Goal: Task Accomplishment & Management: Use online tool/utility

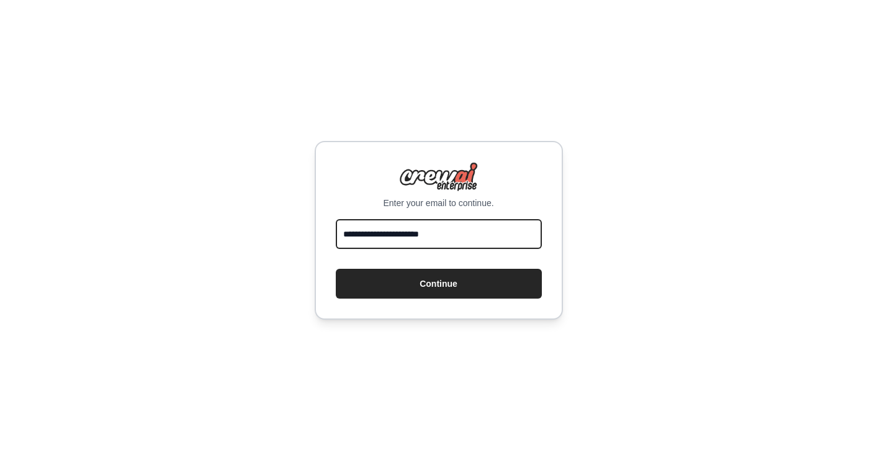
type input "**********"
click at [438, 283] on button "Continue" at bounding box center [439, 284] width 206 height 30
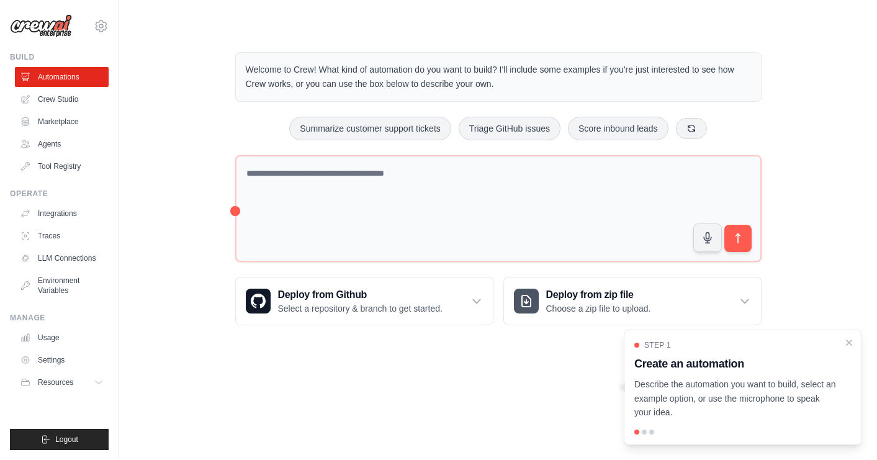
click at [645, 433] on div at bounding box center [644, 432] width 5 height 5
click at [651, 433] on div at bounding box center [651, 432] width 5 height 5
click at [67, 144] on link "Agents" at bounding box center [63, 144] width 94 height 20
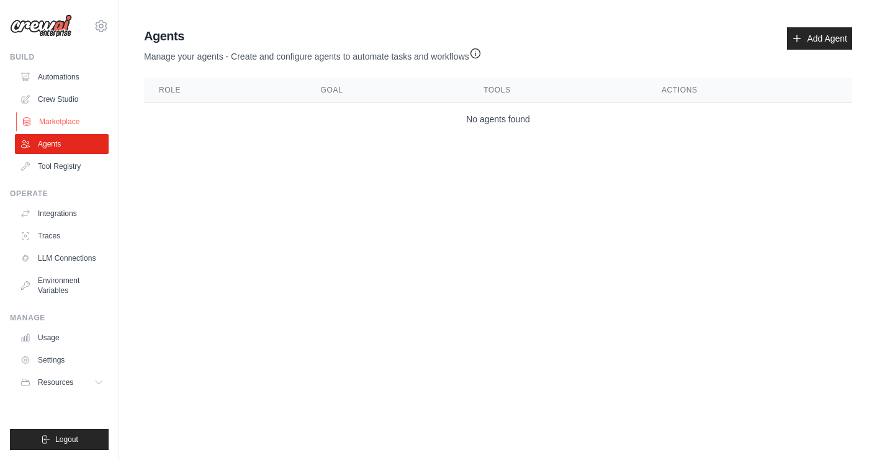
click at [84, 120] on link "Marketplace" at bounding box center [63, 122] width 94 height 20
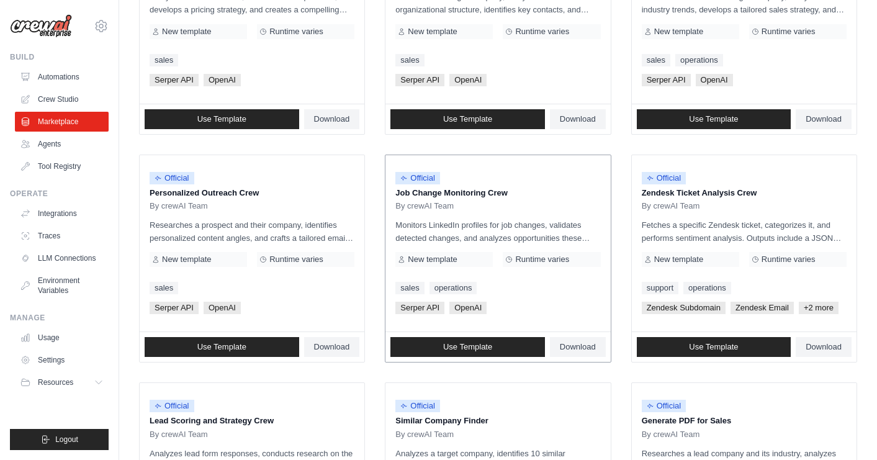
scroll to position [504, 0]
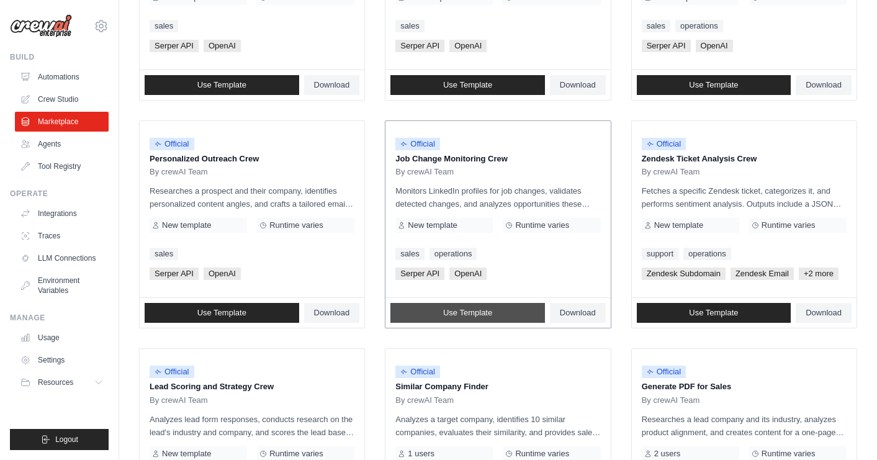
click at [464, 308] on span "Use Template" at bounding box center [467, 313] width 49 height 10
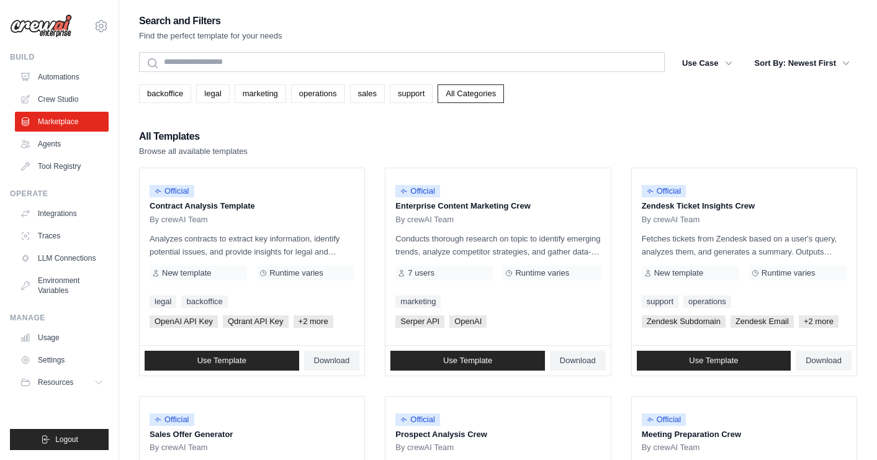
click at [195, 72] on div "Search" at bounding box center [402, 63] width 526 height 22
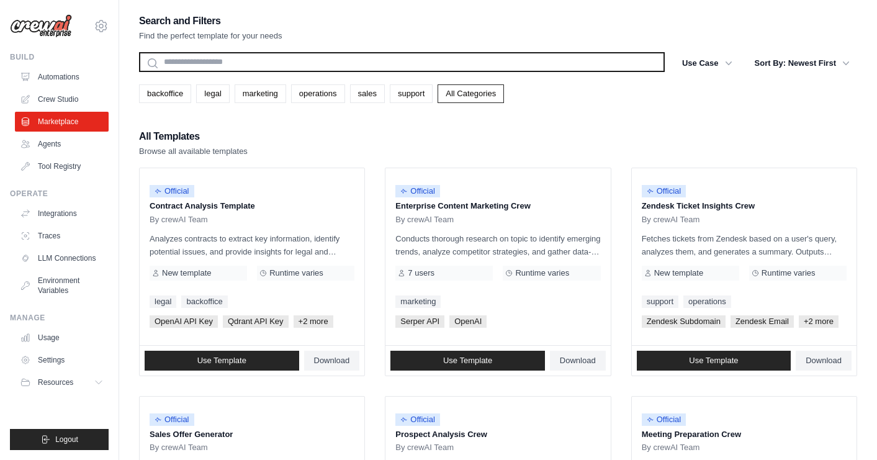
click at [194, 62] on input "text" at bounding box center [402, 62] width 526 height 20
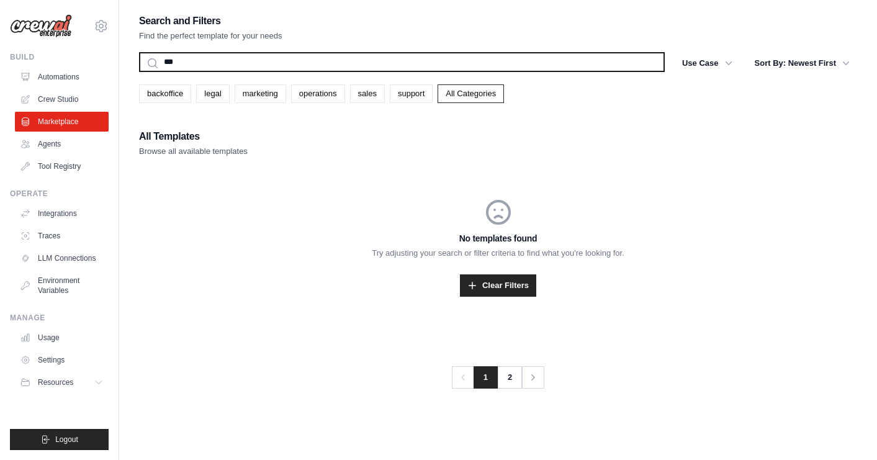
type input "***"
click at [138, 71] on button "Search" at bounding box center [138, 71] width 1 height 1
click at [181, 60] on input "***" at bounding box center [402, 62] width 526 height 20
type input "*"
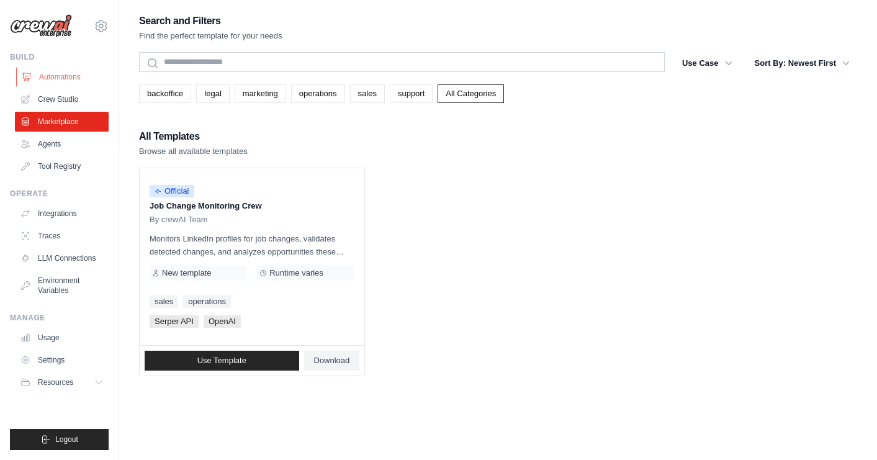
click at [70, 76] on link "Automations" at bounding box center [63, 77] width 94 height 20
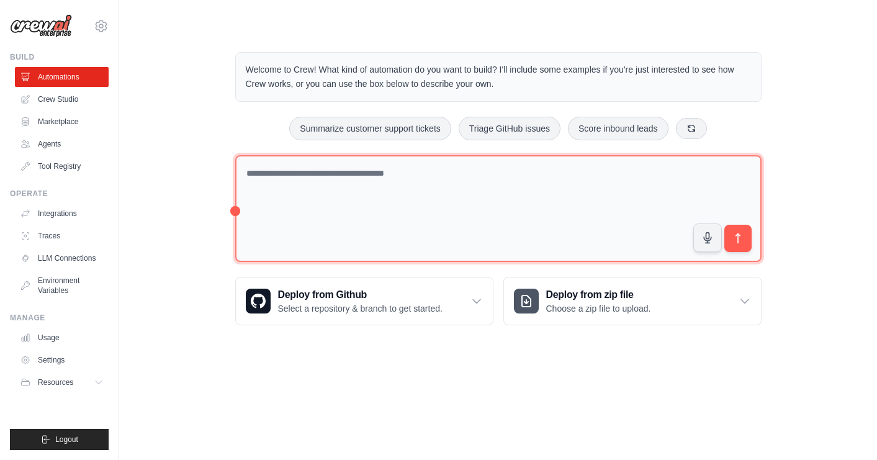
click at [320, 189] on textarea at bounding box center [498, 208] width 527 height 107
type textarea "**********"
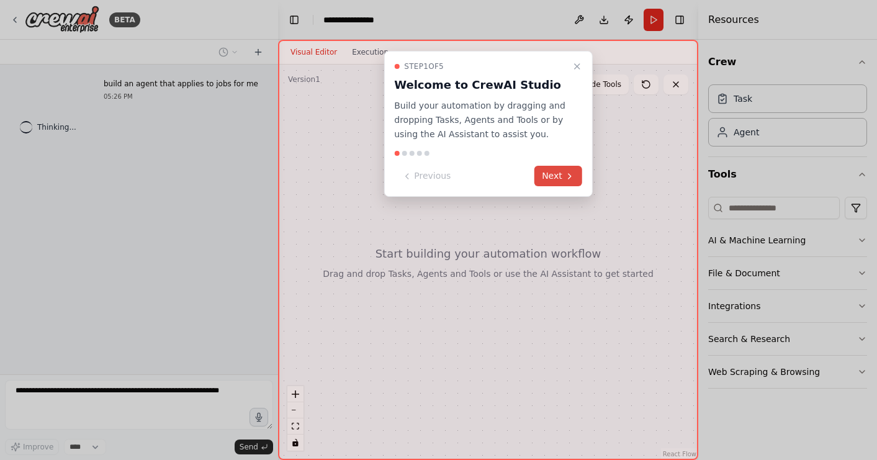
click at [546, 178] on button "Next" at bounding box center [559, 176] width 48 height 20
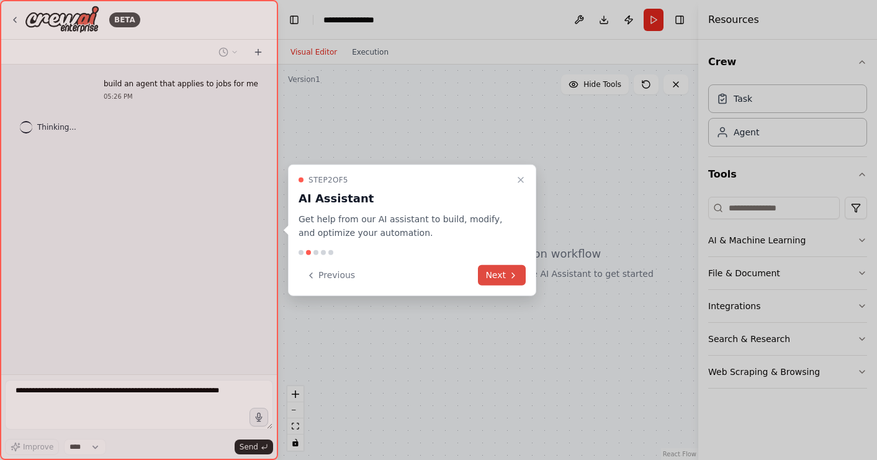
click at [499, 268] on button "Next" at bounding box center [502, 275] width 48 height 20
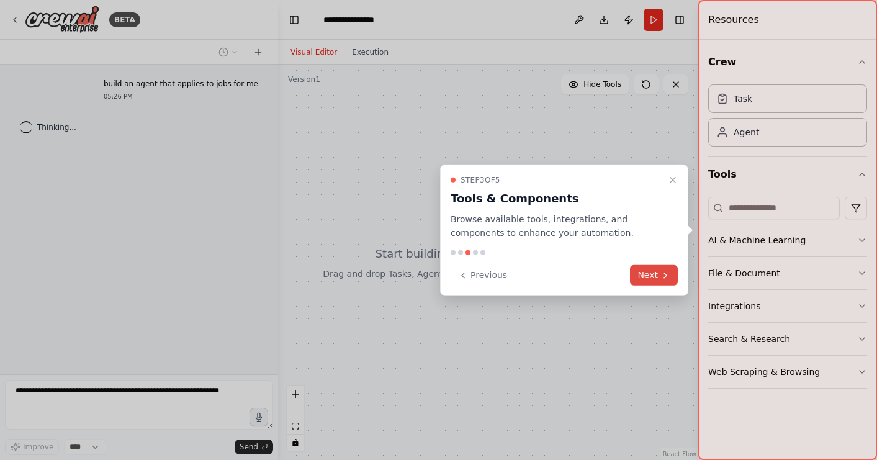
click at [649, 276] on button "Next" at bounding box center [654, 275] width 48 height 20
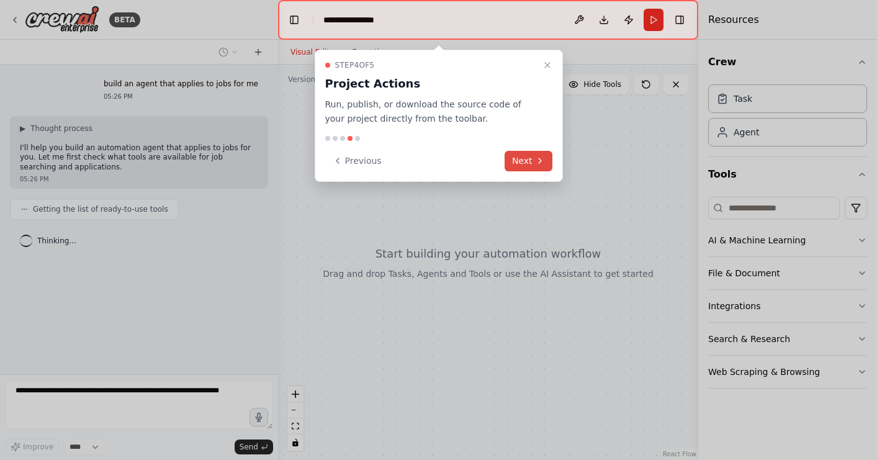
click at [518, 166] on button "Next" at bounding box center [529, 161] width 48 height 20
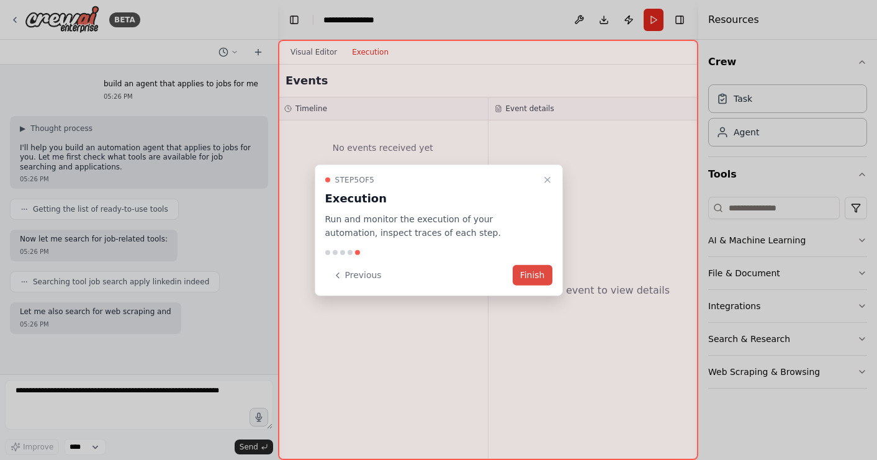
scroll to position [39, 0]
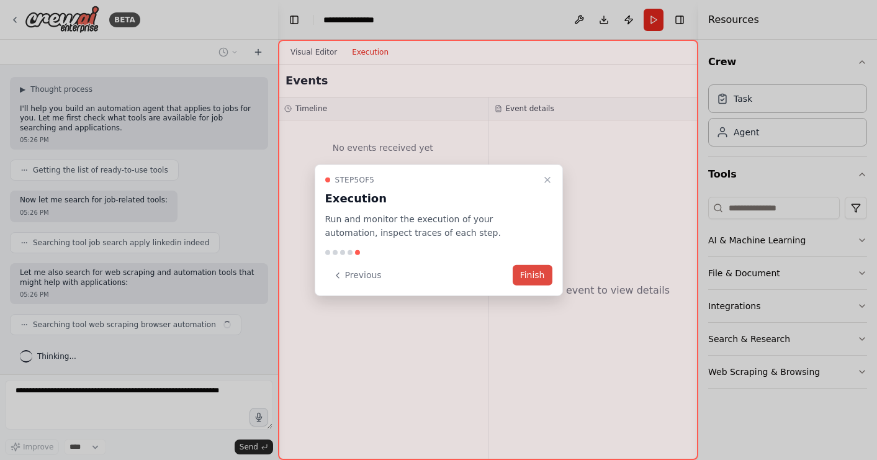
click at [547, 273] on button "Finish" at bounding box center [533, 275] width 40 height 20
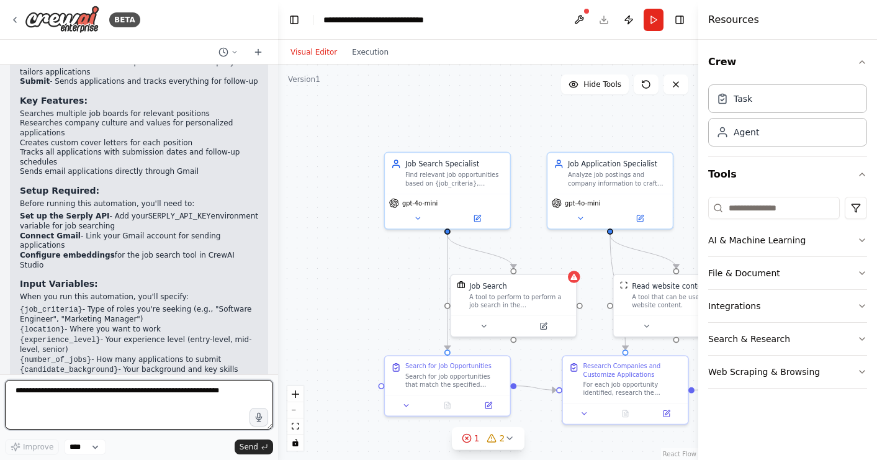
scroll to position [0, 0]
click at [97, 390] on textarea "**********" at bounding box center [139, 405] width 268 height 50
click at [194, 397] on textarea "**********" at bounding box center [139, 405] width 268 height 50
type textarea "**********"
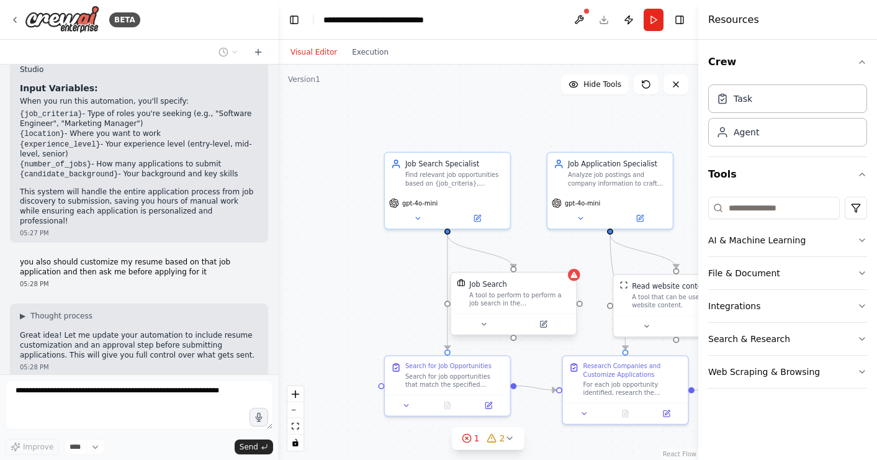
scroll to position [1252, 0]
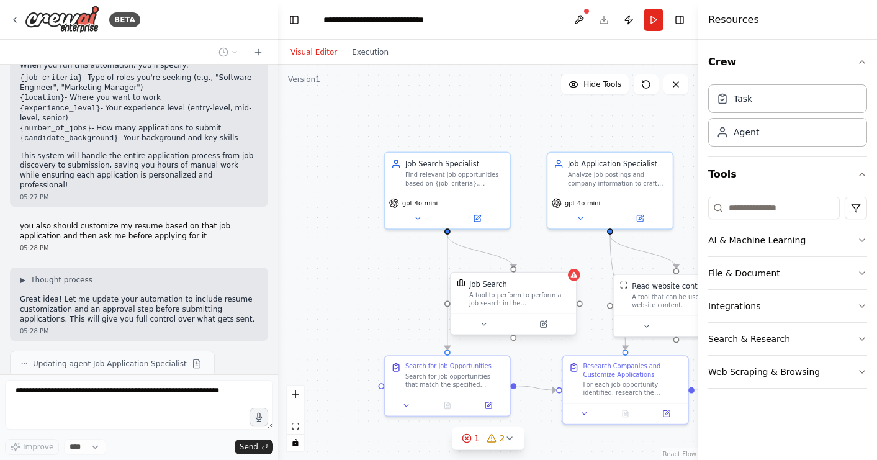
click at [573, 281] on div "Job Search A tool to perform to perform a job search in the [GEOGRAPHIC_DATA] w…" at bounding box center [513, 293] width 125 height 41
click at [509, 436] on icon at bounding box center [510, 438] width 10 height 10
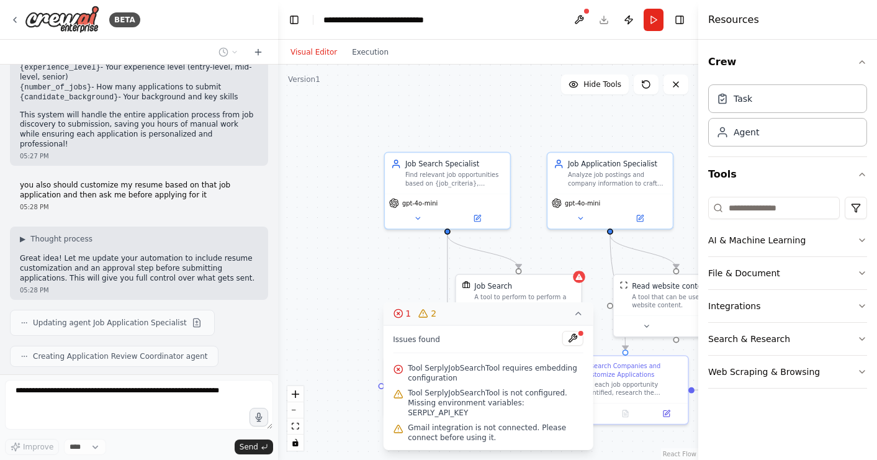
scroll to position [1324, 0]
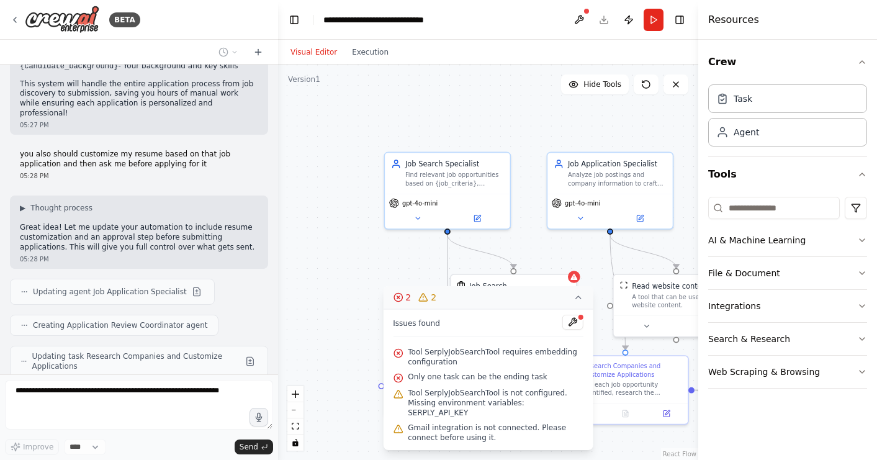
click at [351, 256] on div ".deletable-edge-delete-btn { width: 20px; height: 20px; border: 0px solid #ffff…" at bounding box center [488, 263] width 420 height 396
click at [579, 303] on button "2 2" at bounding box center [488, 297] width 210 height 23
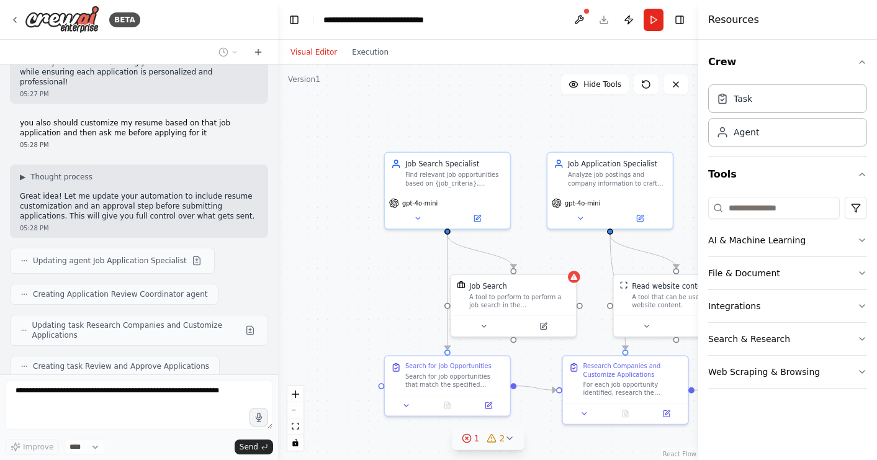
scroll to position [1391, 0]
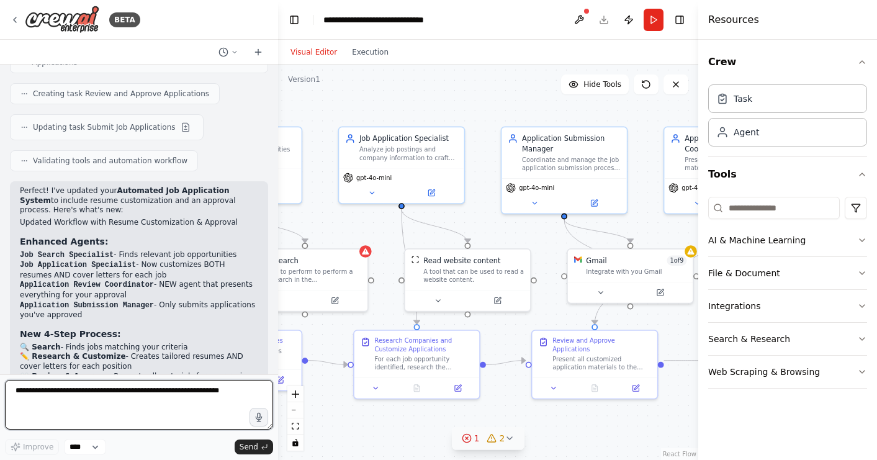
drag, startPoint x: 552, startPoint y: 140, endPoint x: 343, endPoint y: 115, distance: 210.2
click at [343, 114] on div ".deletable-edge-delete-btn { width: 20px; height: 20px; border: 0px solid #ffff…" at bounding box center [488, 263] width 420 height 396
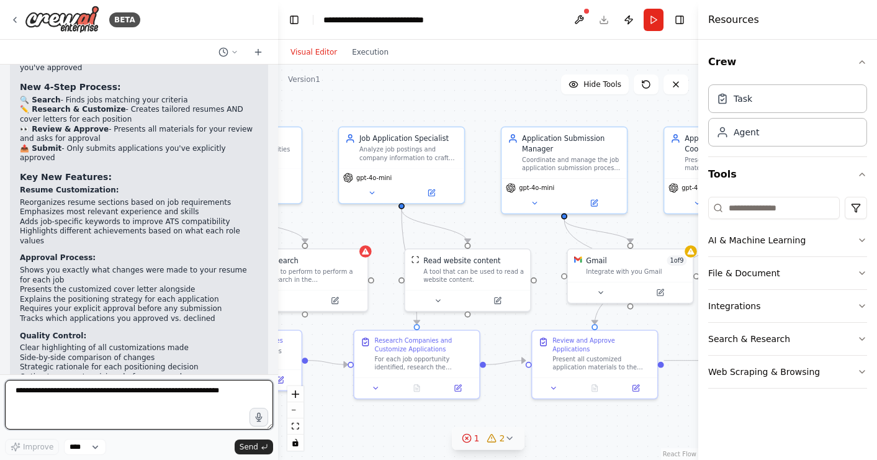
scroll to position [1874, 0]
click at [507, 439] on icon at bounding box center [510, 438] width 10 height 10
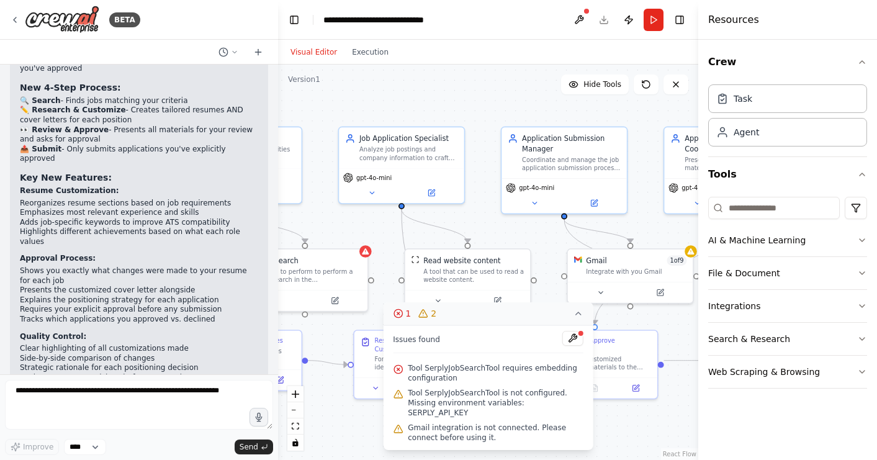
click at [414, 381] on span "Tool SerplyJobSearchTool requires embedding configuration" at bounding box center [496, 373] width 176 height 20
click at [340, 268] on div "A tool to perform to perform a job search in the [GEOGRAPHIC_DATA] with a searc…" at bounding box center [311, 274] width 101 height 16
click at [570, 346] on button at bounding box center [573, 338] width 21 height 15
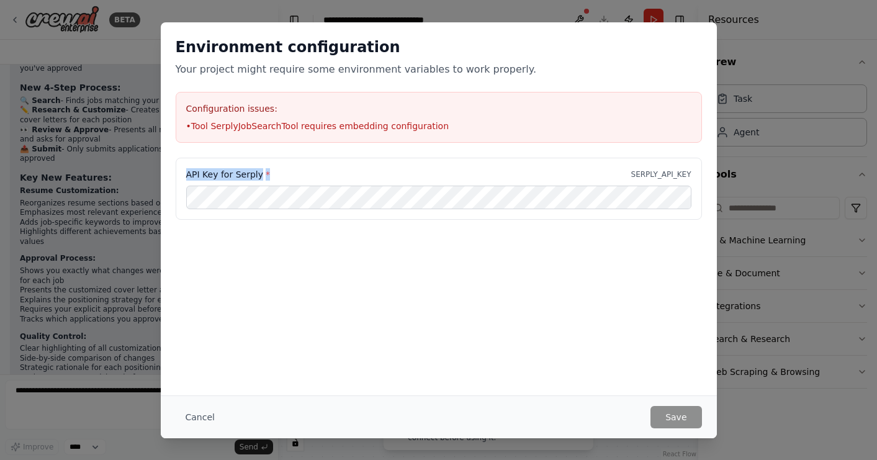
drag, startPoint x: 296, startPoint y: 178, endPoint x: 184, endPoint y: 174, distance: 111.8
click at [184, 174] on div "API Key for Serply * SERPLY_API_KEY" at bounding box center [439, 189] width 527 height 62
copy label "API Key for Serply *"
click at [453, 243] on div "API Key for Serply * SERPLY_API_KEY" at bounding box center [439, 220] width 556 height 124
drag, startPoint x: 454, startPoint y: 243, endPoint x: 178, endPoint y: 45, distance: 340.0
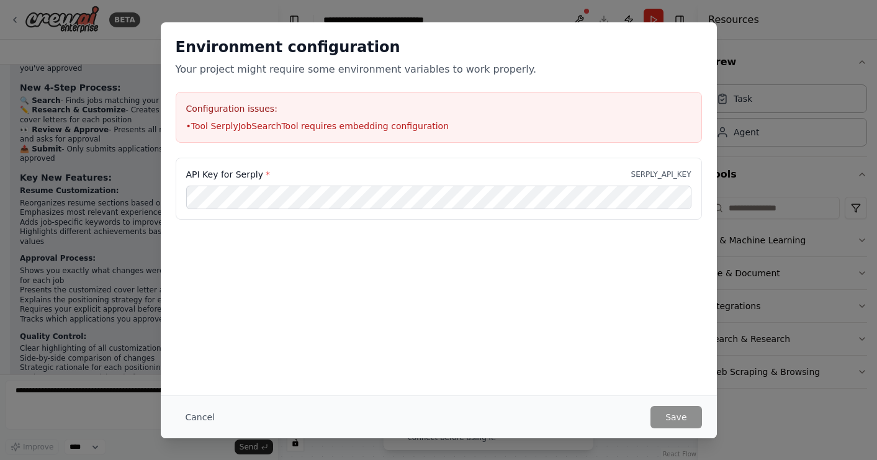
click at [178, 44] on div "Environment configuration Your project might require some environment variables…" at bounding box center [439, 152] width 556 height 260
click at [671, 409] on button "Save" at bounding box center [676, 417] width 51 height 22
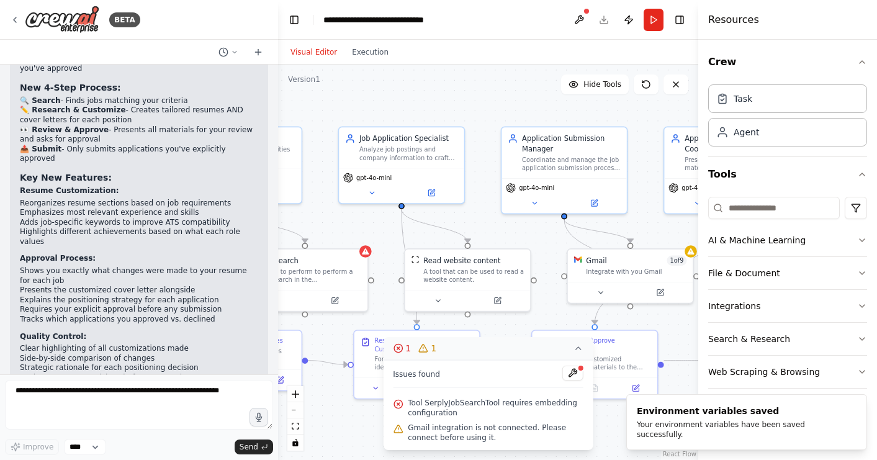
click at [545, 424] on span "Gmail integration is not connected. Please connect before using it." at bounding box center [496, 433] width 176 height 20
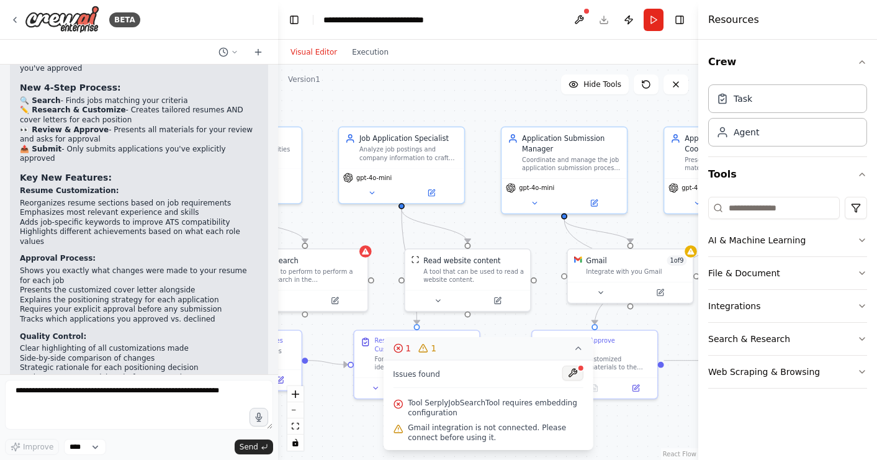
click at [569, 372] on button at bounding box center [573, 373] width 21 height 15
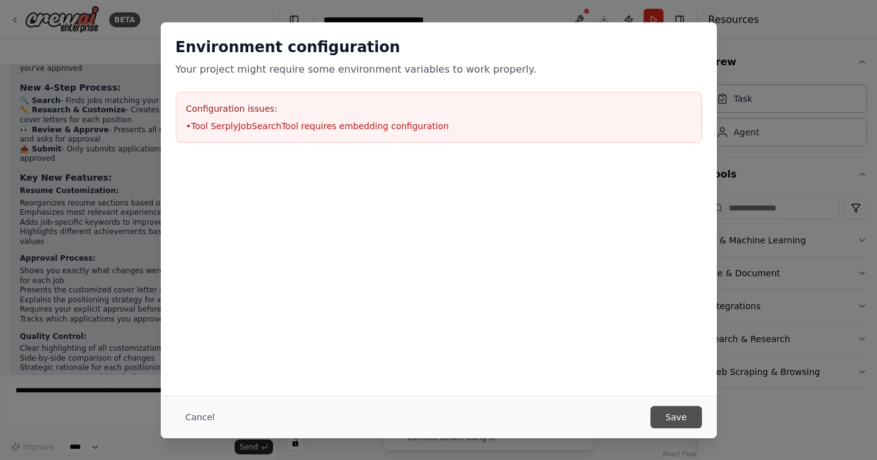
click at [683, 425] on button "Save" at bounding box center [676, 417] width 51 height 22
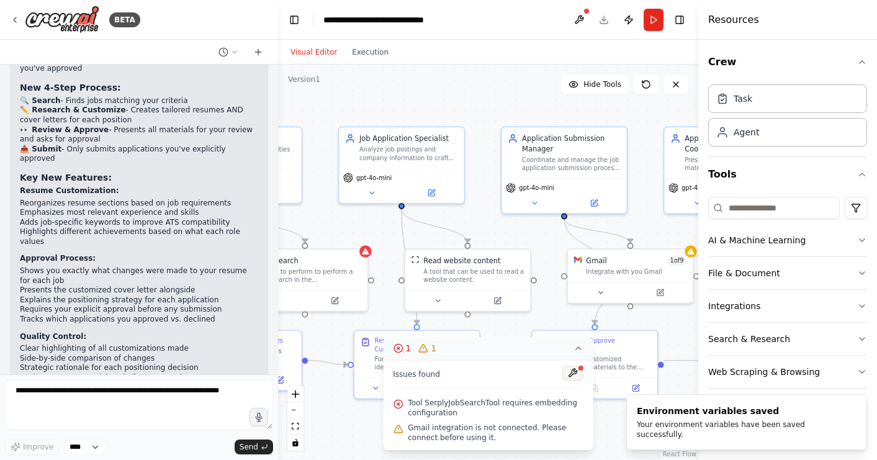
click at [568, 372] on button at bounding box center [573, 373] width 21 height 15
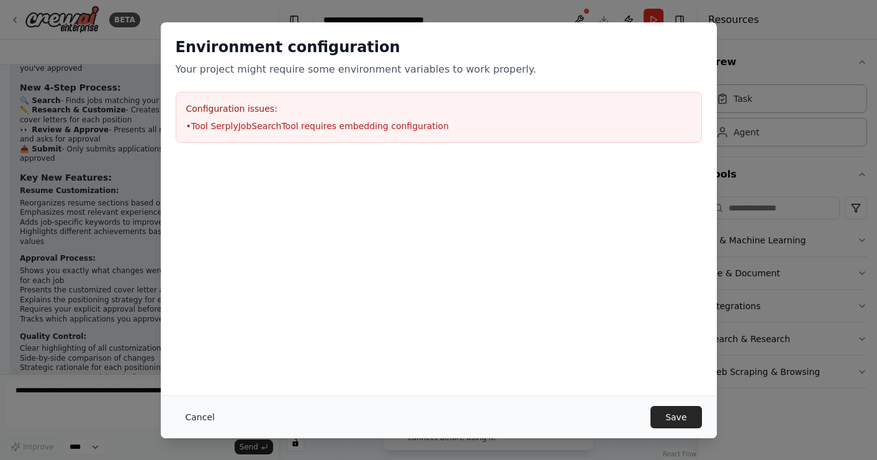
click at [205, 417] on button "Cancel" at bounding box center [200, 417] width 49 height 22
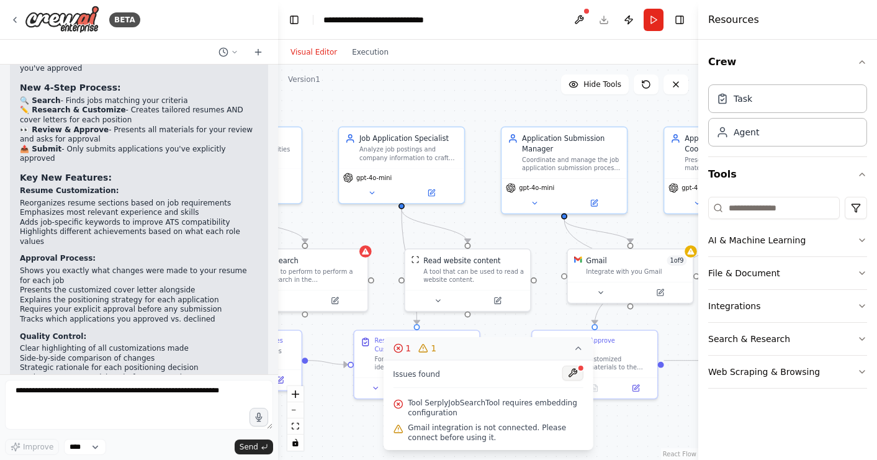
click at [574, 373] on button at bounding box center [573, 373] width 21 height 15
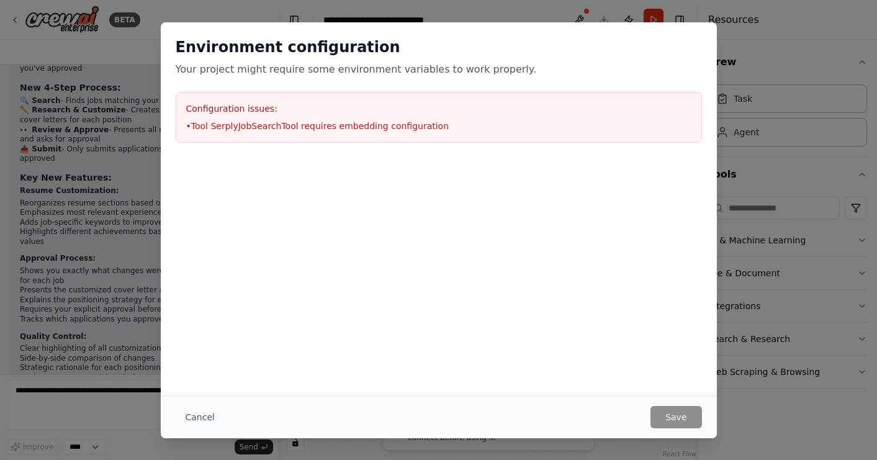
click at [390, 171] on div at bounding box center [439, 165] width 556 height 15
click at [417, 125] on li "• Tool SerplyJobSearchTool requires embedding configuration" at bounding box center [438, 126] width 505 height 12
click at [205, 414] on button "Cancel" at bounding box center [200, 417] width 49 height 22
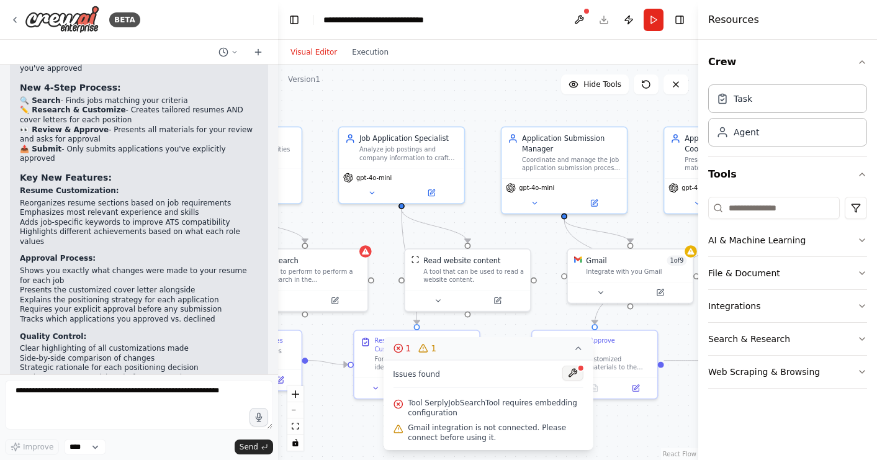
click at [576, 378] on button at bounding box center [573, 373] width 21 height 15
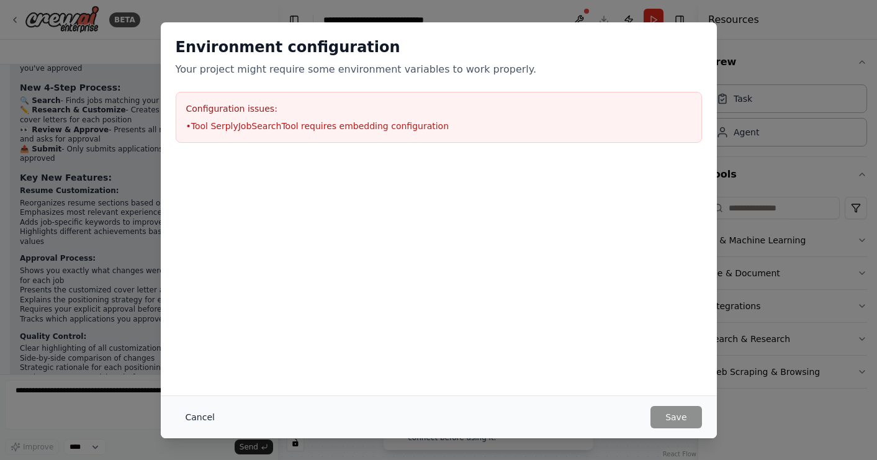
click at [208, 419] on button "Cancel" at bounding box center [200, 417] width 49 height 22
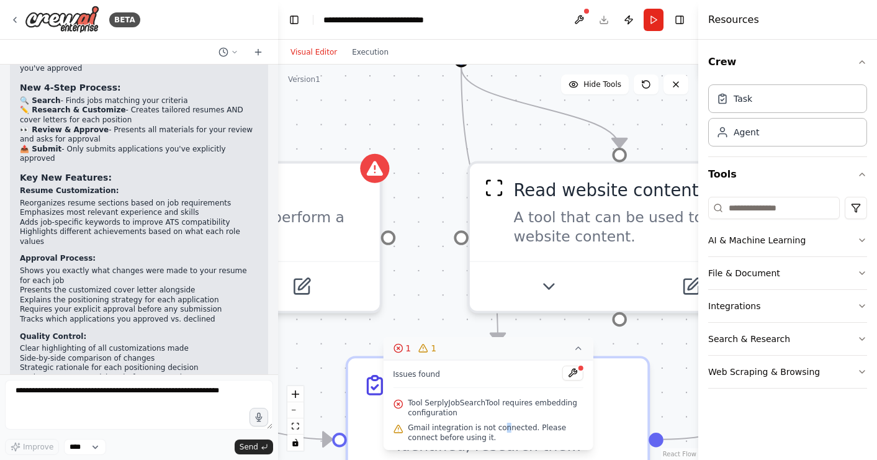
click at [502, 428] on span "Gmail integration is not connected. Please connect before using it." at bounding box center [496, 433] width 176 height 20
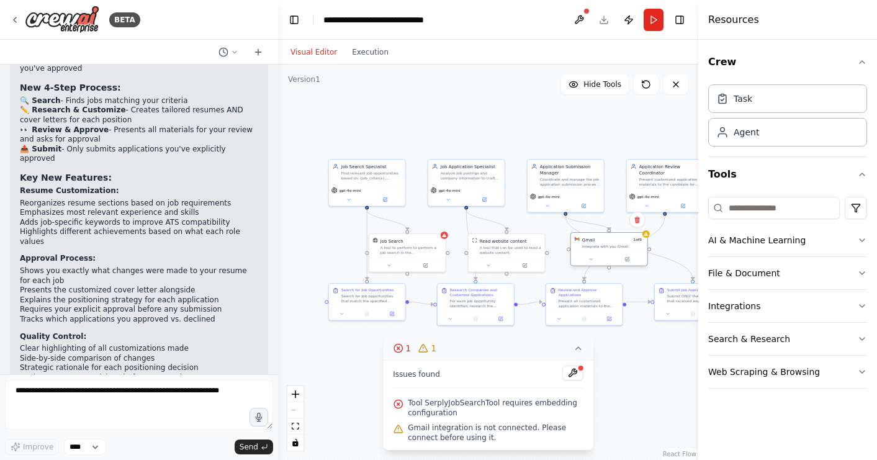
click at [592, 252] on div "Gmail 1 of 9 Integrate with you Gmail" at bounding box center [609, 243] width 76 height 20
click at [577, 377] on button at bounding box center [573, 373] width 21 height 15
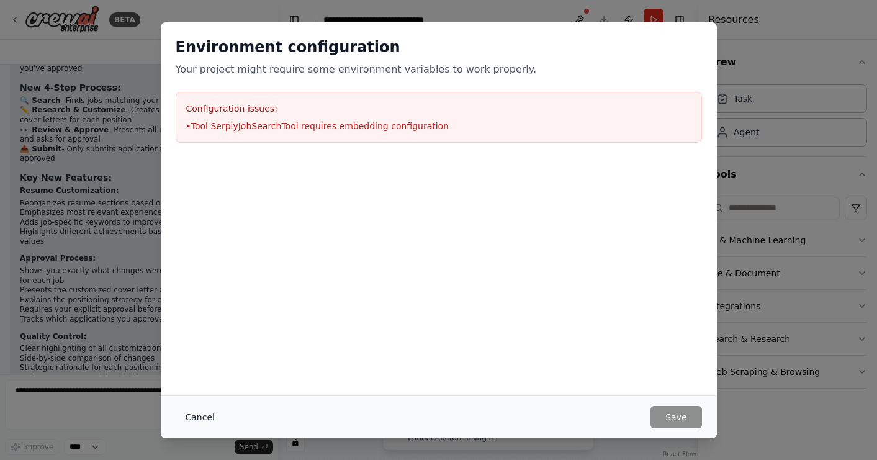
click at [191, 419] on button "Cancel" at bounding box center [200, 417] width 49 height 22
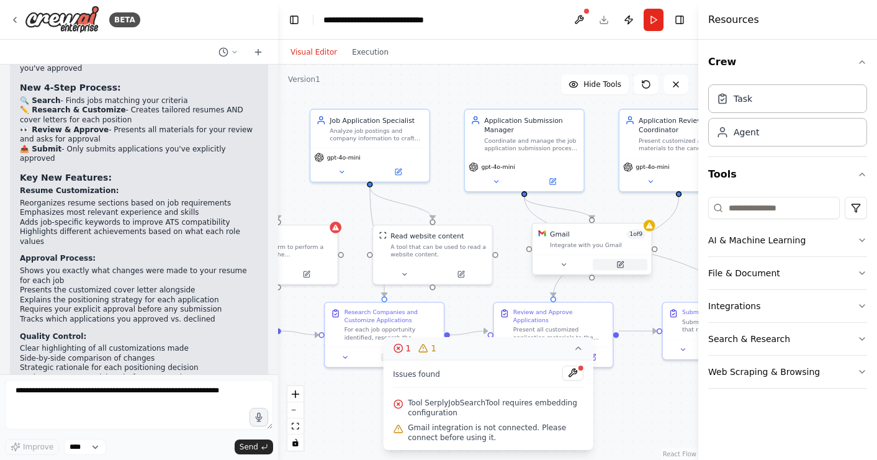
click at [624, 268] on icon at bounding box center [620, 264] width 7 height 7
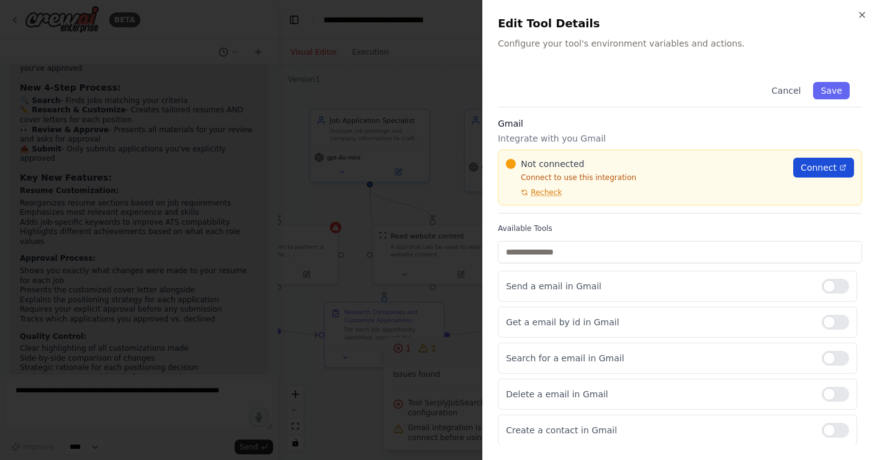
click at [832, 165] on span "Connect" at bounding box center [819, 167] width 36 height 12
click at [834, 96] on button "Save" at bounding box center [832, 90] width 36 height 17
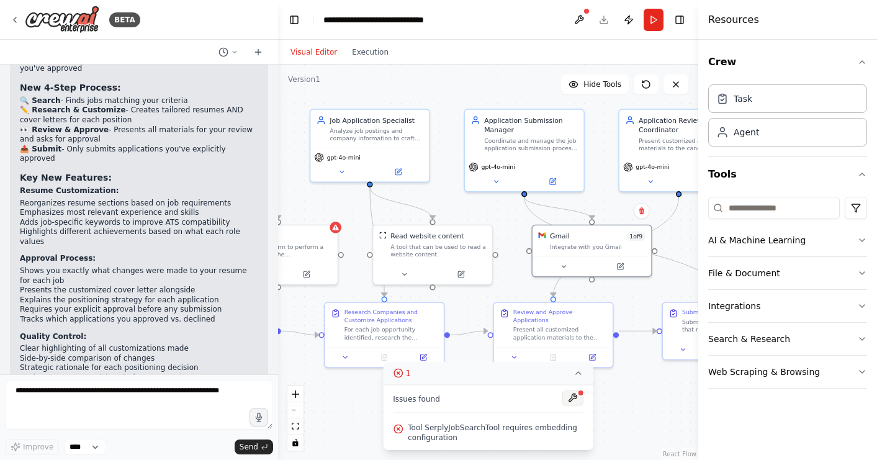
click at [574, 400] on button at bounding box center [573, 398] width 21 height 15
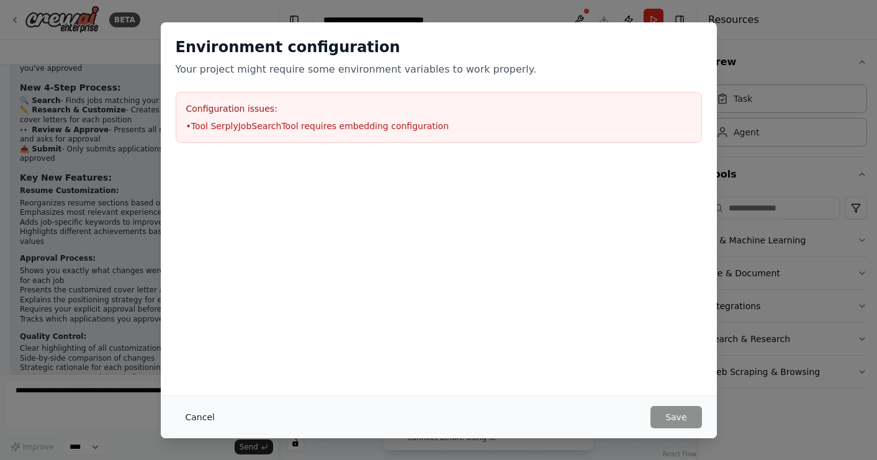
click at [192, 423] on button "Cancel" at bounding box center [200, 417] width 49 height 22
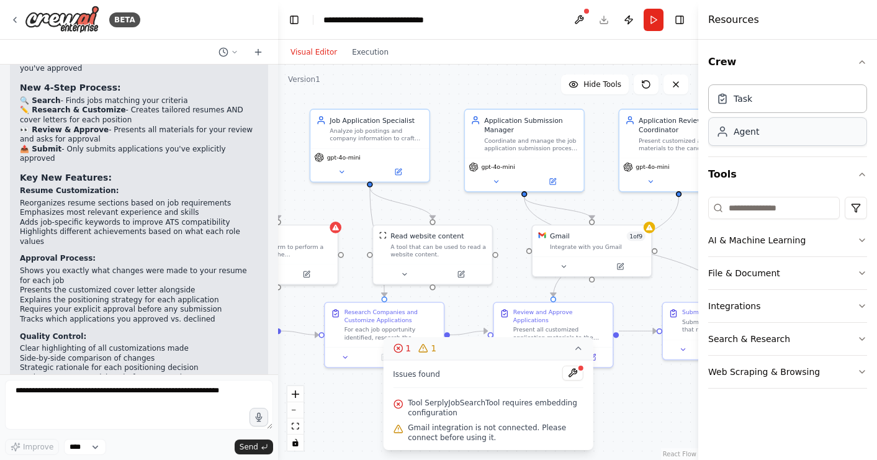
scroll to position [0, 0]
click at [656, 21] on button "Run" at bounding box center [654, 20] width 20 height 22
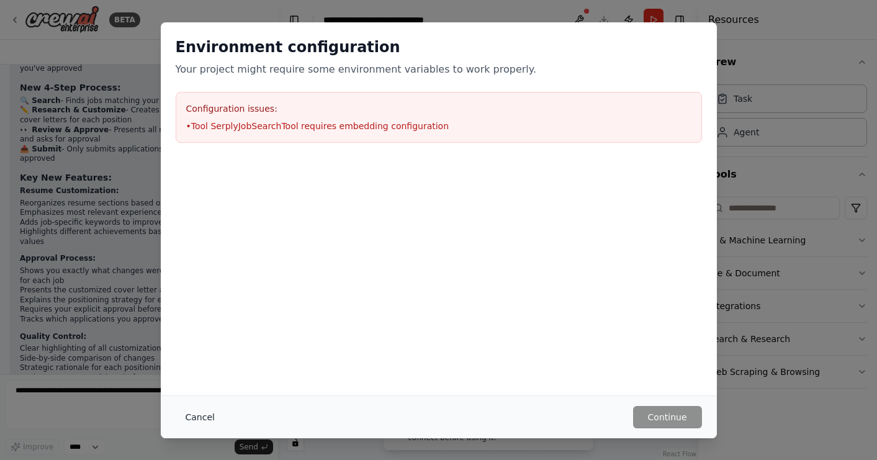
click at [207, 414] on button "Cancel" at bounding box center [200, 417] width 49 height 22
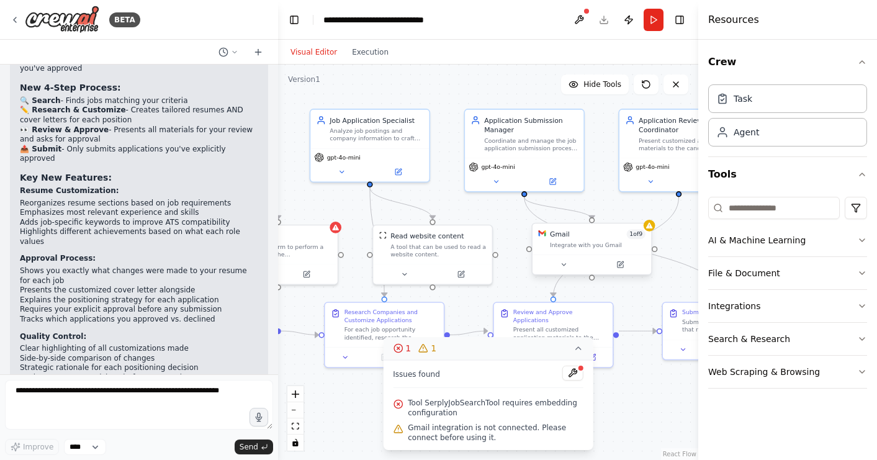
click at [584, 250] on div "Gmail 1 of 9 Integrate with you Gmail" at bounding box center [592, 239] width 119 height 31
click at [622, 245] on div "Integrate with you Gmail" at bounding box center [598, 244] width 96 height 7
click at [541, 425] on span "Gmail integration is not connected. Please connect before using it." at bounding box center [496, 433] width 176 height 20
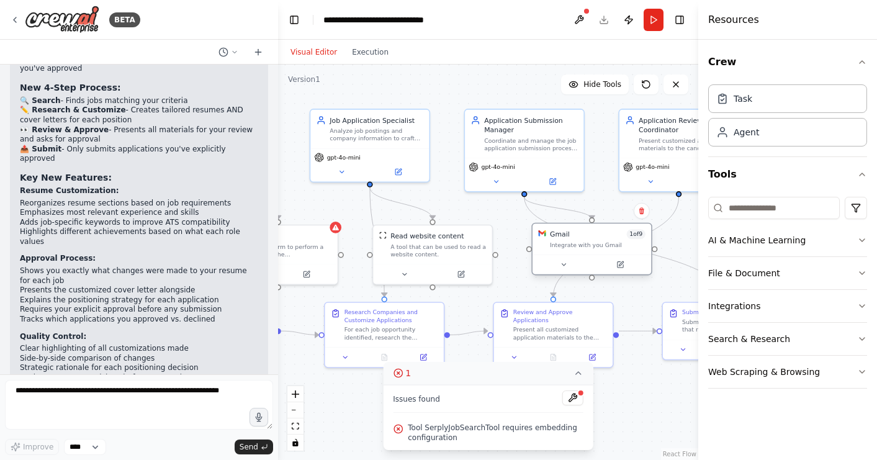
click at [602, 253] on div "Gmail 1 of 9 Integrate with you Gmail" at bounding box center [592, 239] width 119 height 31
click at [579, 393] on div at bounding box center [580, 392] width 7 height 7
click at [575, 400] on button at bounding box center [573, 398] width 21 height 15
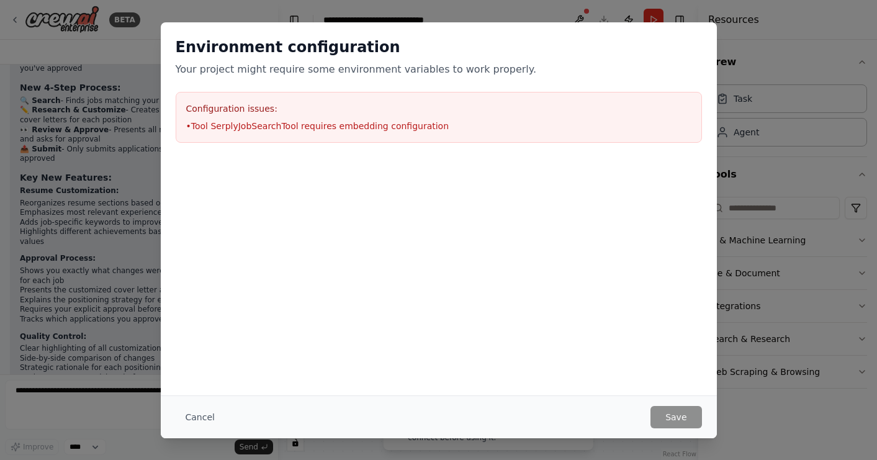
click at [358, 142] on div "Configuration issues: • Tool SerplyJobSearchTool requires embedding configurati…" at bounding box center [439, 117] width 527 height 51
click at [205, 409] on button "Cancel" at bounding box center [200, 417] width 49 height 22
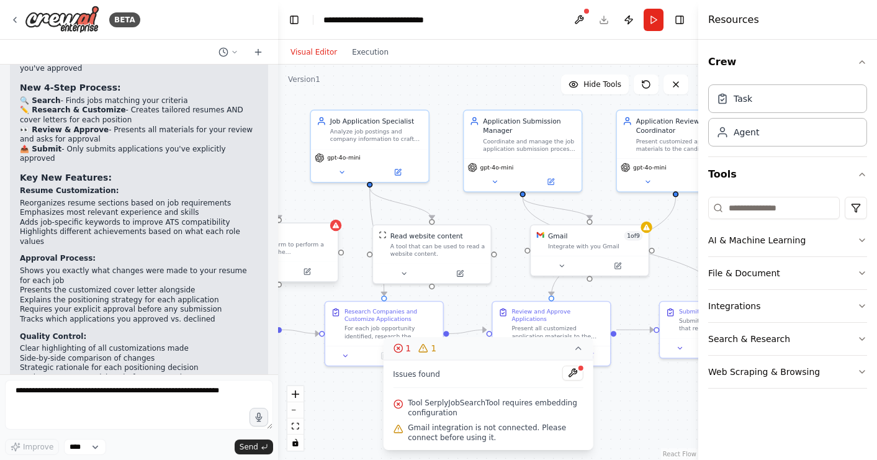
click at [317, 245] on div "A tool to perform to perform a job search in the [GEOGRAPHIC_DATA] with a searc…" at bounding box center [284, 249] width 94 height 16
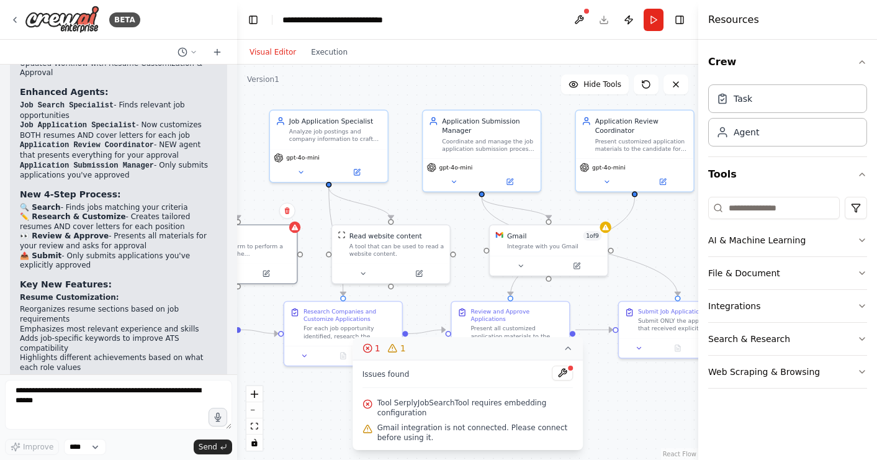
drag, startPoint x: 277, startPoint y: 199, endPoint x: 233, endPoint y: 197, distance: 44.1
click at [233, 197] on div "BETA build an agent that applies to jobs for me 05:26 PM ▶ Thought process I'll…" at bounding box center [438, 230] width 877 height 460
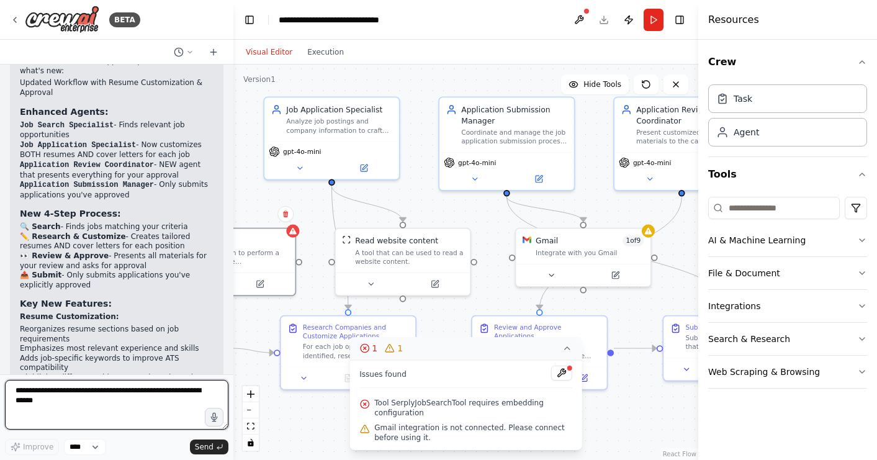
click at [123, 405] on textarea at bounding box center [117, 405] width 224 height 50
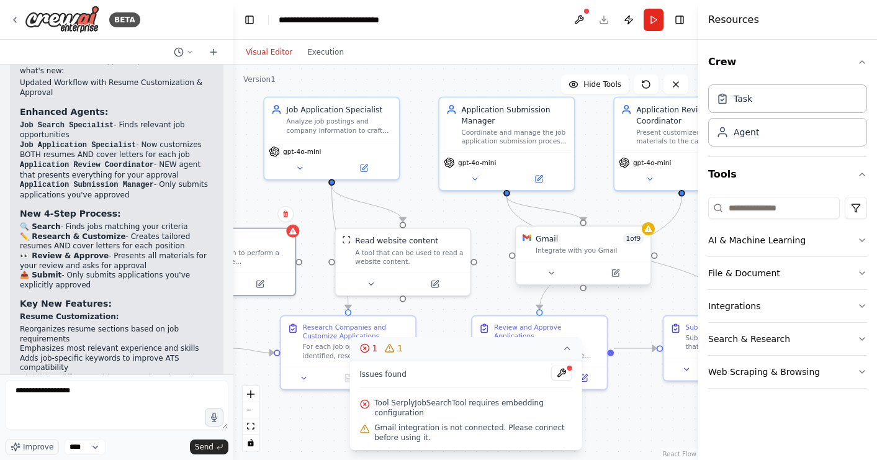
click at [573, 236] on div "Gmail 1 of 9" at bounding box center [590, 238] width 108 height 11
click at [605, 246] on div "Gmail 1 of 9 Integrate with you Gmail" at bounding box center [590, 244] width 108 height 22
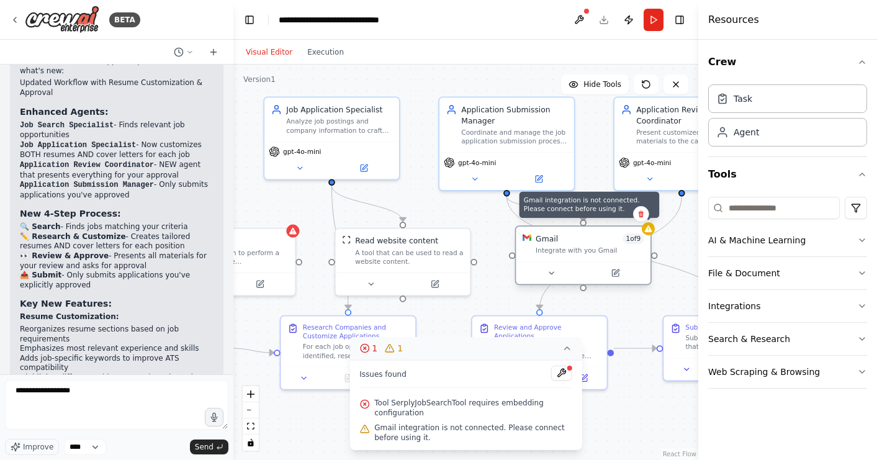
click at [648, 232] on icon at bounding box center [649, 229] width 9 height 9
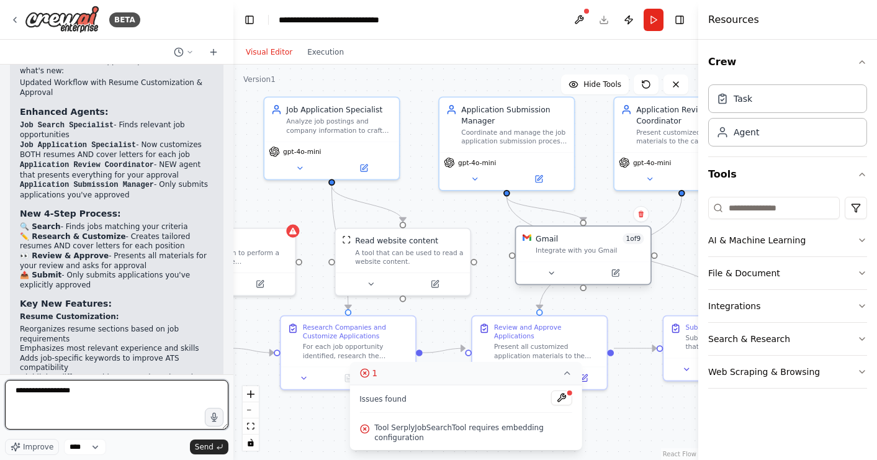
click at [78, 394] on textarea "**********" at bounding box center [117, 405] width 224 height 50
drag, startPoint x: 78, startPoint y: 390, endPoint x: 25, endPoint y: 390, distance: 52.8
click at [26, 390] on textarea "**********" at bounding box center [117, 405] width 224 height 50
type textarea "*"
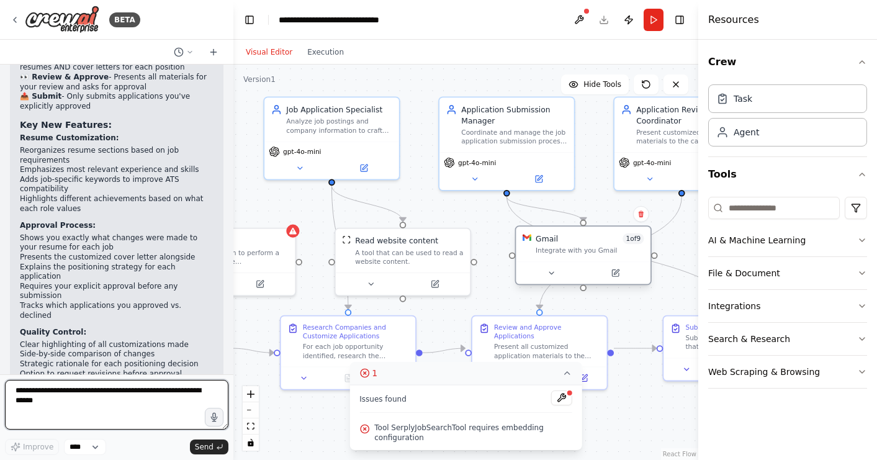
scroll to position [2052, 0]
click at [53, 388] on textarea "**********" at bounding box center [117, 405] width 224 height 50
click at [111, 392] on textarea "**********" at bounding box center [117, 405] width 224 height 50
type textarea "**********"
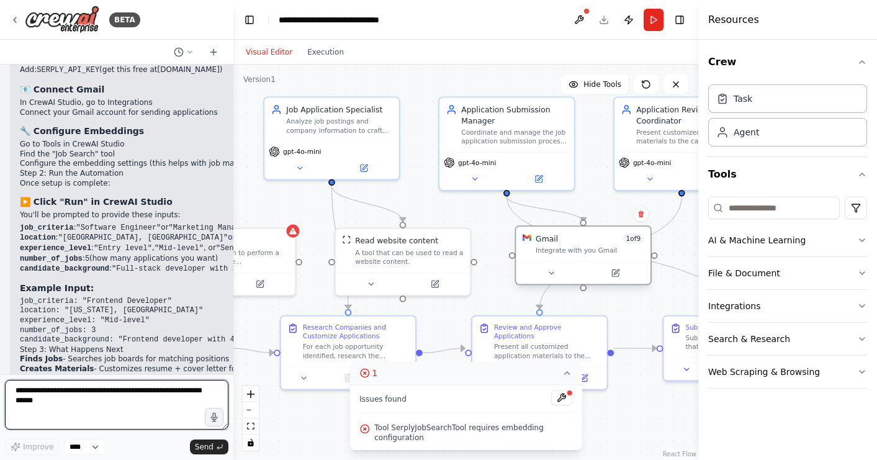
scroll to position [2621, 0]
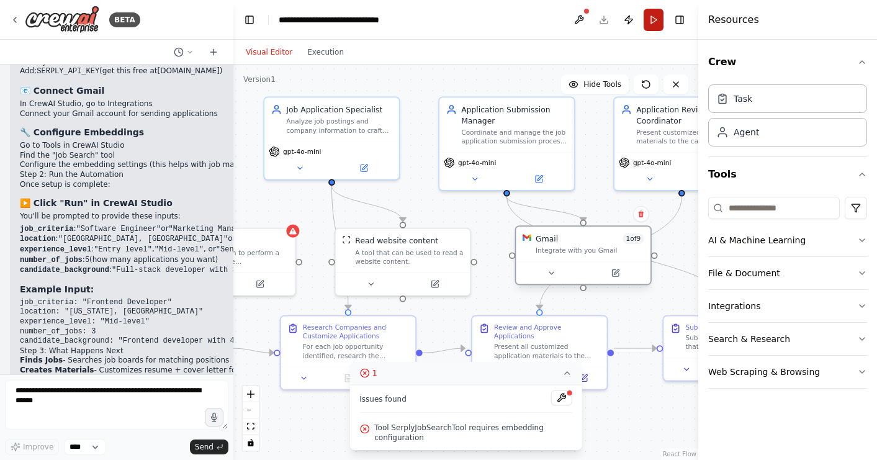
click at [660, 25] on button "Run" at bounding box center [654, 20] width 20 height 22
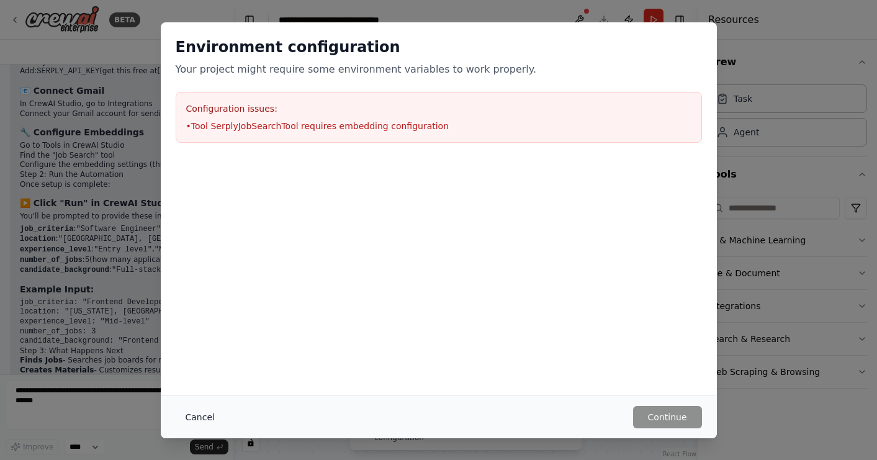
click at [202, 412] on button "Cancel" at bounding box center [200, 417] width 49 height 22
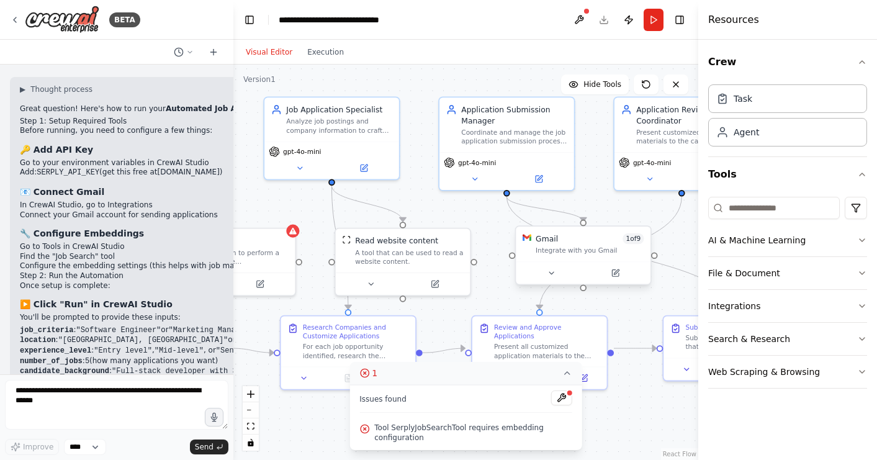
scroll to position [2506, 0]
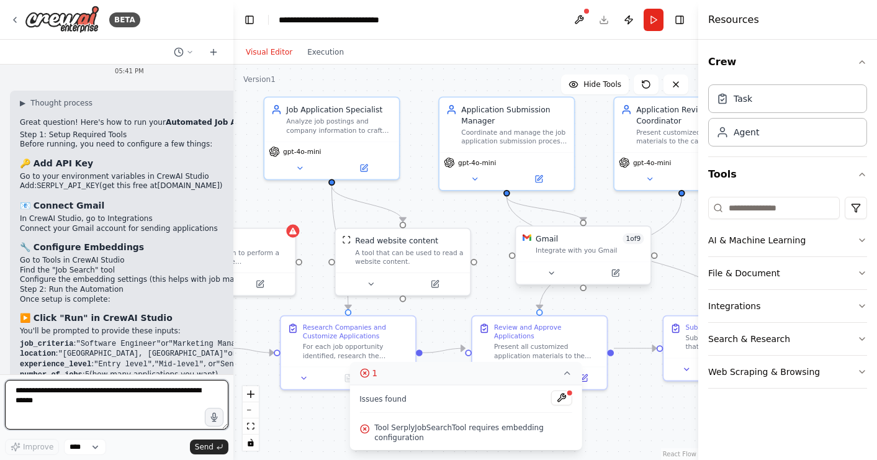
click at [111, 409] on textarea at bounding box center [117, 405] width 224 height 50
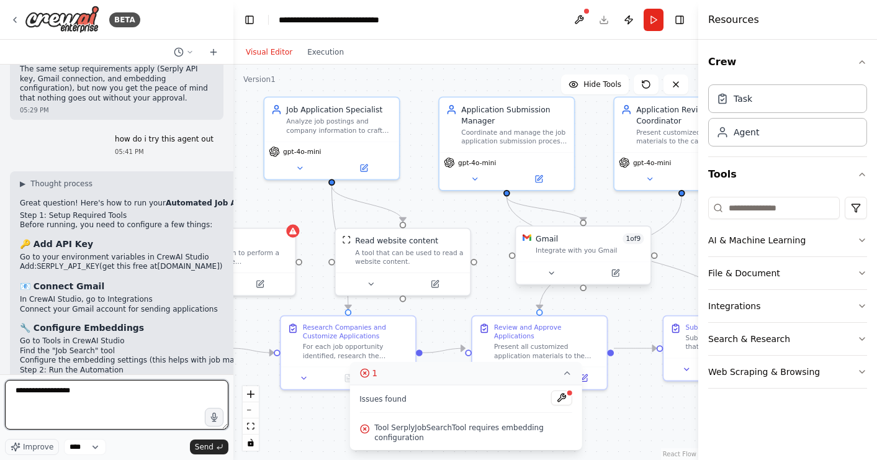
scroll to position [2419, 0]
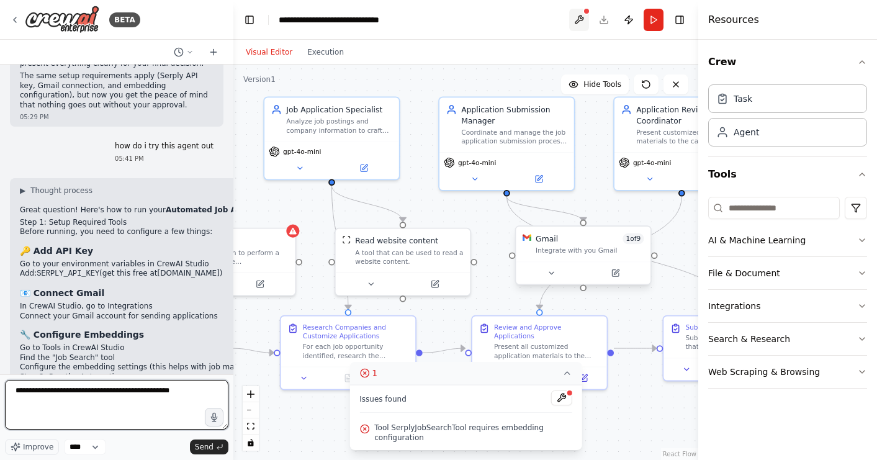
type textarea "**********"
click at [580, 19] on button at bounding box center [579, 20] width 20 height 22
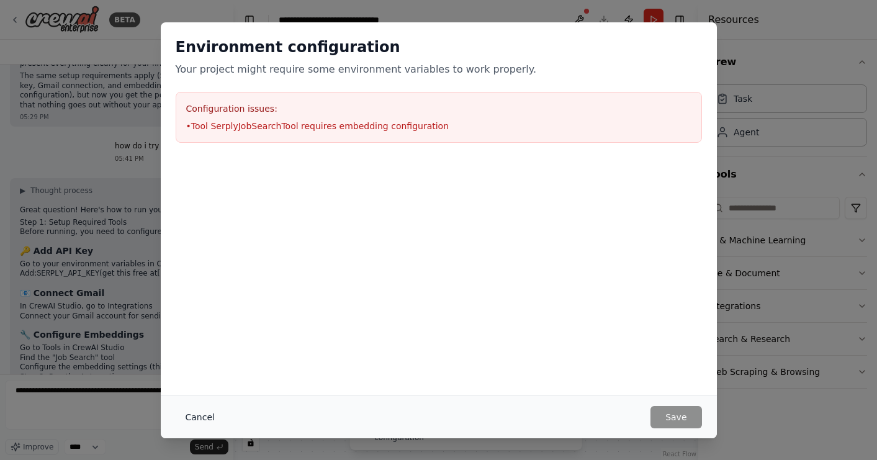
click at [191, 417] on button "Cancel" at bounding box center [200, 417] width 49 height 22
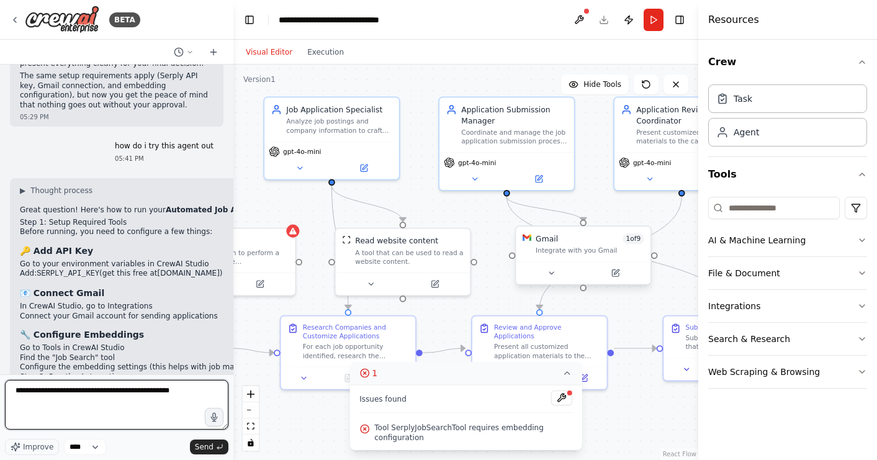
click at [158, 402] on textarea "**********" at bounding box center [117, 405] width 224 height 50
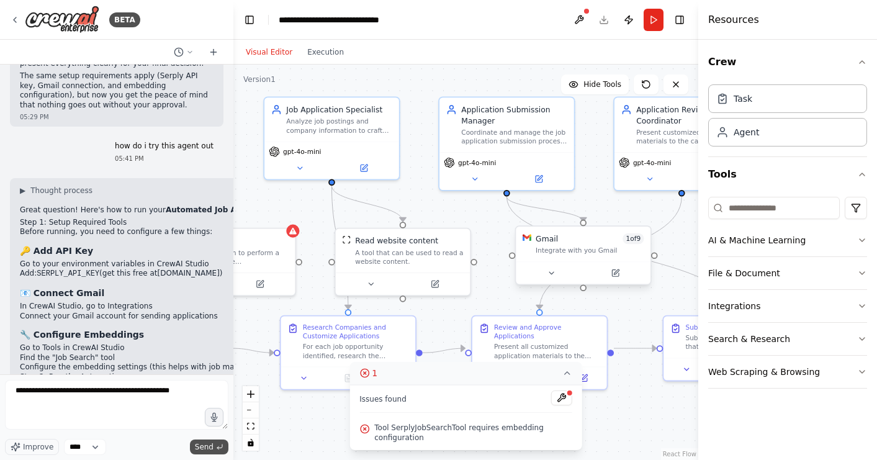
click at [202, 445] on span "Send" at bounding box center [204, 447] width 19 height 10
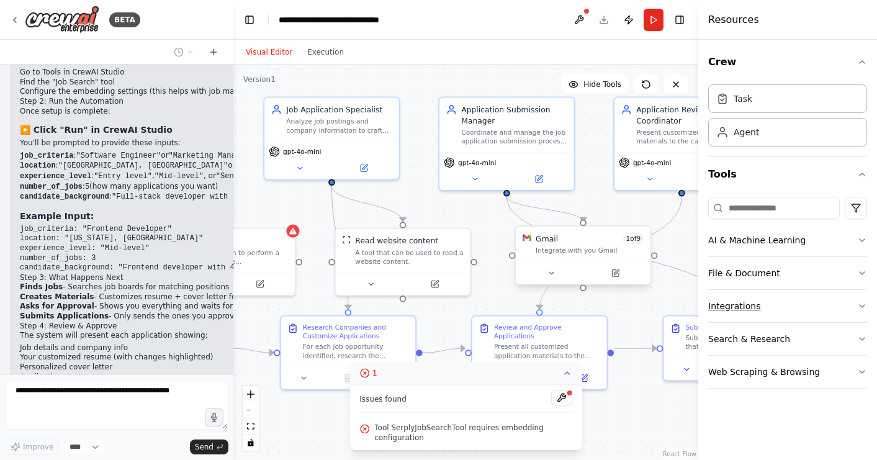
click at [804, 301] on button "Integrations" at bounding box center [787, 306] width 159 height 32
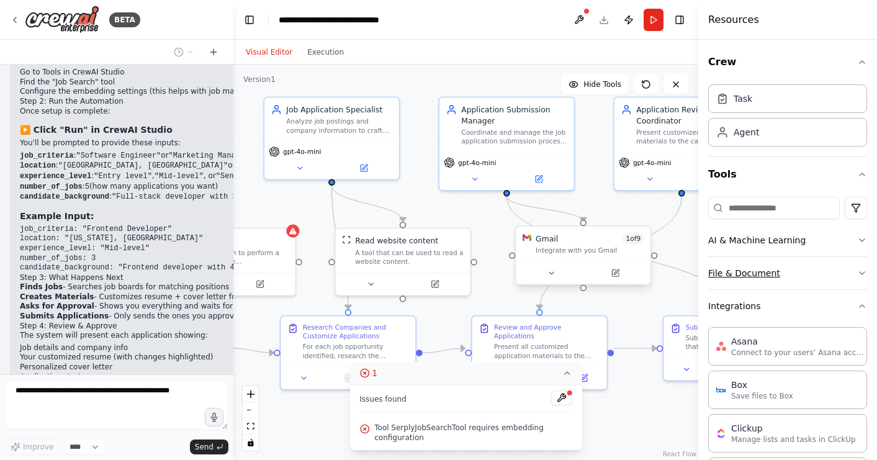
scroll to position [0, 0]
click at [833, 301] on button "Integrations" at bounding box center [787, 306] width 159 height 32
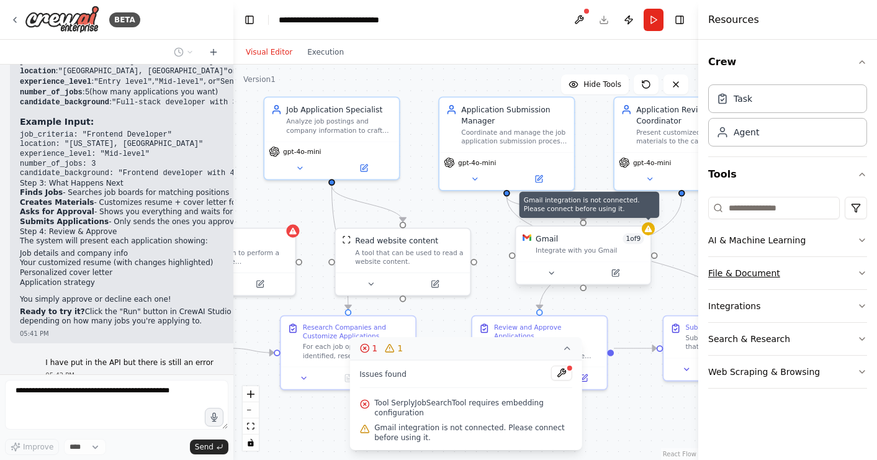
scroll to position [2798, 0]
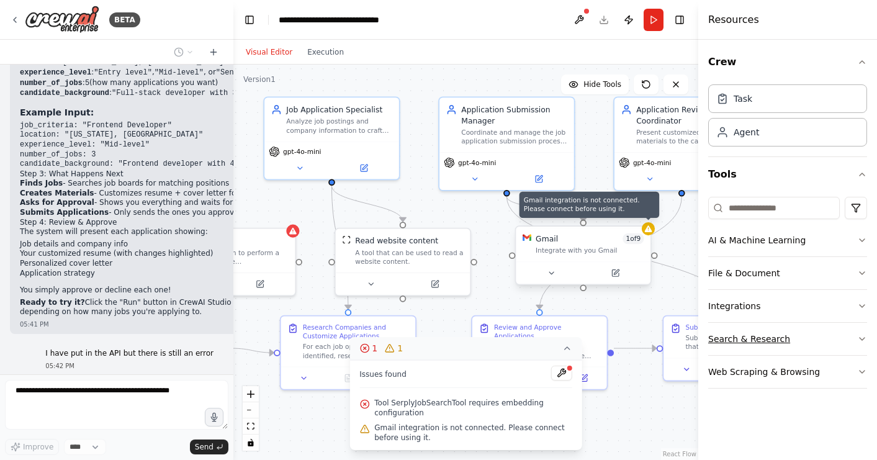
click at [833, 332] on button "Search & Research" at bounding box center [787, 339] width 159 height 32
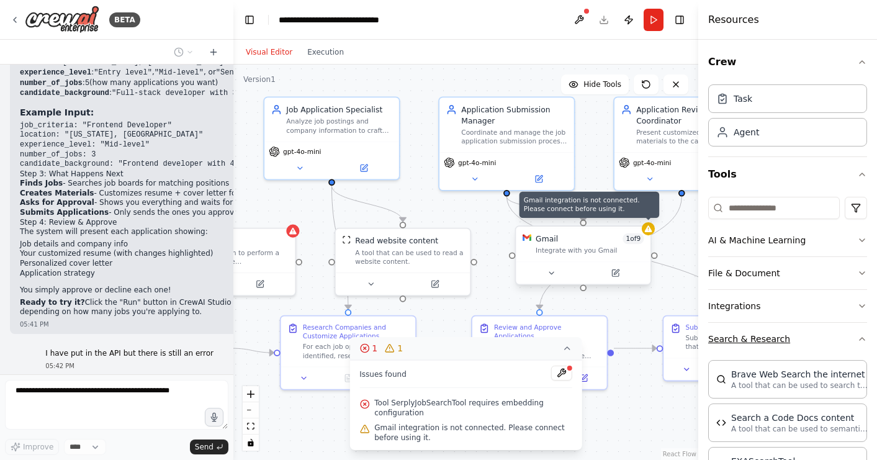
click at [835, 334] on button "Search & Research" at bounding box center [787, 339] width 159 height 32
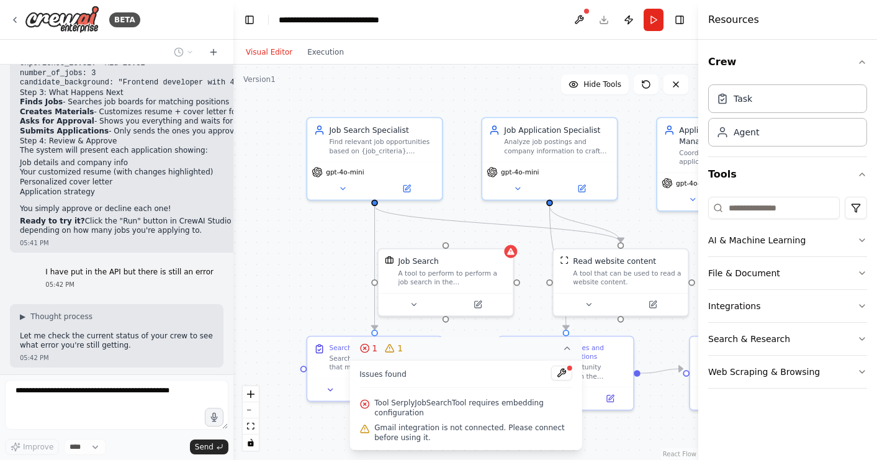
drag, startPoint x: 447, startPoint y: 199, endPoint x: 665, endPoint y: 219, distance: 218.9
click at [665, 219] on div ".deletable-edge-delete-btn { width: 20px; height: 20px; border: 0px solid #ffff…" at bounding box center [465, 263] width 465 height 396
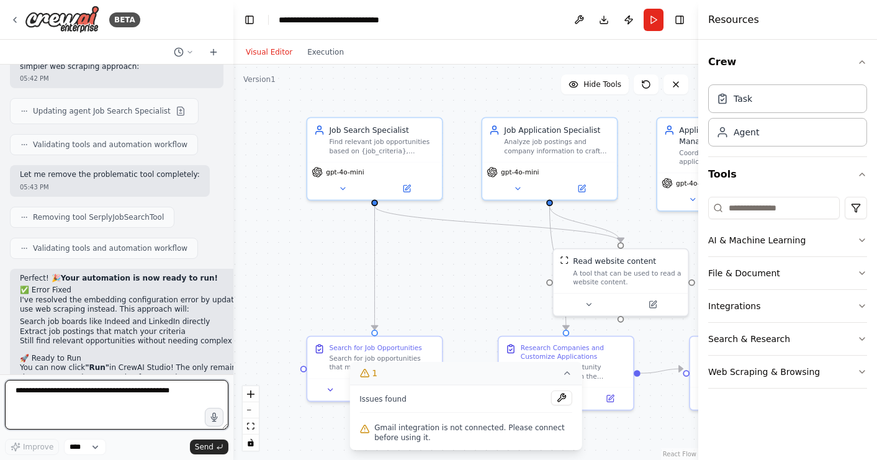
scroll to position [3413, 0]
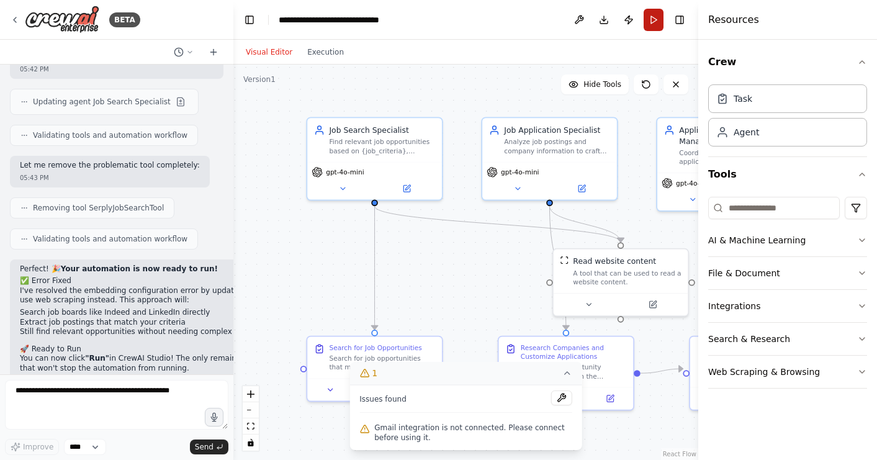
click at [659, 22] on button "Run" at bounding box center [654, 20] width 20 height 22
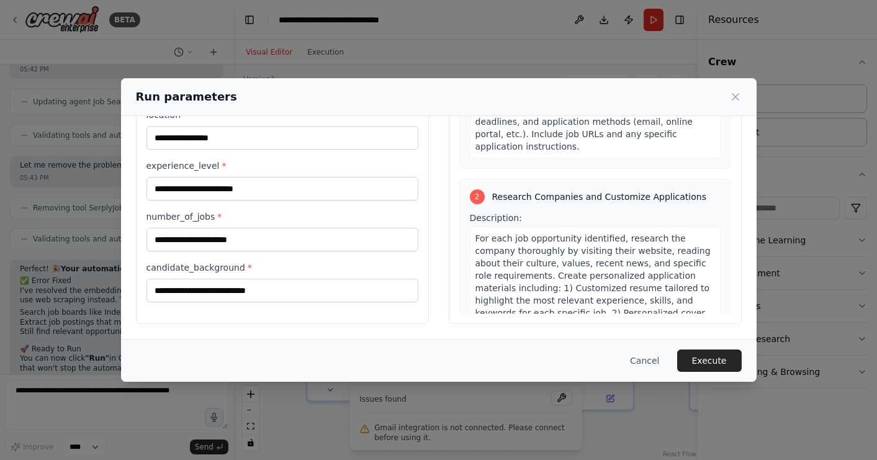
scroll to position [101, 0]
click at [645, 361] on button "Cancel" at bounding box center [644, 361] width 49 height 22
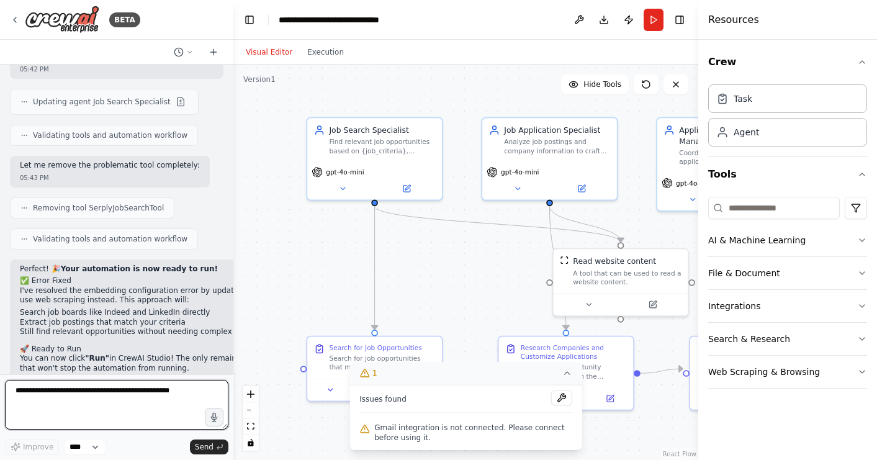
click at [120, 400] on textarea "**********" at bounding box center [117, 405] width 224 height 50
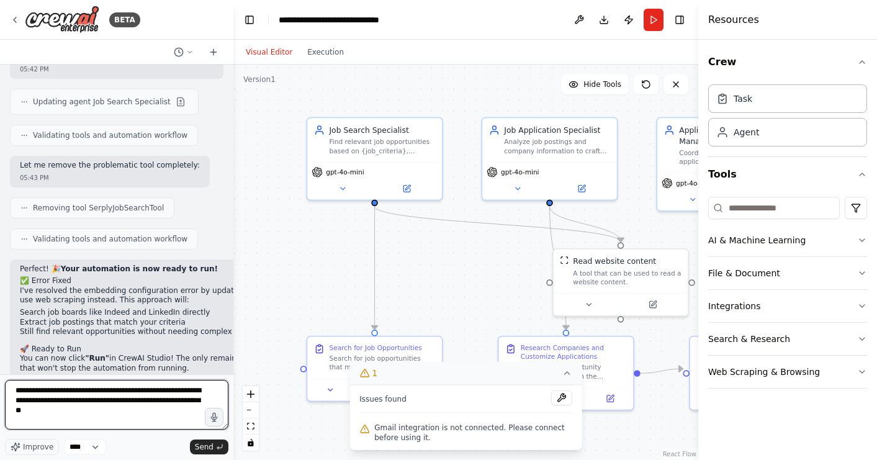
click at [73, 410] on textarea "**********" at bounding box center [117, 405] width 224 height 50
click at [113, 414] on textarea "**********" at bounding box center [117, 405] width 224 height 50
type textarea "**********"
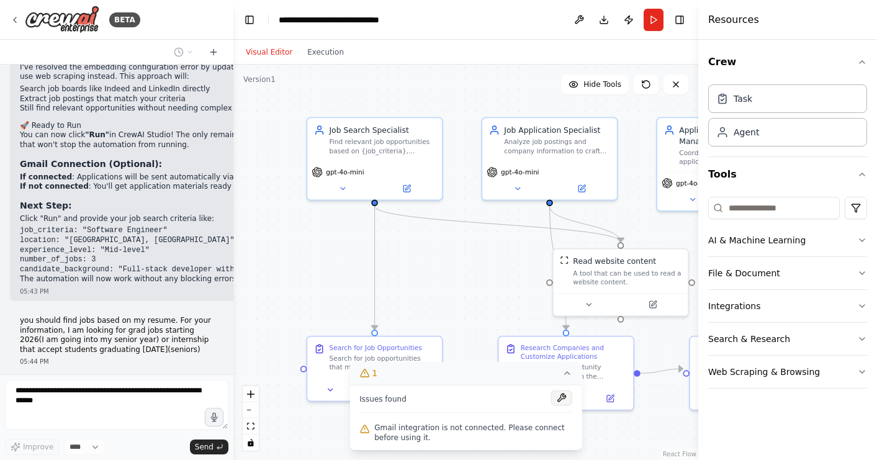
scroll to position [3646, 0]
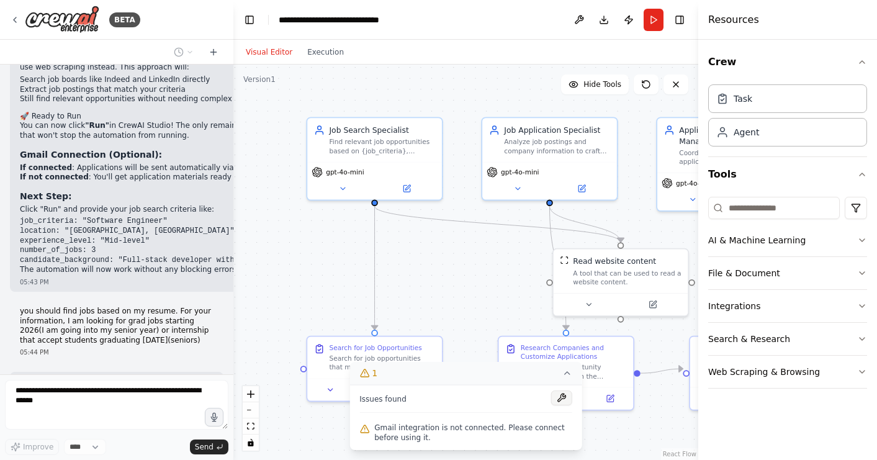
click at [566, 396] on button at bounding box center [561, 398] width 21 height 15
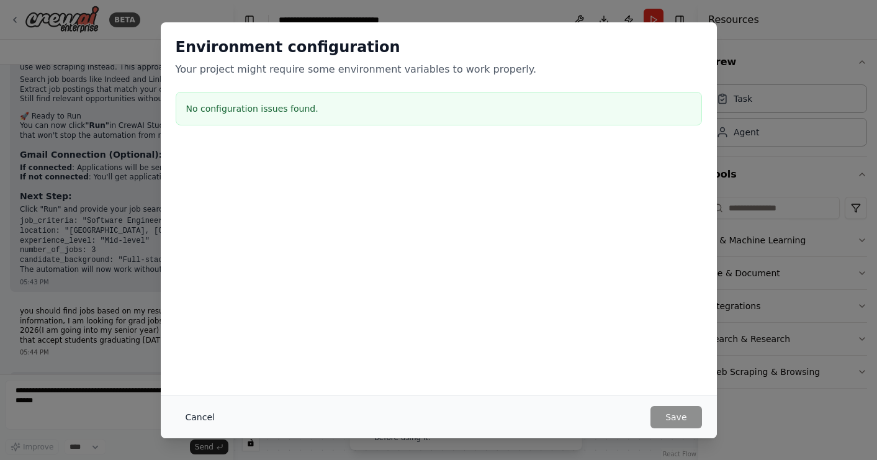
click at [215, 427] on button "Cancel" at bounding box center [200, 417] width 49 height 22
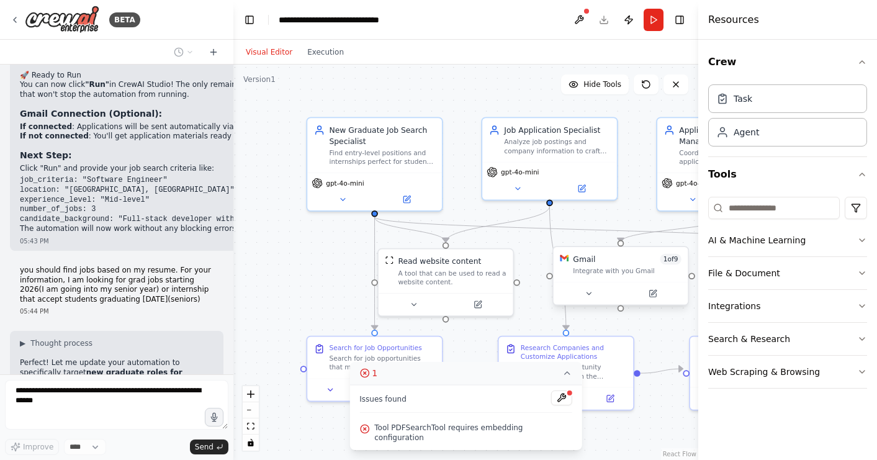
scroll to position [3718, 0]
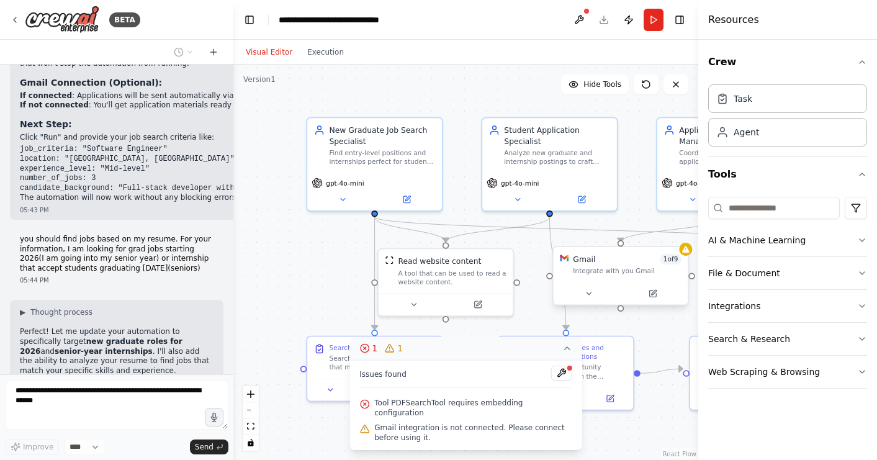
click at [574, 385] on div "Issues found Tool PDFSearchTool requires embedding configuration Gmail integrat…" at bounding box center [466, 405] width 233 height 90
click at [566, 381] on button at bounding box center [561, 373] width 21 height 15
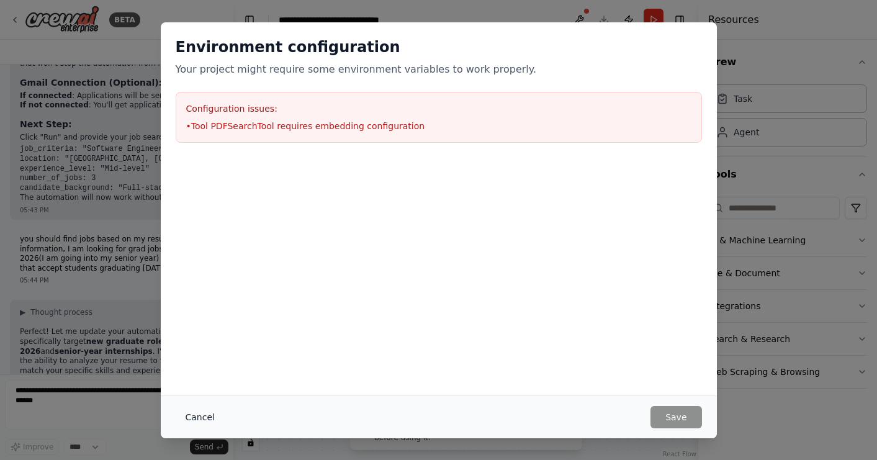
click at [202, 415] on button "Cancel" at bounding box center [200, 417] width 49 height 22
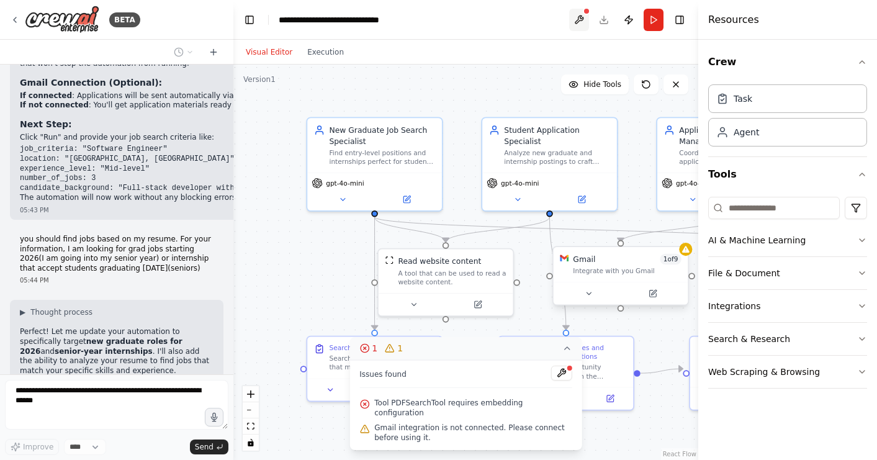
click at [576, 22] on button at bounding box center [579, 20] width 20 height 22
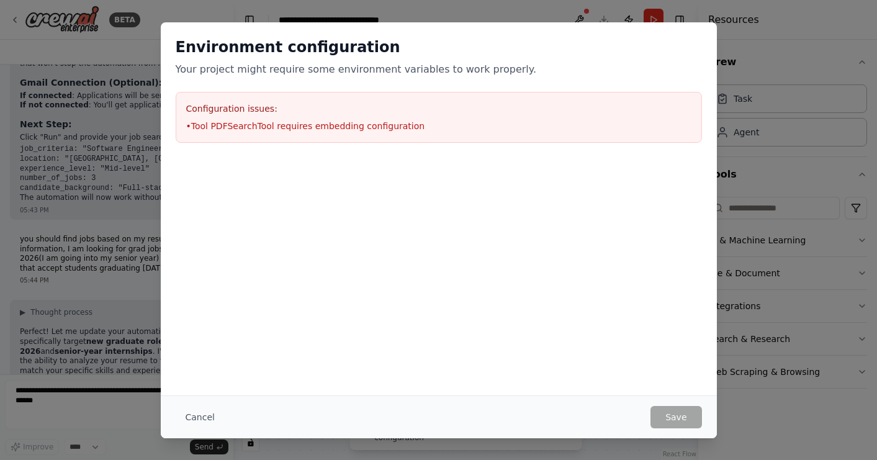
scroll to position [3764, 0]
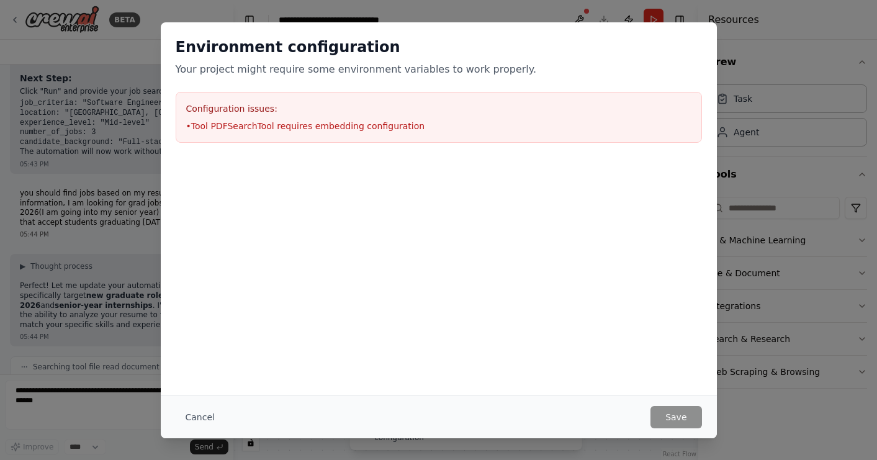
click at [226, 420] on div "Cancel Save" at bounding box center [439, 417] width 527 height 22
click at [209, 422] on button "Cancel" at bounding box center [200, 417] width 49 height 22
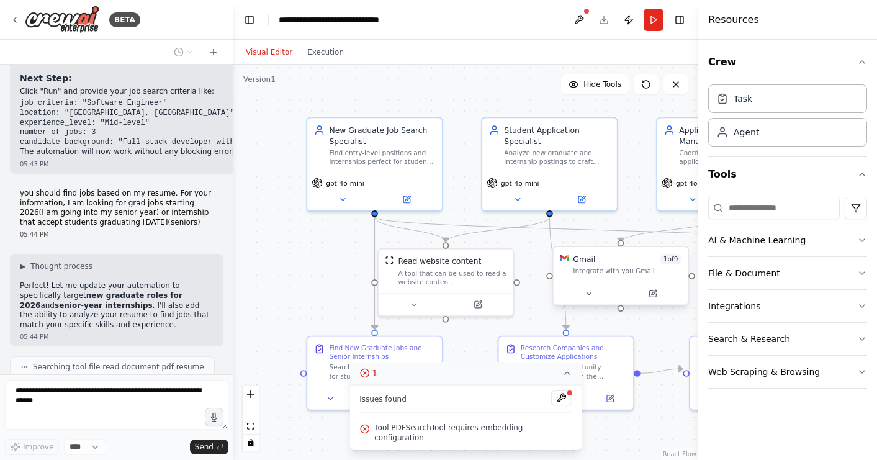
click at [821, 269] on button "File & Document" at bounding box center [787, 273] width 159 height 32
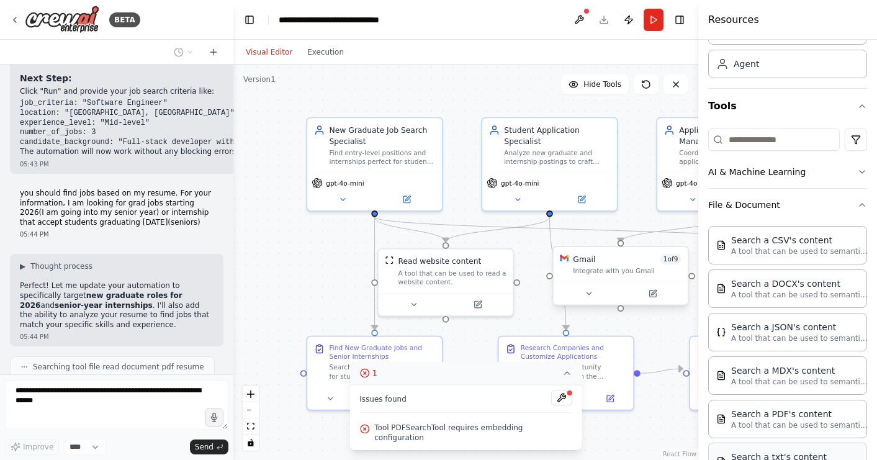
scroll to position [66, 0]
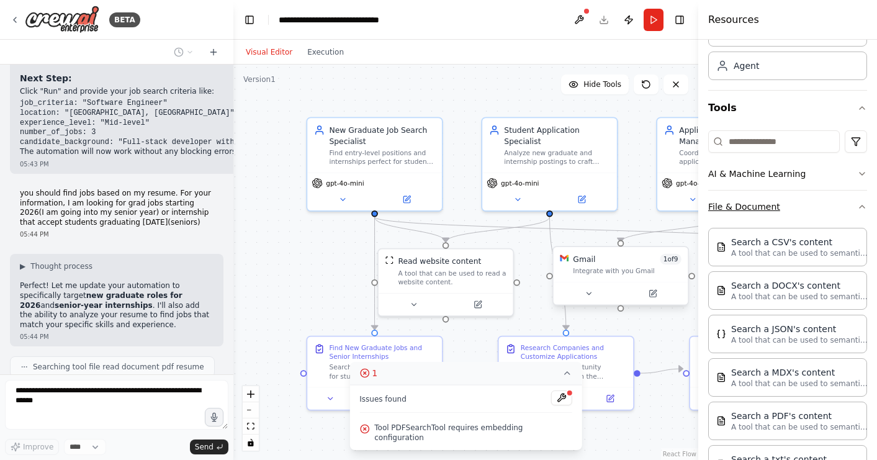
click at [839, 207] on button "File & Document" at bounding box center [787, 207] width 159 height 32
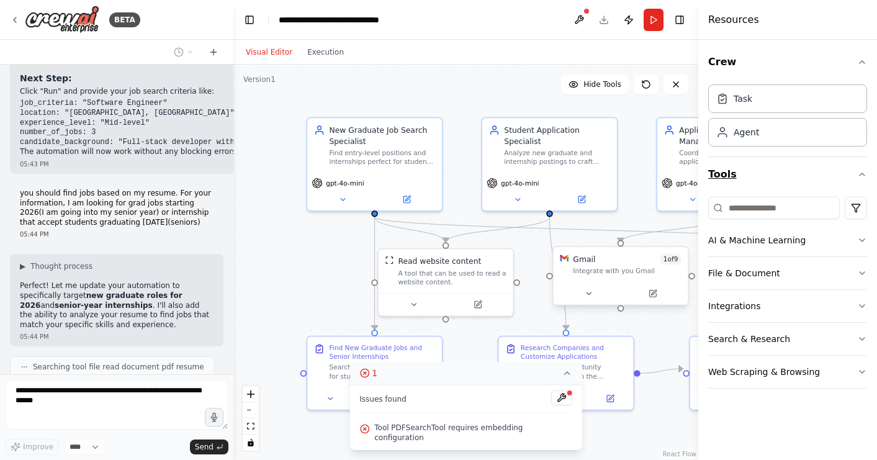
scroll to position [3805, 0]
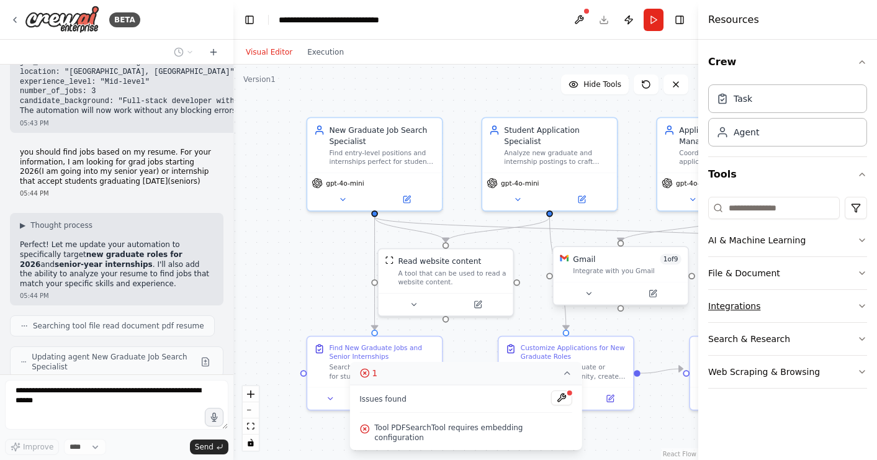
click at [837, 297] on button "Integrations" at bounding box center [787, 306] width 159 height 32
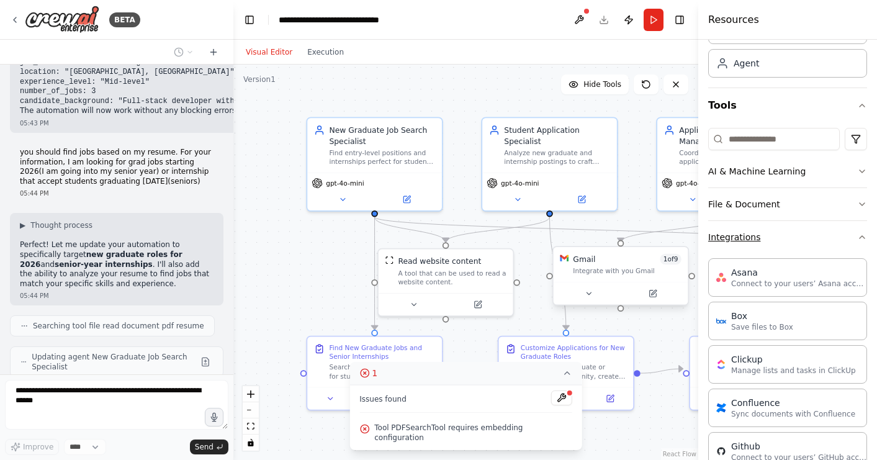
scroll to position [3846, 0]
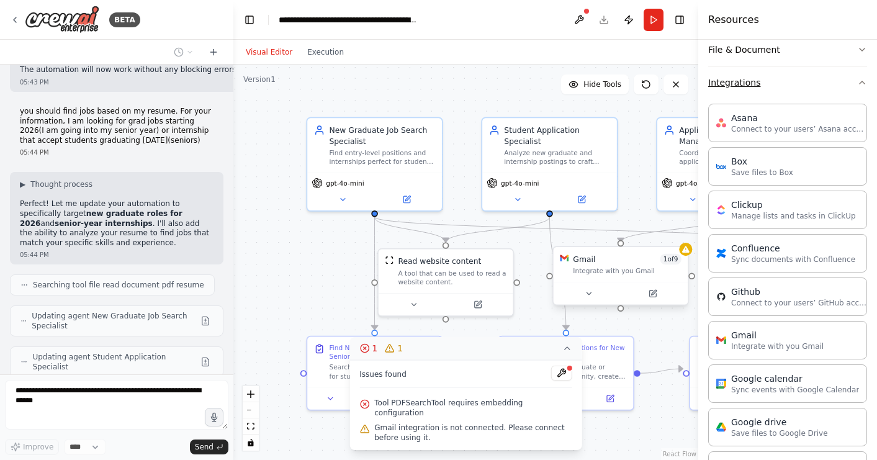
click at [851, 84] on button "Integrations" at bounding box center [787, 82] width 159 height 32
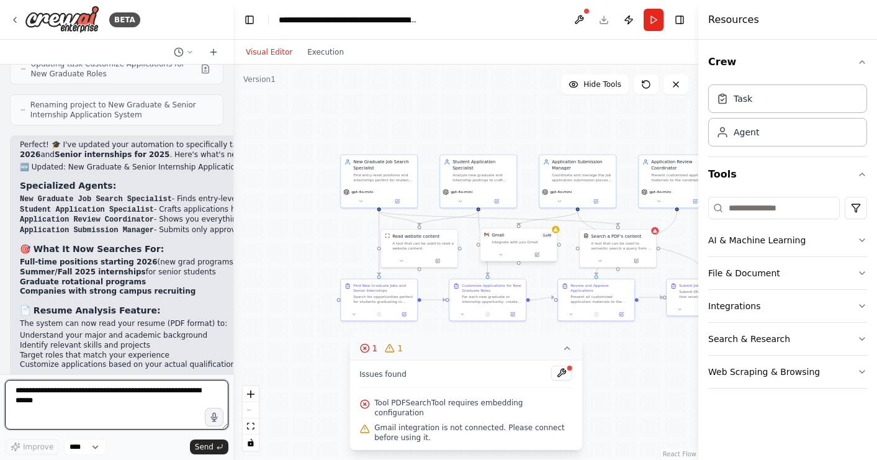
scroll to position [4233, 0]
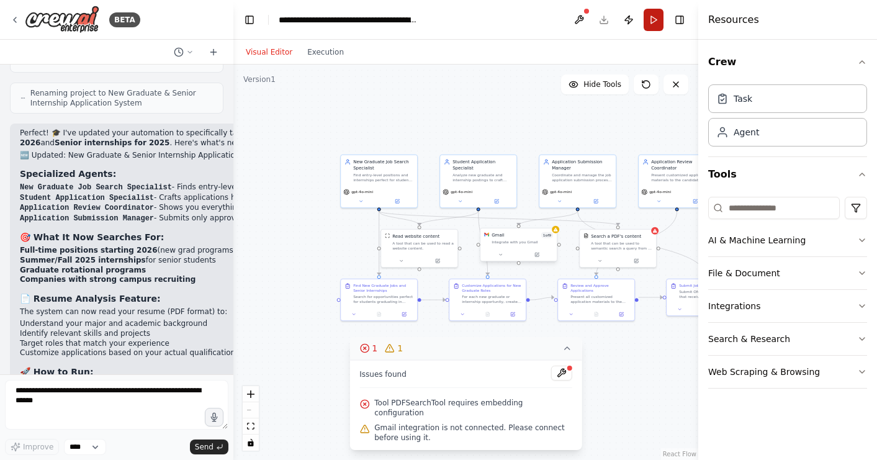
click at [653, 25] on button "Run" at bounding box center [654, 20] width 20 height 22
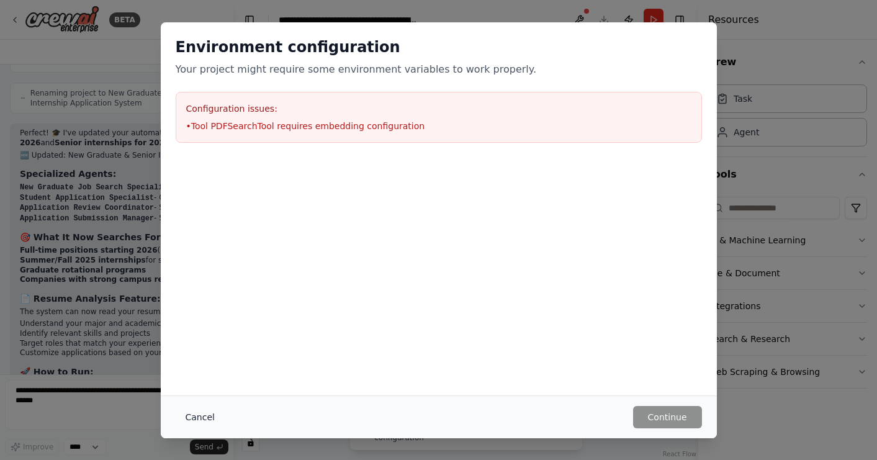
click at [210, 420] on button "Cancel" at bounding box center [200, 417] width 49 height 22
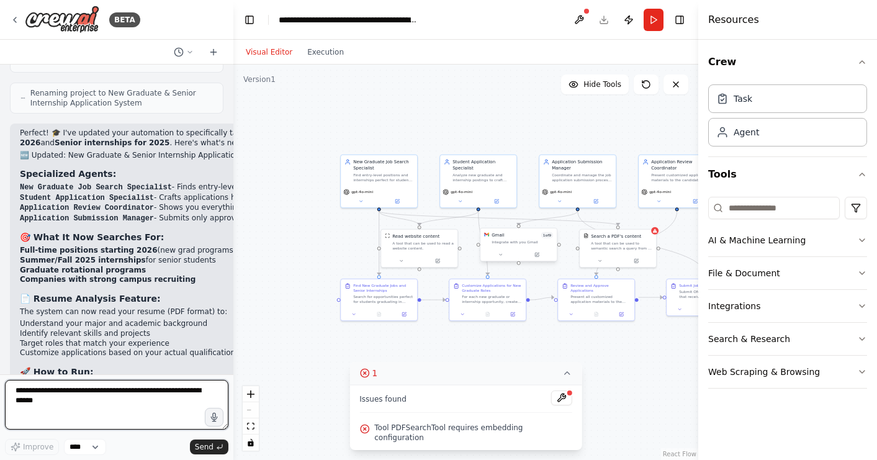
click at [152, 410] on textarea at bounding box center [117, 405] width 224 height 50
type textarea "**********"
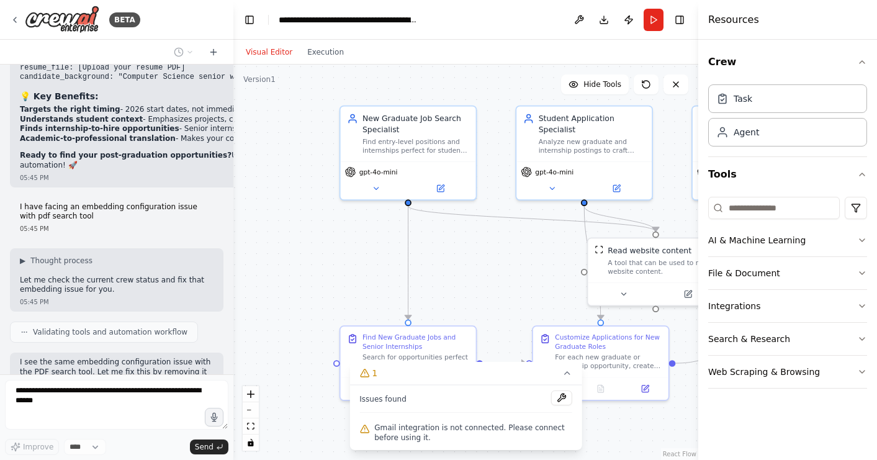
scroll to position [4632, 0]
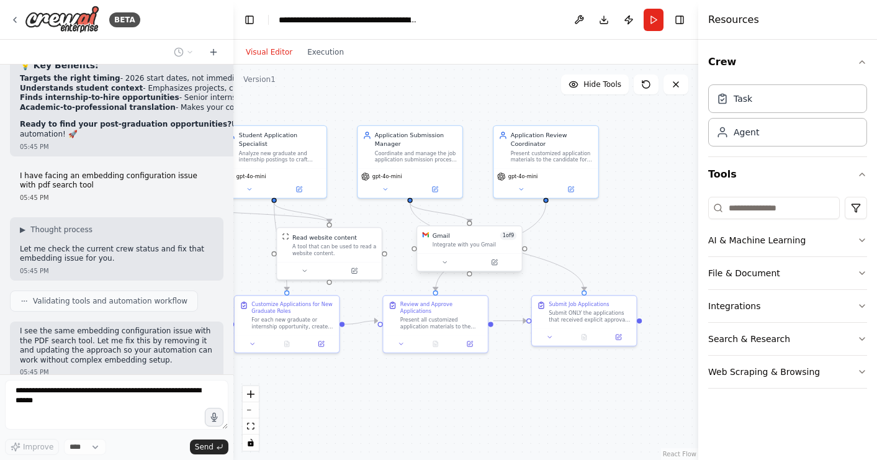
drag, startPoint x: 481, startPoint y: 246, endPoint x: 198, endPoint y: 232, distance: 283.5
click at [198, 232] on div "BETA build an agent that applies to jobs for me 05:26 PM ▶ Thought process I'll…" at bounding box center [438, 230] width 877 height 460
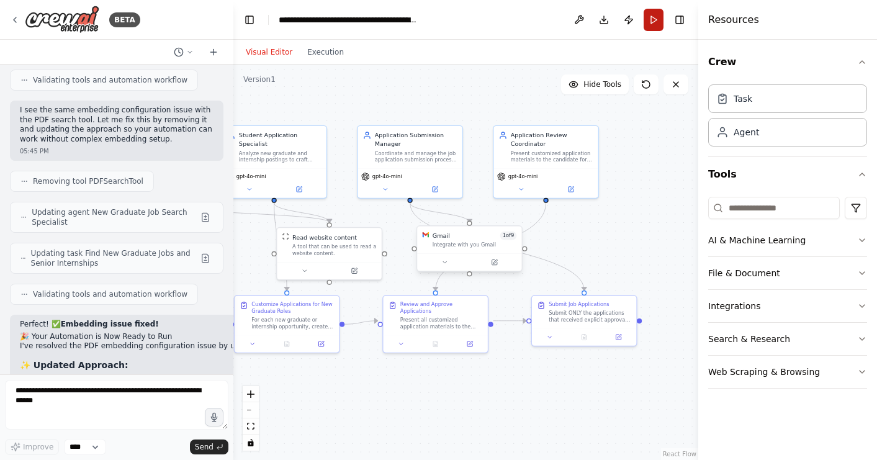
click at [651, 25] on button "Run" at bounding box center [654, 20] width 20 height 22
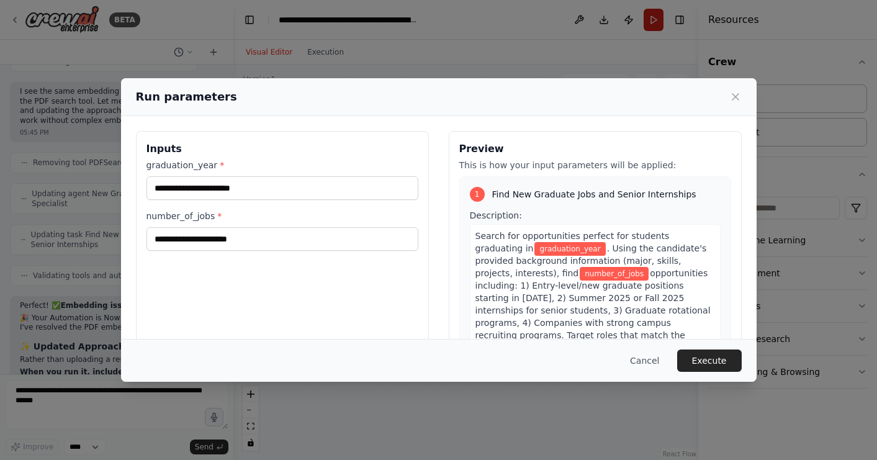
scroll to position [4884, 0]
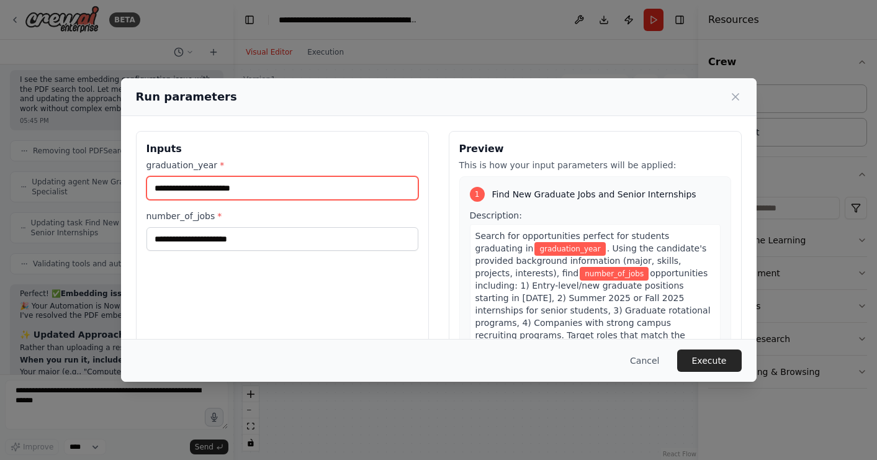
click at [315, 187] on input "graduation_year *" at bounding box center [283, 188] width 272 height 24
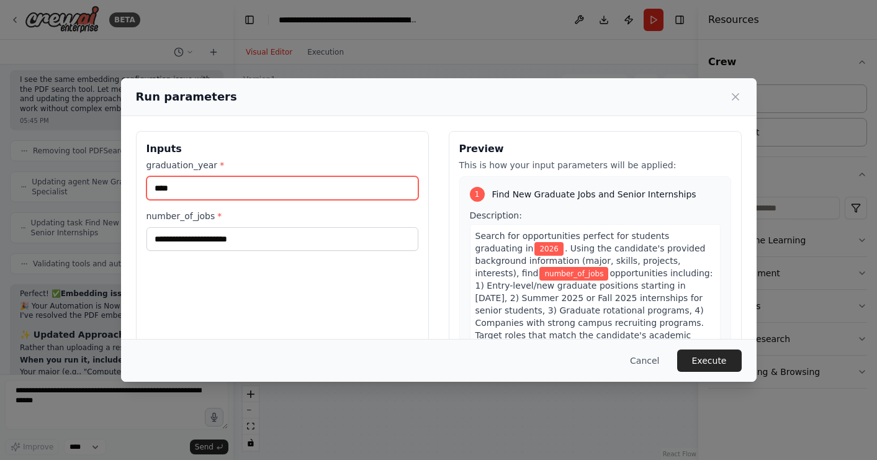
type input "****"
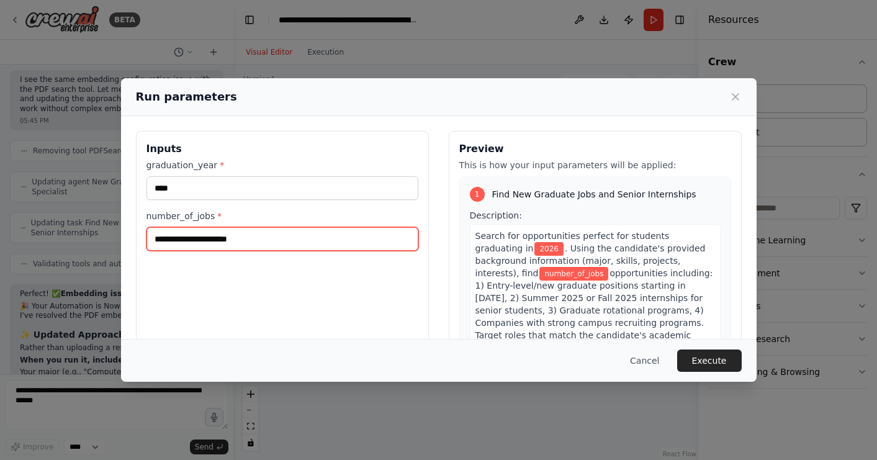
click at [296, 237] on input "number_of_jobs *" at bounding box center [283, 239] width 272 height 24
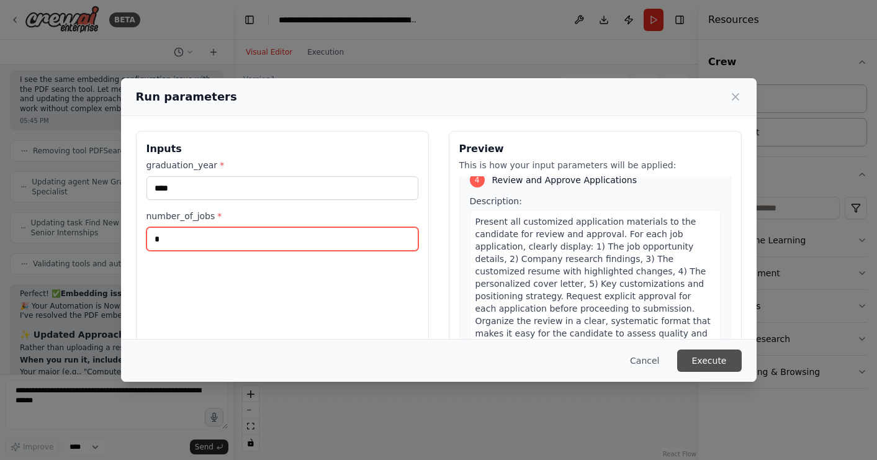
type input "*"
click at [705, 359] on button "Execute" at bounding box center [709, 361] width 65 height 22
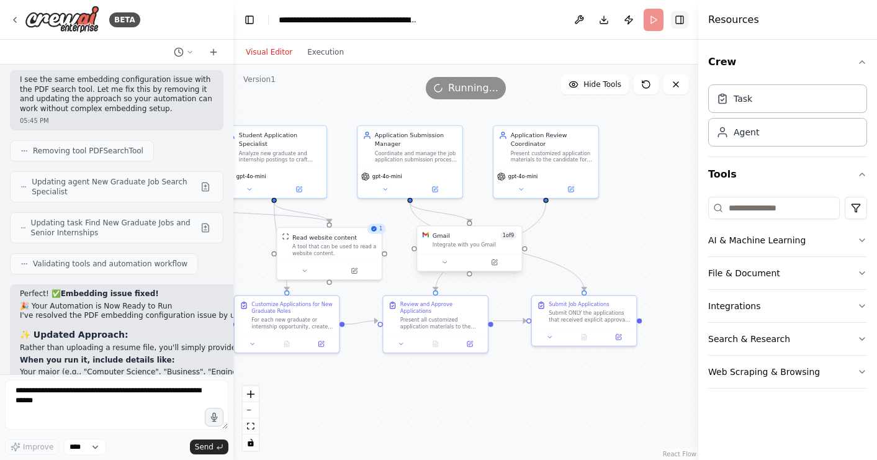
click at [687, 15] on button "Toggle Right Sidebar" at bounding box center [679, 19] width 17 height 17
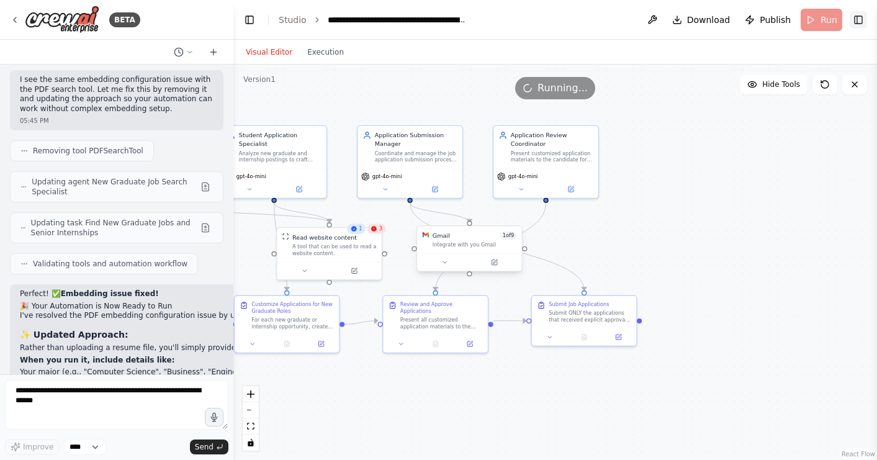
click at [856, 19] on button "Toggle Right Sidebar" at bounding box center [858, 19] width 17 height 17
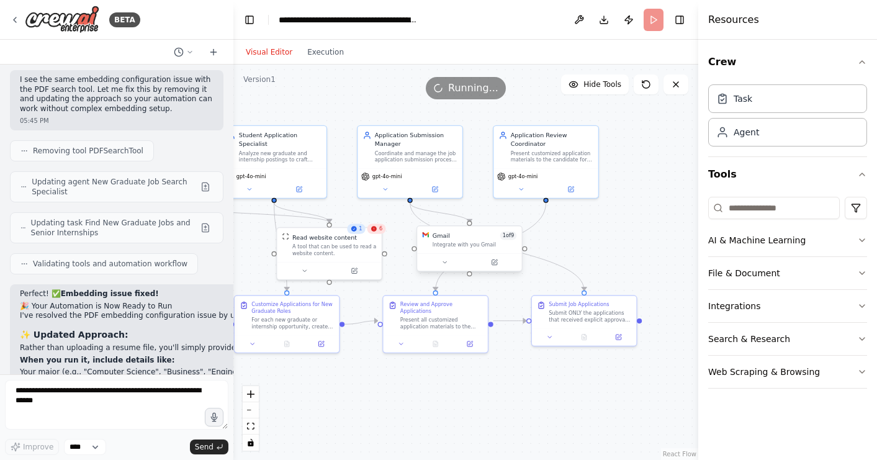
scroll to position [0, 0]
click at [327, 50] on button "Execution" at bounding box center [326, 52] width 52 height 15
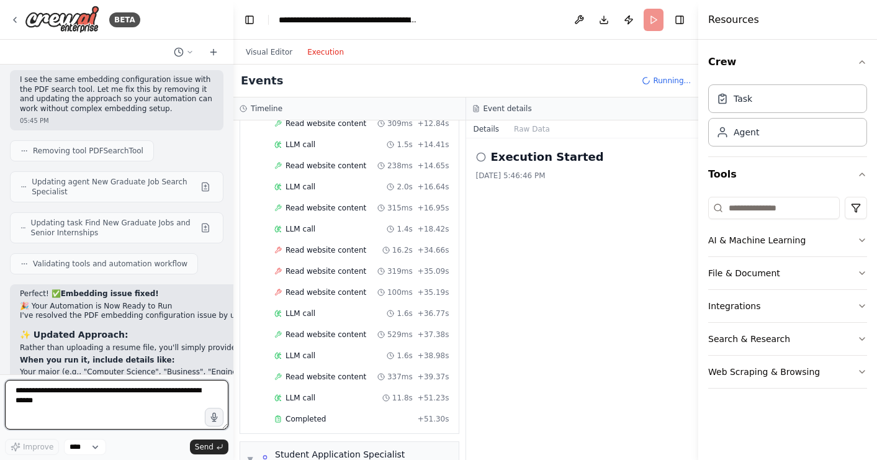
scroll to position [569, 0]
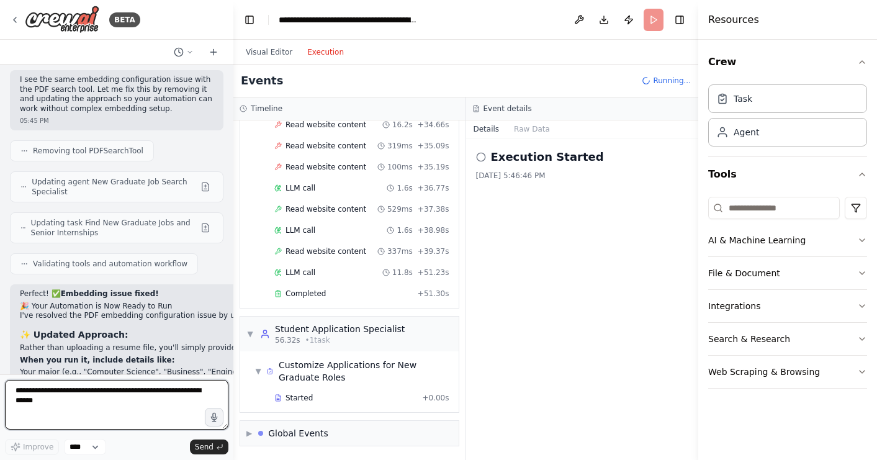
click at [116, 404] on textarea at bounding box center [117, 405] width 224 height 50
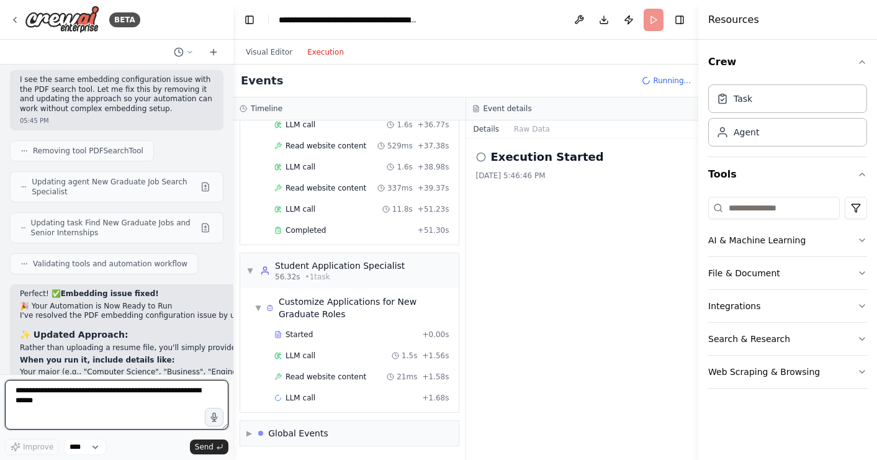
scroll to position [0, 0]
type textarea "*"
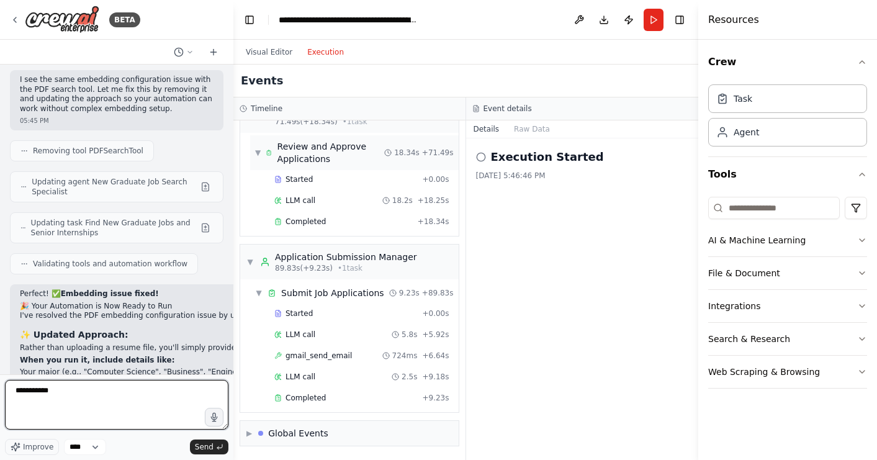
scroll to position [956, 0]
click at [340, 293] on div "Submit Job Applications" at bounding box center [332, 293] width 103 height 12
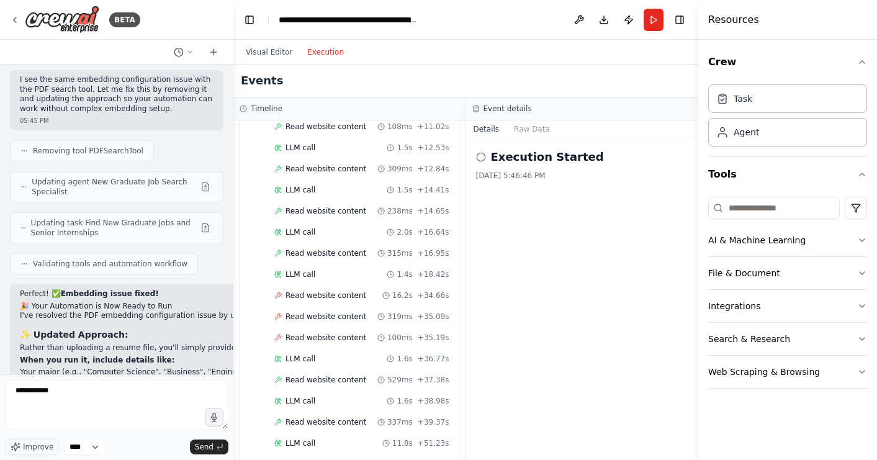
scroll to position [0, 0]
click at [530, 129] on button "Raw Data" at bounding box center [532, 128] width 51 height 17
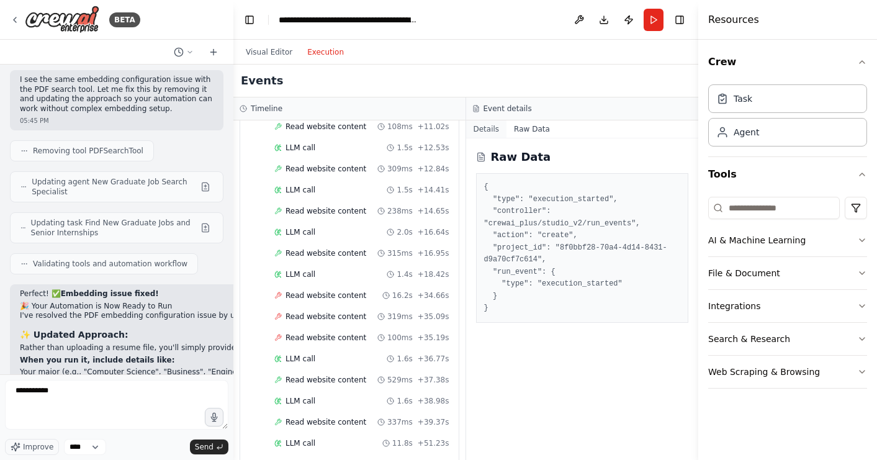
click at [495, 132] on button "Details" at bounding box center [486, 128] width 41 height 17
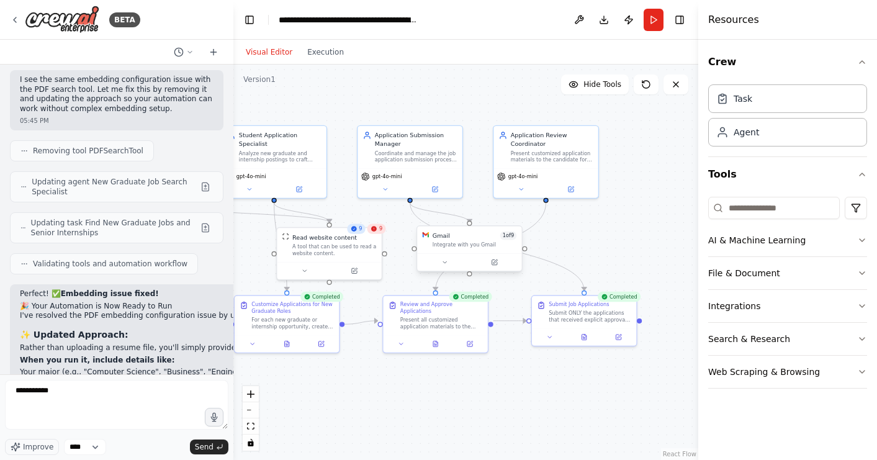
click at [273, 47] on button "Visual Editor" at bounding box center [268, 52] width 61 height 15
click at [333, 48] on button "Execution" at bounding box center [326, 52] width 52 height 15
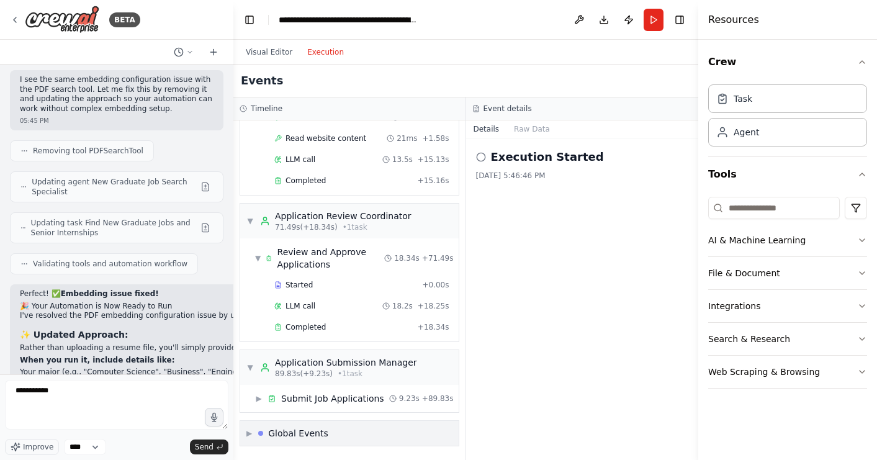
scroll to position [850, 0]
click at [251, 431] on span "▶" at bounding box center [250, 433] width 6 height 10
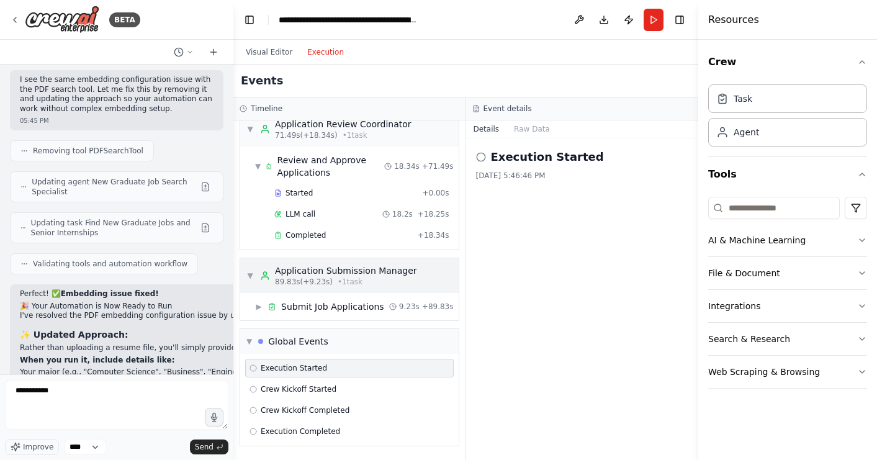
click at [255, 283] on div "▼ Application Submission Manager 89.83s (+9.23s) • 1 task" at bounding box center [332, 276] width 171 height 22
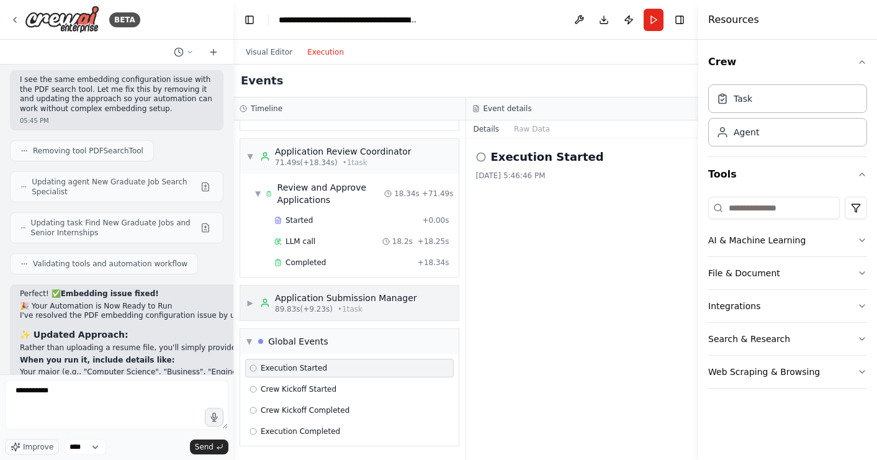
scroll to position [915, 0]
click at [92, 394] on textarea "**********" at bounding box center [117, 405] width 224 height 50
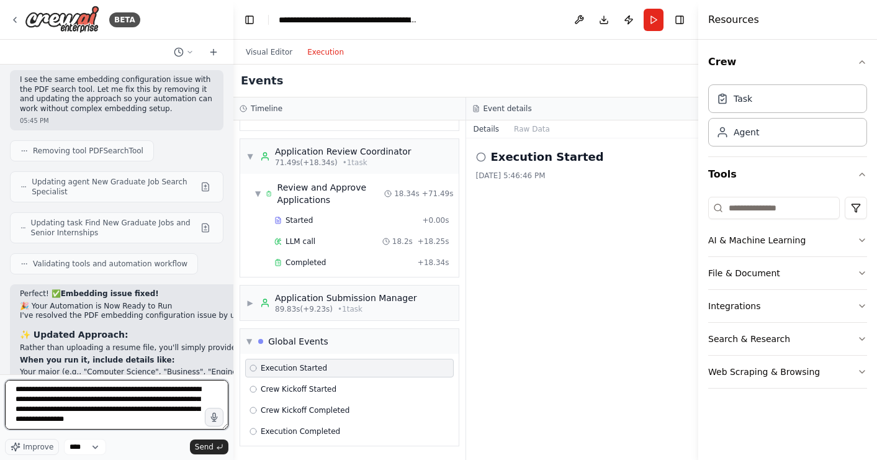
scroll to position [1, 0]
drag, startPoint x: 121, startPoint y: 420, endPoint x: 91, endPoint y: 422, distance: 30.5
click at [91, 422] on textarea "**********" at bounding box center [117, 405] width 224 height 50
type textarea "**********"
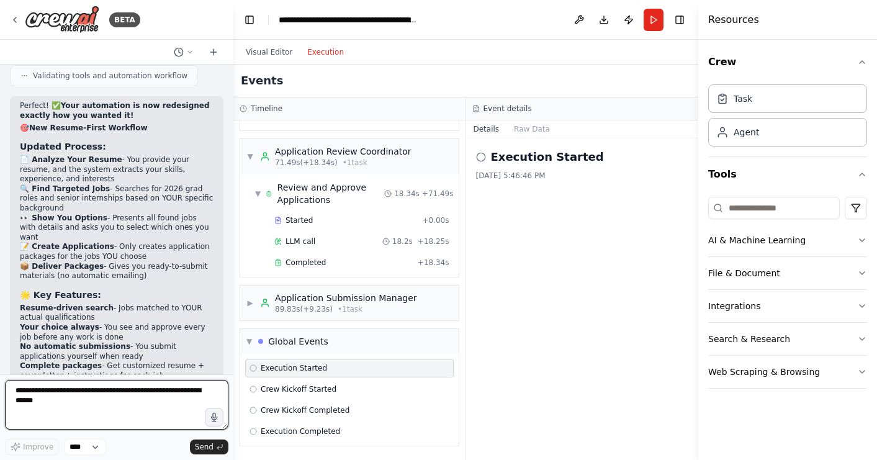
scroll to position [5971, 0]
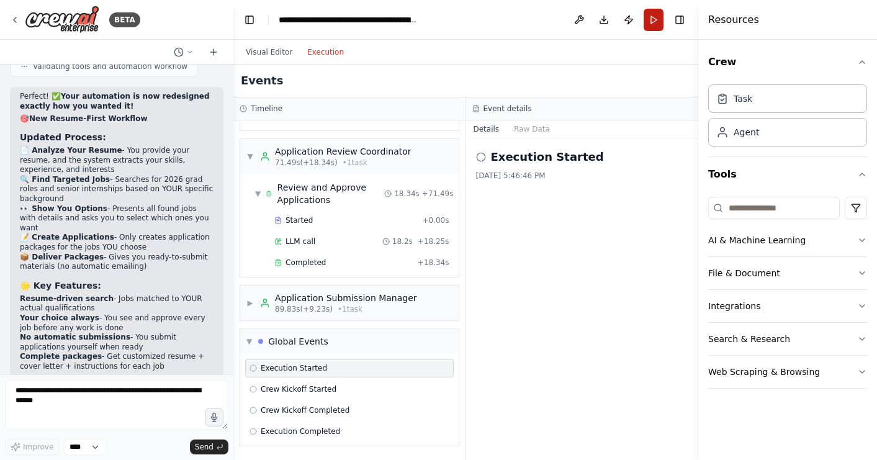
click at [651, 23] on button "Run" at bounding box center [654, 20] width 20 height 22
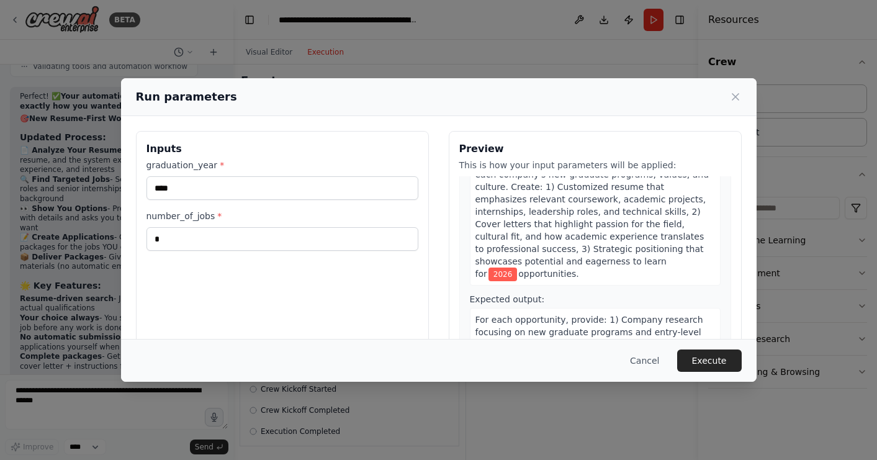
scroll to position [517, 0]
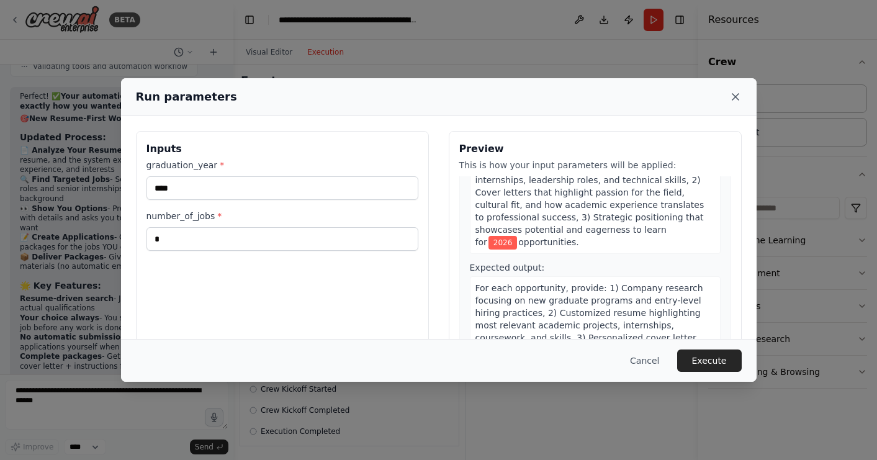
click at [740, 91] on icon at bounding box center [736, 97] width 12 height 12
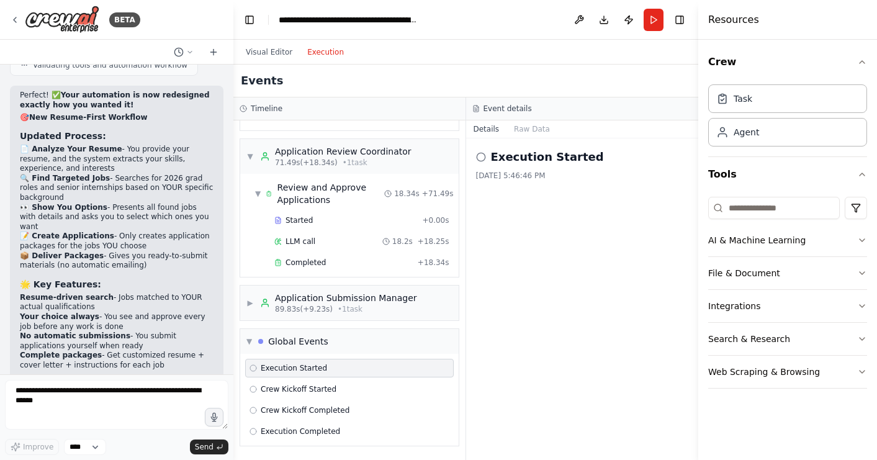
scroll to position [5971, 0]
click at [120, 407] on textarea at bounding box center [117, 405] width 224 height 50
click at [653, 24] on button "Run" at bounding box center [654, 20] width 20 height 22
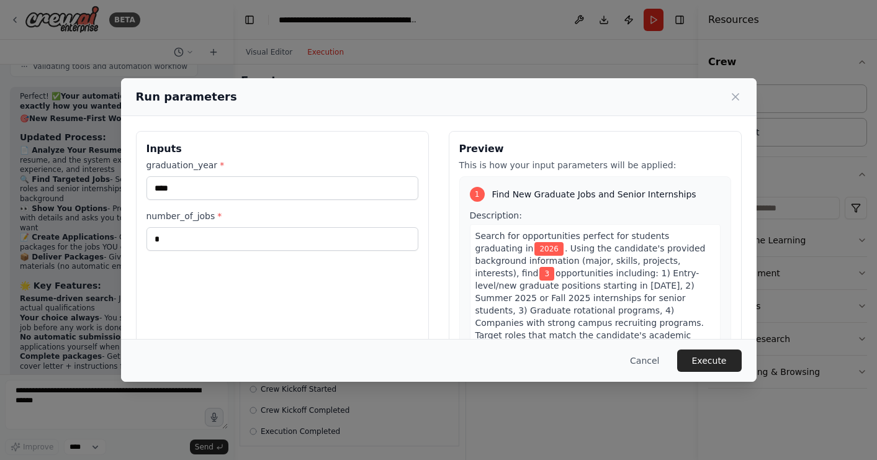
click at [732, 88] on div "Run parameters" at bounding box center [439, 96] width 606 height 17
click at [707, 351] on button "Execute" at bounding box center [709, 361] width 65 height 22
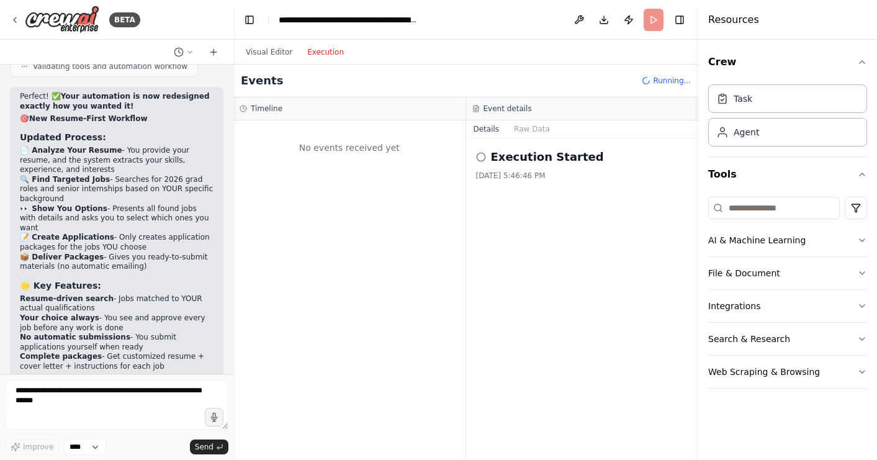
click at [653, 28] on header "**********" at bounding box center [465, 20] width 465 height 40
click at [654, 90] on div "Events Running..." at bounding box center [465, 81] width 465 height 33
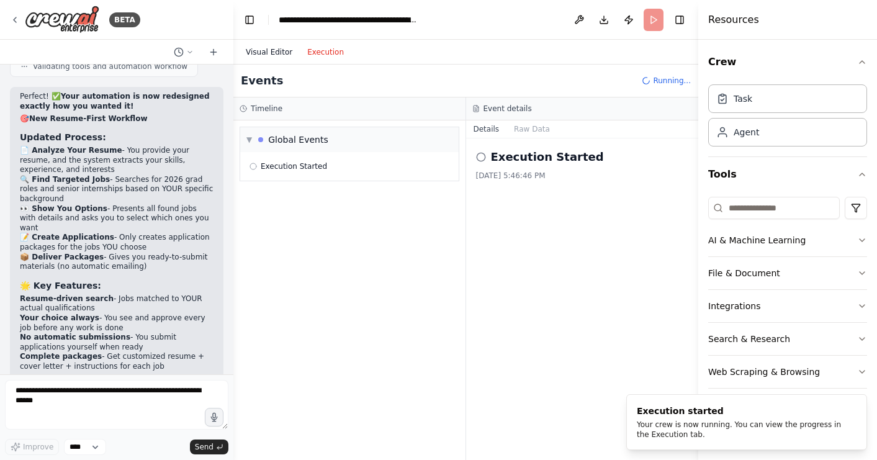
click at [276, 53] on button "Visual Editor" at bounding box center [268, 52] width 61 height 15
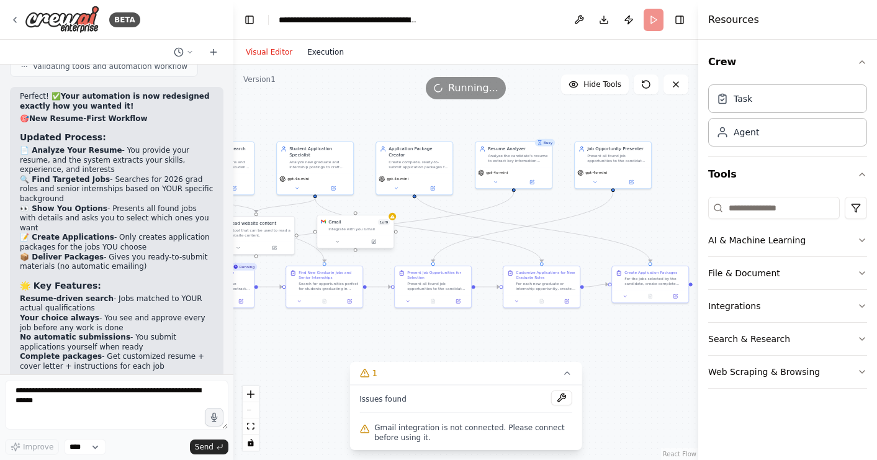
click at [335, 55] on button "Execution" at bounding box center [326, 52] width 52 height 15
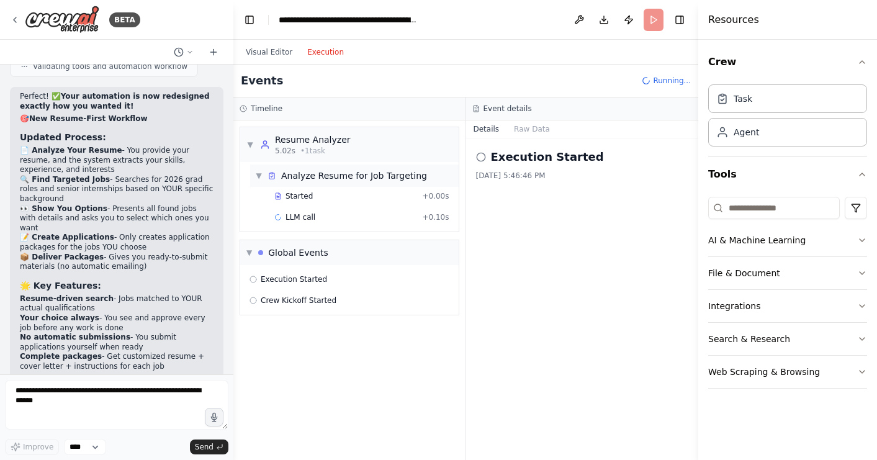
click at [345, 175] on div "Analyze Resume for Job Targeting" at bounding box center [354, 176] width 146 height 12
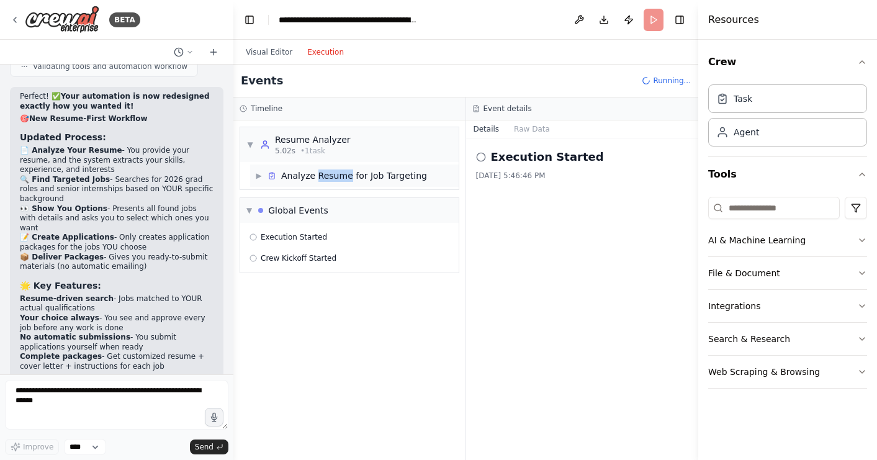
click at [345, 175] on div "Analyze Resume for Job Targeting" at bounding box center [354, 176] width 146 height 12
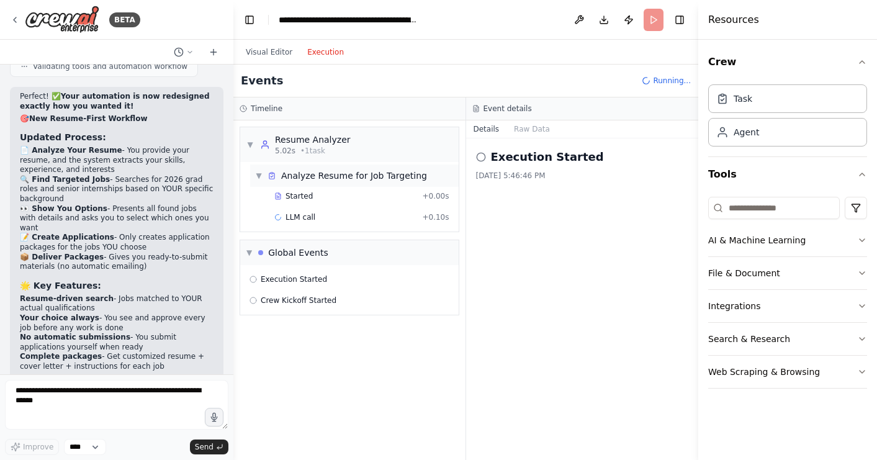
click at [263, 176] on div "▼ Analyze Resume for Job Targeting" at bounding box center [341, 176] width 172 height 12
click at [263, 176] on div "▶ Analyze Resume for Job Targeting" at bounding box center [341, 176] width 172 height 12
click at [188, 401] on textarea at bounding box center [117, 405] width 224 height 50
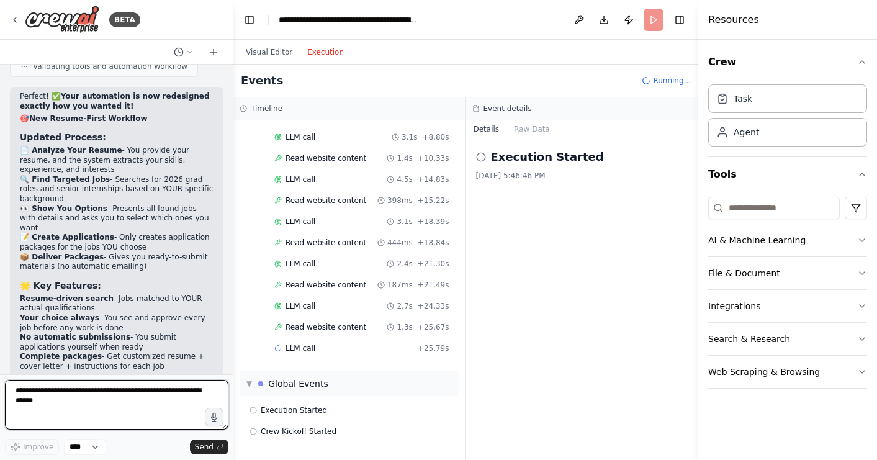
scroll to position [324, 0]
click at [569, 17] on button at bounding box center [579, 20] width 20 height 22
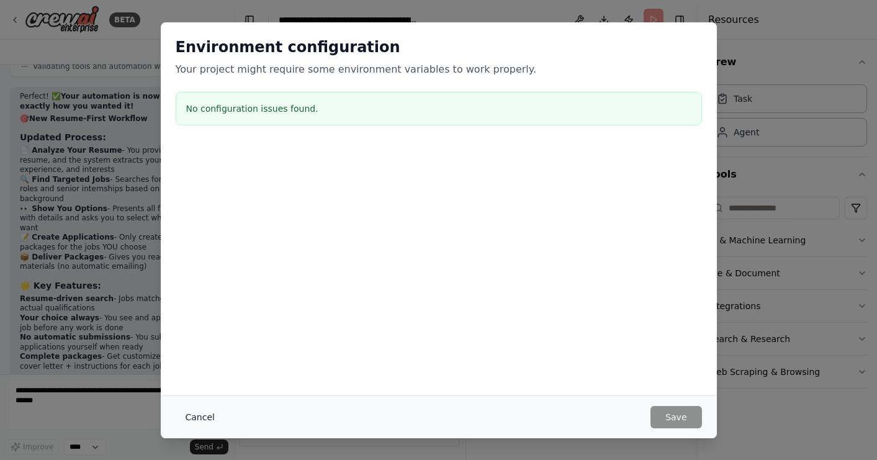
click at [204, 415] on button "Cancel" at bounding box center [200, 417] width 49 height 22
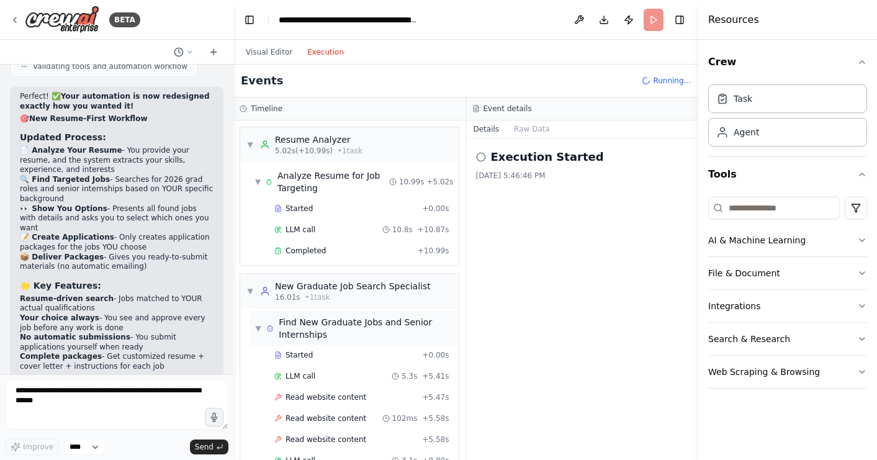
scroll to position [0, 0]
click at [342, 180] on div "Analyze Resume for Job Targeting" at bounding box center [334, 182] width 112 height 25
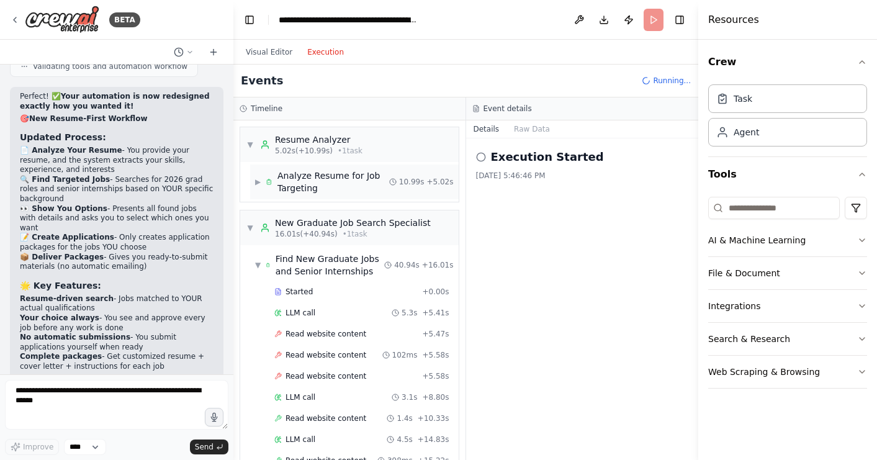
click at [342, 180] on div "Analyze Resume for Job Targeting" at bounding box center [334, 182] width 112 height 25
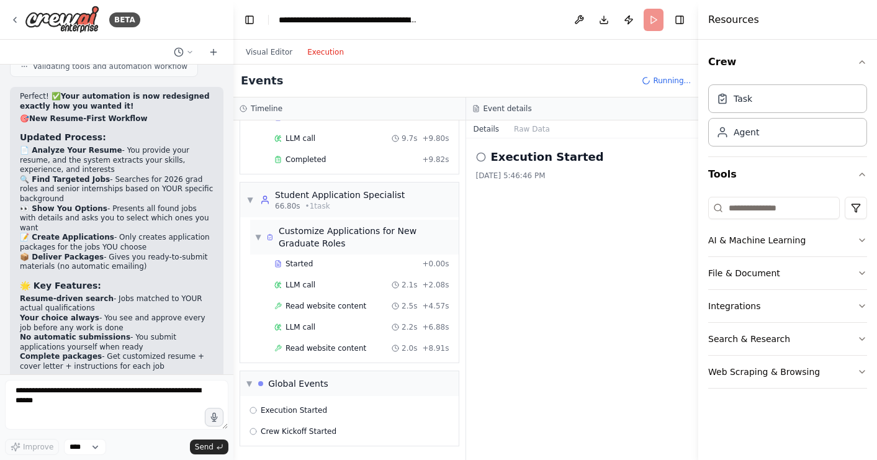
scroll to position [680, 0]
click at [336, 263] on div "Started" at bounding box center [345, 264] width 143 height 10
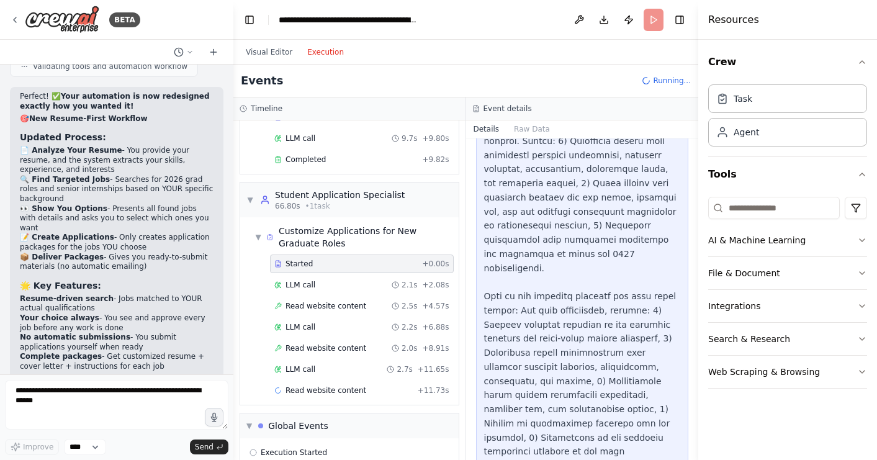
scroll to position [0, 0]
click at [316, 281] on div "LLM call 2.1s + 2.08s" at bounding box center [361, 285] width 175 height 10
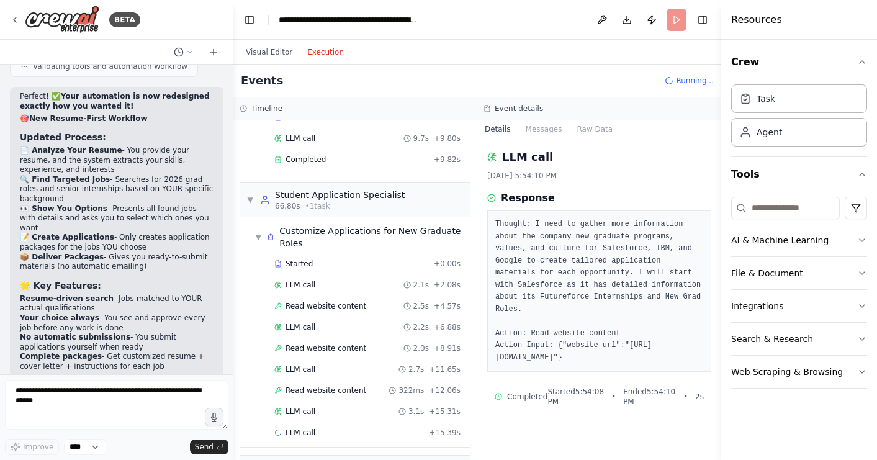
drag, startPoint x: 700, startPoint y: 229, endPoint x: 877, endPoint y: 232, distance: 177.6
click at [877, 232] on html "BETA build an agent that applies to jobs for me 05:26 PM ▶ Thought process I'll…" at bounding box center [438, 230] width 877 height 460
click at [367, 301] on div "Read website content 2.5s + 4.57s" at bounding box center [367, 306] width 186 height 10
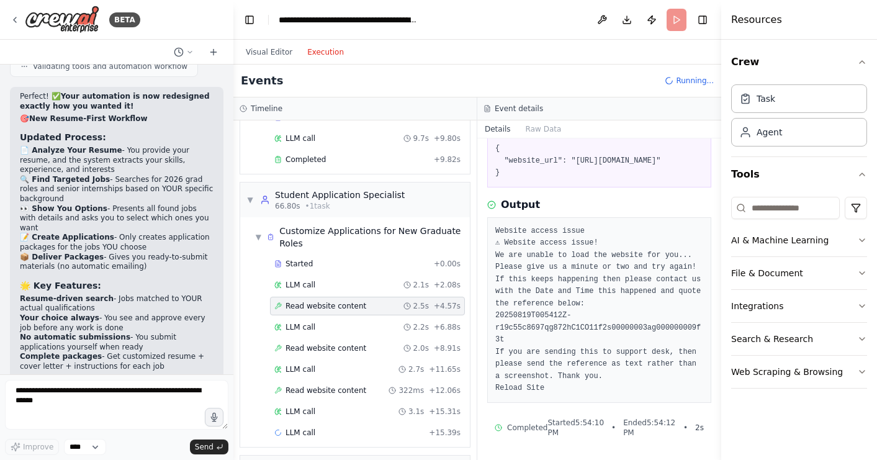
scroll to position [106, 0]
click at [369, 327] on div "LLM call 2.2s + 6.88s" at bounding box center [367, 327] width 186 height 10
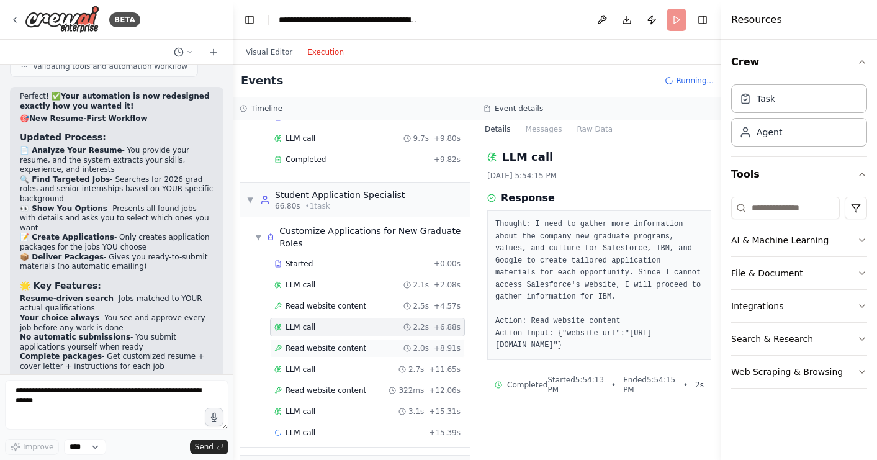
click at [366, 347] on div "Read website content 2.0s + 8.91s" at bounding box center [367, 348] width 186 height 10
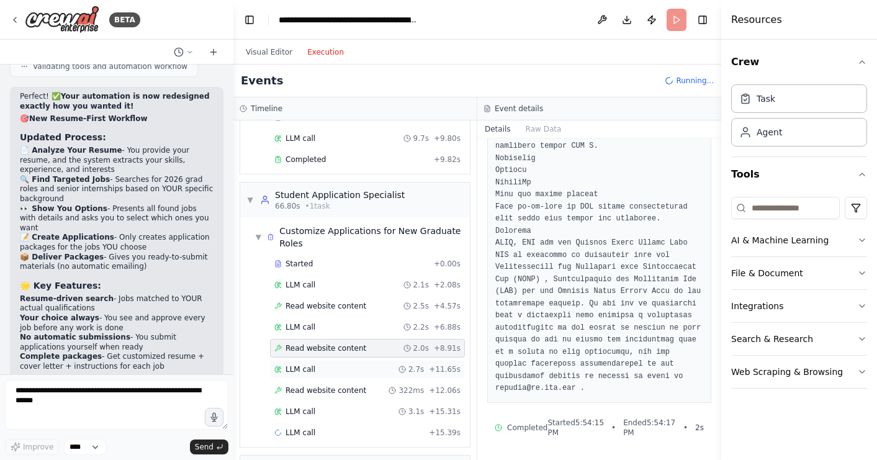
scroll to position [6630, 0]
click at [314, 377] on div "LLM call 2.7s + 11.65s" at bounding box center [367, 369] width 195 height 19
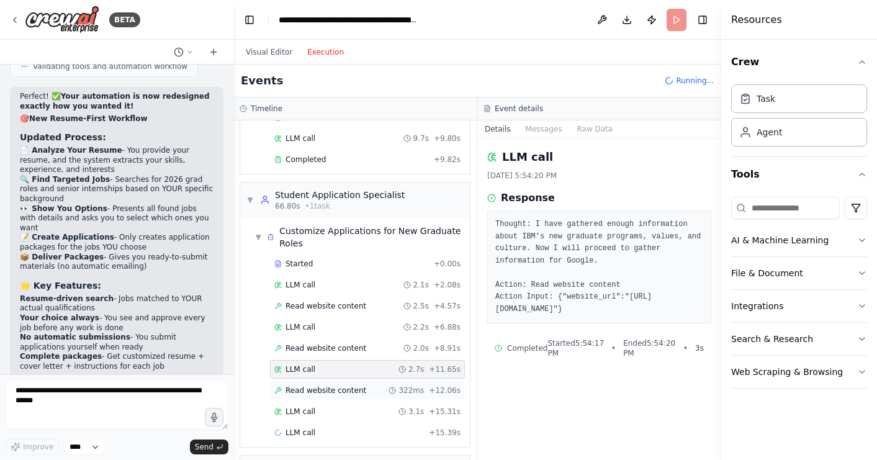
click at [319, 392] on span "Read website content" at bounding box center [326, 391] width 81 height 10
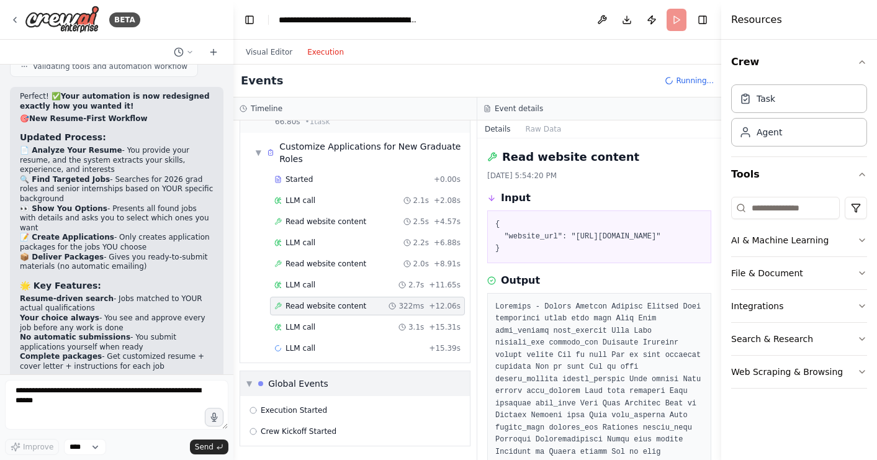
scroll to position [764, 0]
click at [323, 332] on div "LLM call 3.1s + 15.31s" at bounding box center [367, 327] width 186 height 10
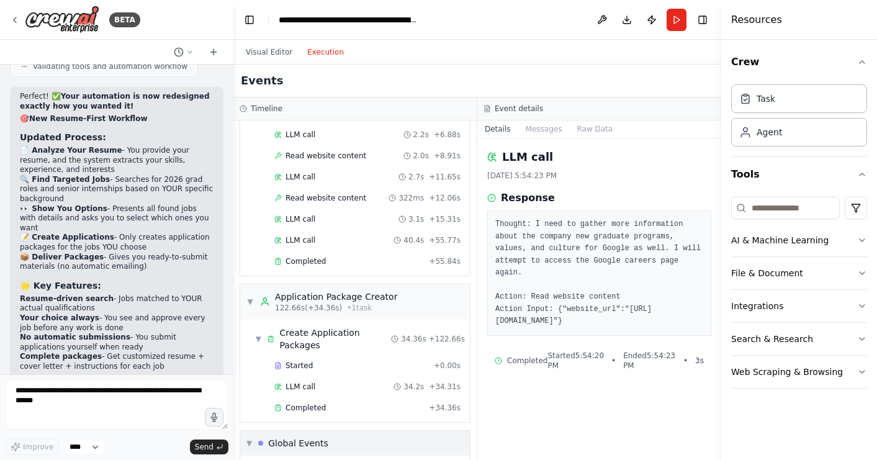
scroll to position [872, 0]
click at [327, 343] on div "Create Application Packages" at bounding box center [336, 339] width 112 height 25
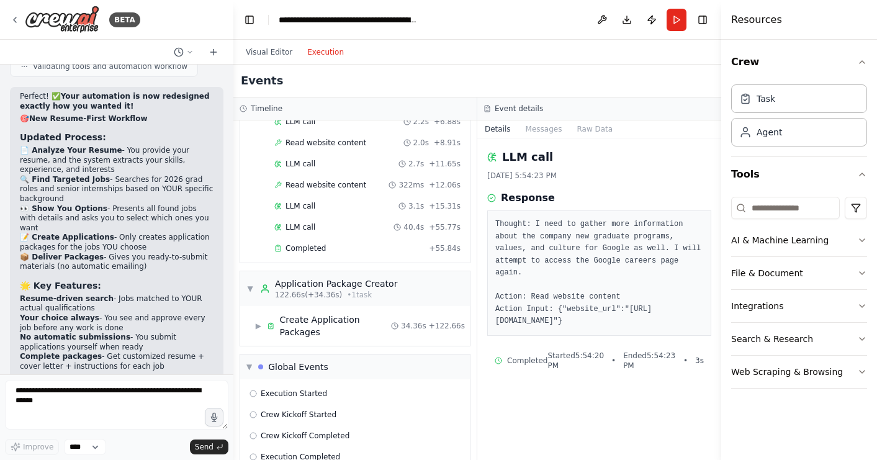
scroll to position [886, 0]
click at [332, 329] on div "Create Application Packages" at bounding box center [336, 325] width 112 height 25
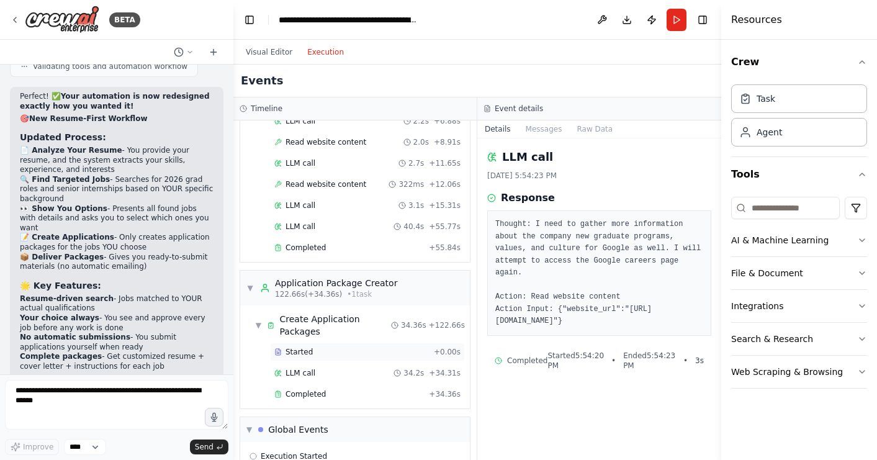
click at [328, 355] on div "Started" at bounding box center [351, 352] width 155 height 10
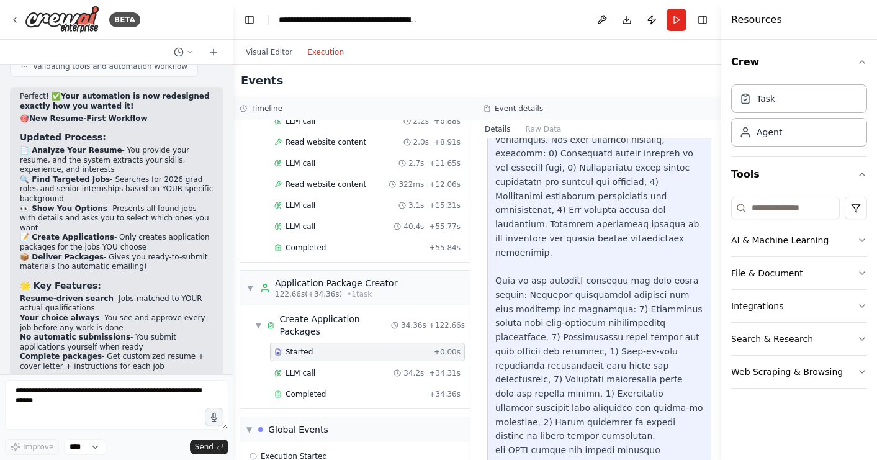
scroll to position [0, 0]
click at [364, 374] on div "LLM call 34.2s + 34.31s" at bounding box center [367, 373] width 186 height 10
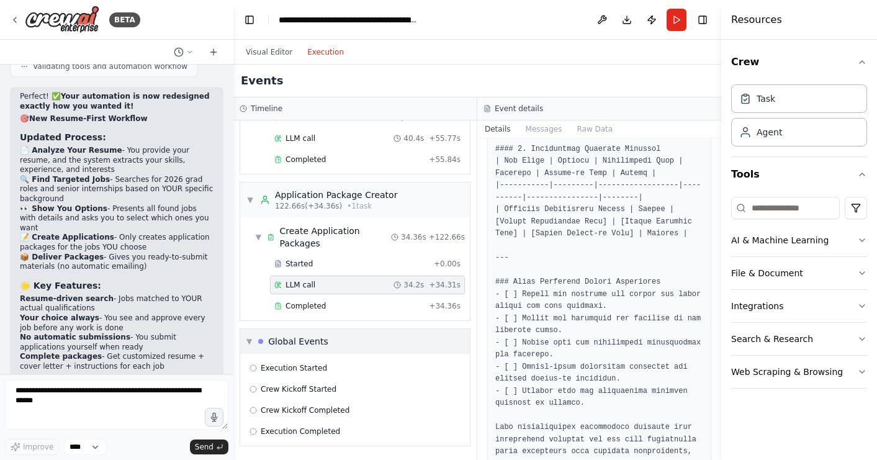
scroll to position [974, 0]
click at [355, 307] on div "Completed" at bounding box center [349, 306] width 150 height 10
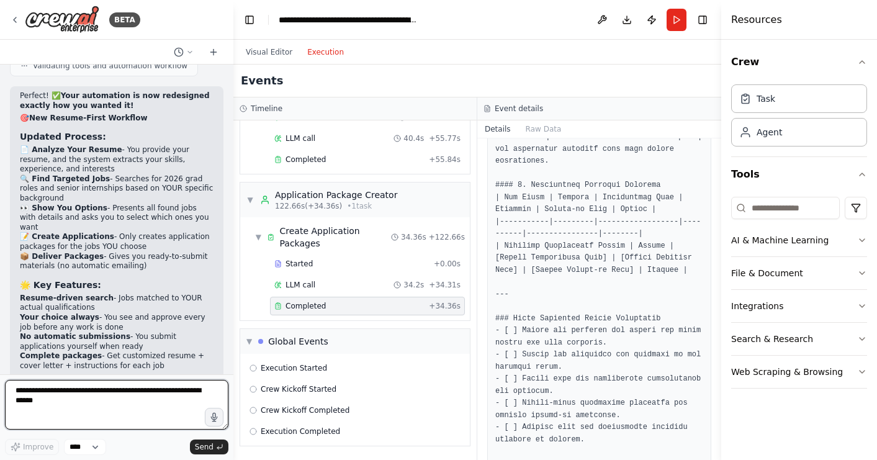
scroll to position [5971, 0]
click at [129, 416] on textarea at bounding box center [117, 405] width 224 height 50
click at [111, 402] on textarea "**********" at bounding box center [117, 405] width 224 height 50
type textarea "**********"
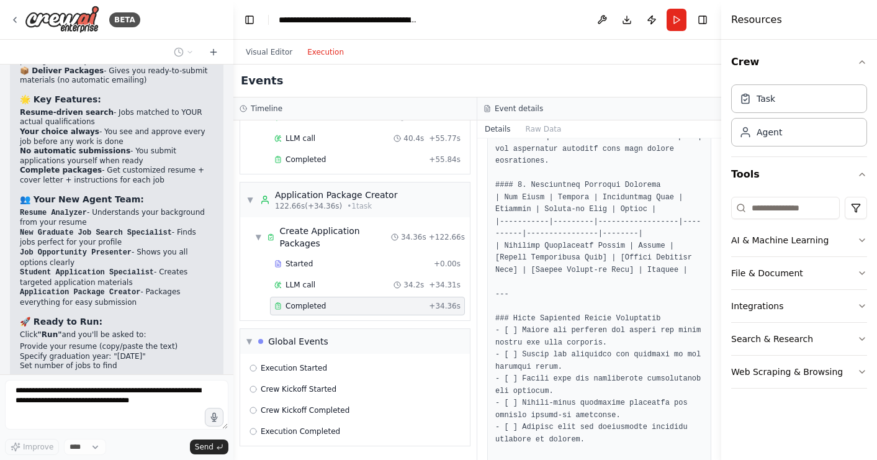
scroll to position [6167, 0]
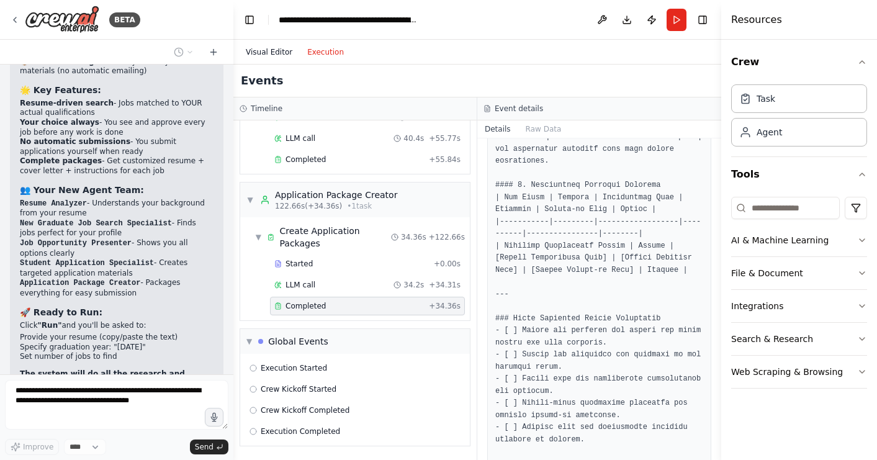
click at [281, 53] on button "Visual Editor" at bounding box center [268, 52] width 61 height 15
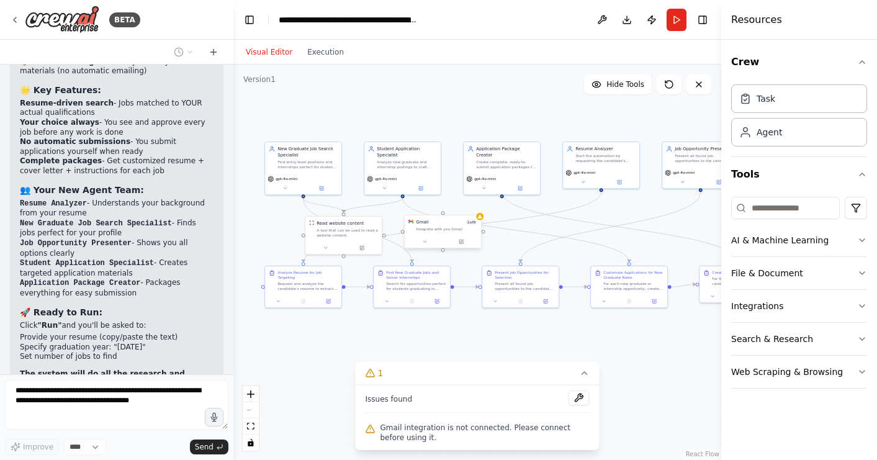
drag, startPoint x: 343, startPoint y: 109, endPoint x: 446, endPoint y: 114, distance: 103.8
click at [446, 112] on div ".deletable-edge-delete-btn { width: 20px; height: 20px; border: 0px solid #ffff…" at bounding box center [477, 263] width 488 height 396
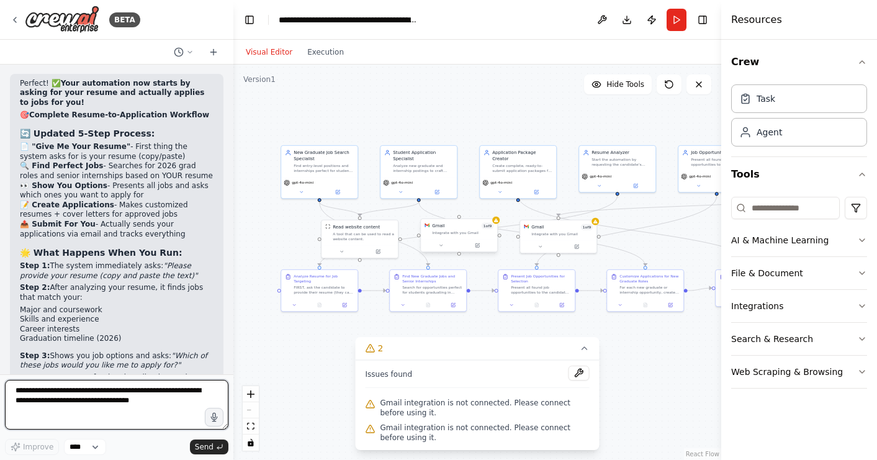
scroll to position [6851, 0]
click at [675, 22] on button "Run" at bounding box center [677, 20] width 20 height 22
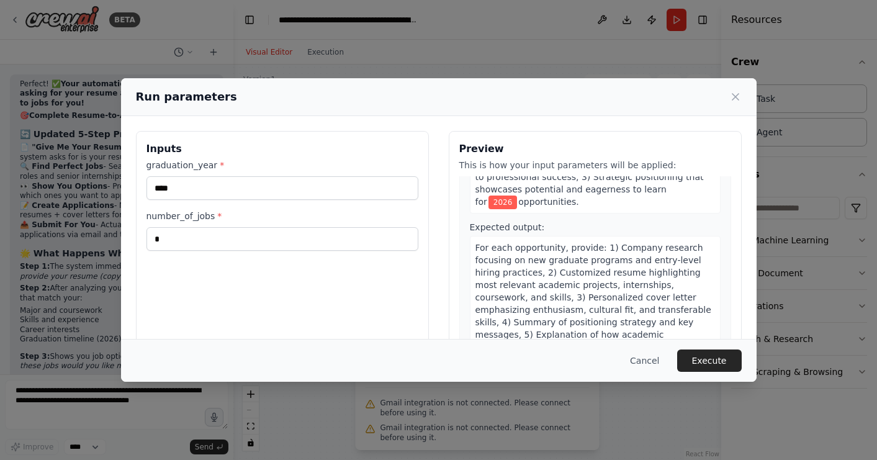
scroll to position [0, 0]
click at [735, 102] on icon at bounding box center [736, 97] width 12 height 12
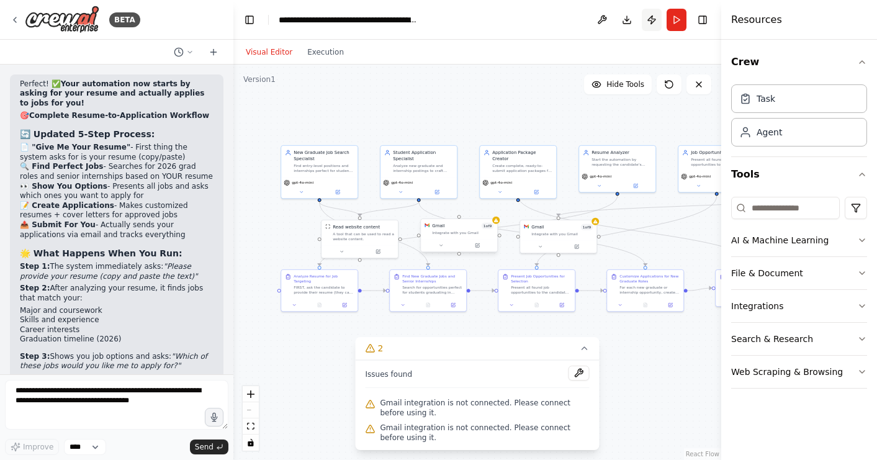
click at [655, 26] on button "Publish" at bounding box center [652, 20] width 20 height 22
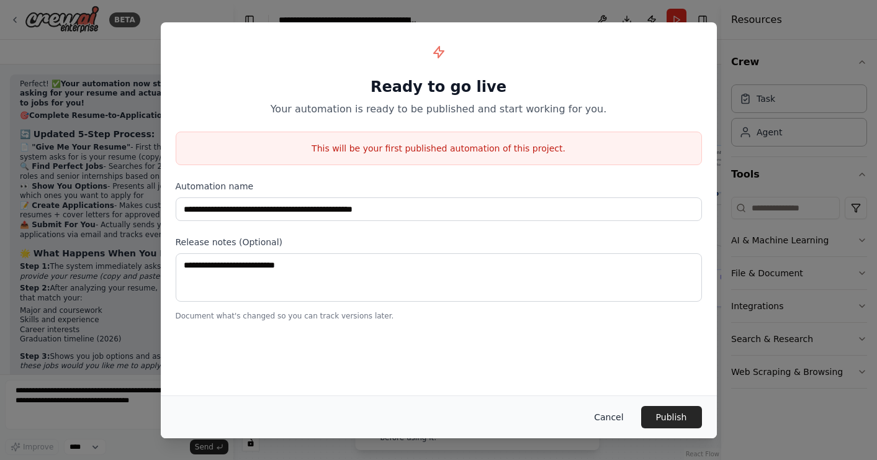
click at [610, 420] on button "Cancel" at bounding box center [608, 417] width 49 height 22
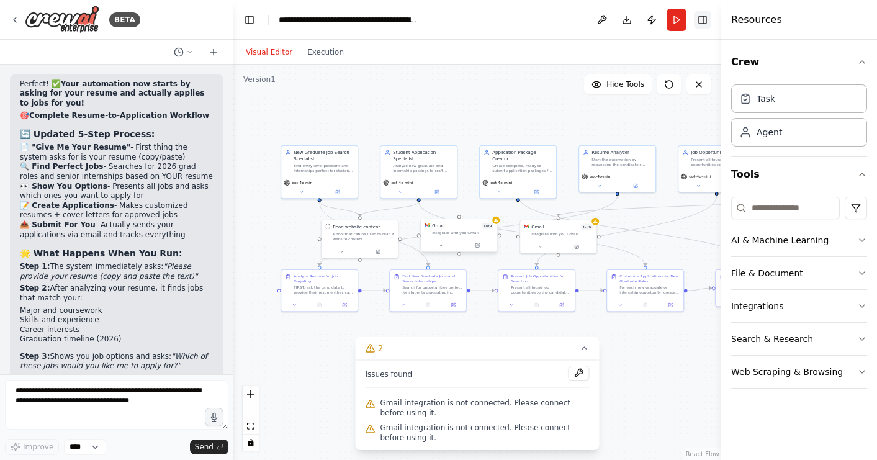
click at [699, 18] on button "Toggle Right Sidebar" at bounding box center [702, 19] width 17 height 17
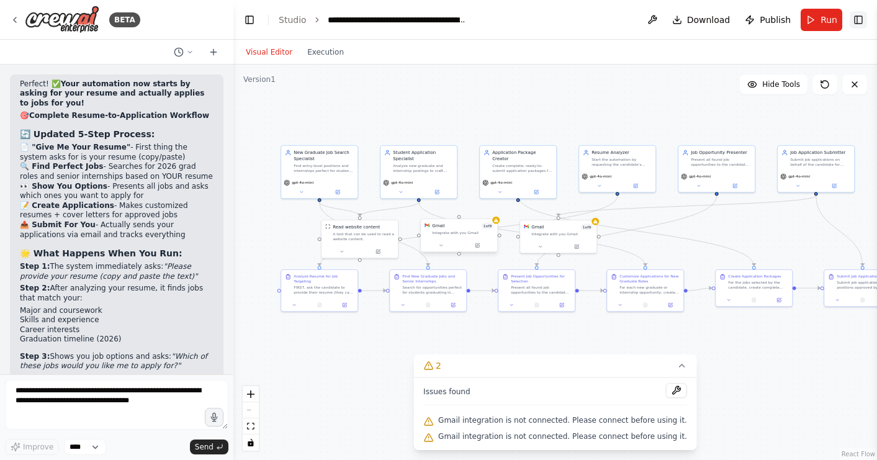
click at [861, 25] on button "Toggle Right Sidebar" at bounding box center [858, 19] width 17 height 17
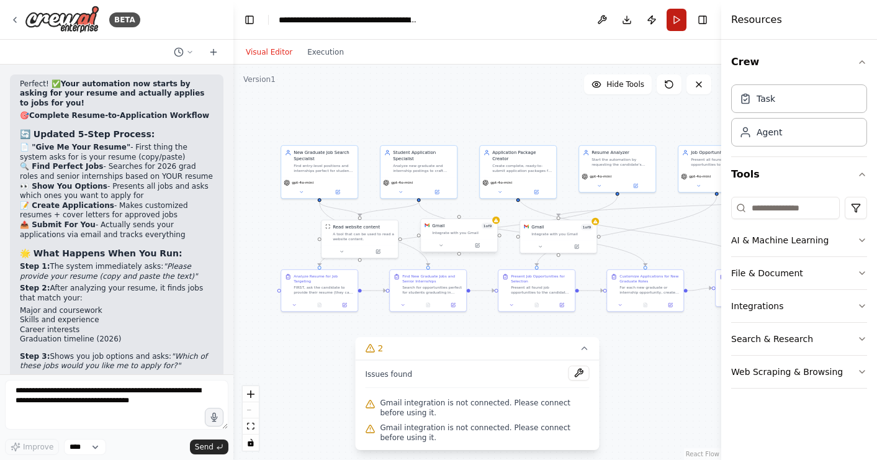
click at [684, 19] on button "Run" at bounding box center [677, 20] width 20 height 22
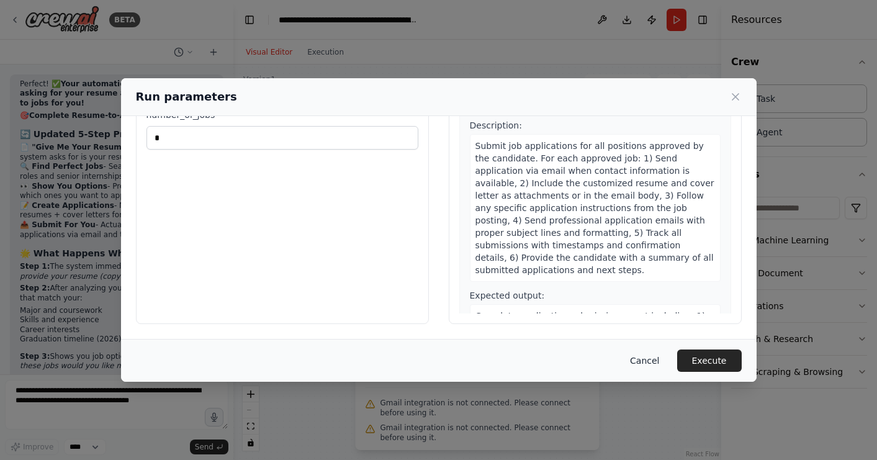
scroll to position [101, 0]
click at [650, 365] on button "Cancel" at bounding box center [644, 361] width 49 height 22
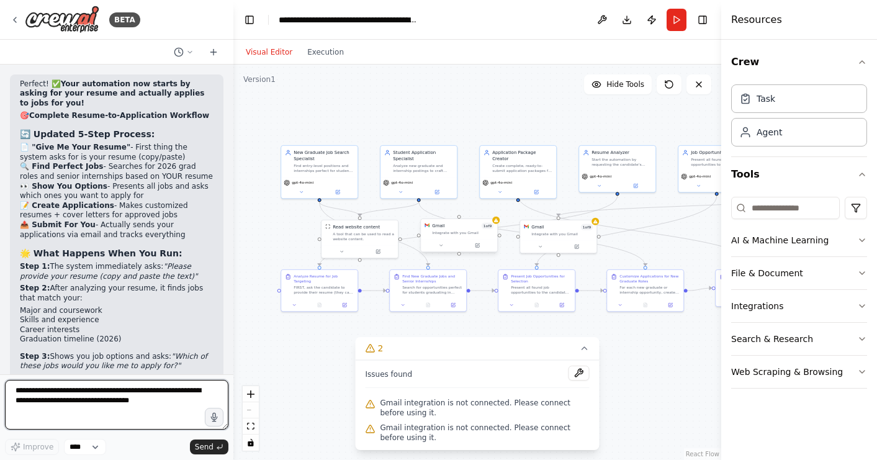
click at [122, 396] on textarea "**********" at bounding box center [117, 405] width 224 height 50
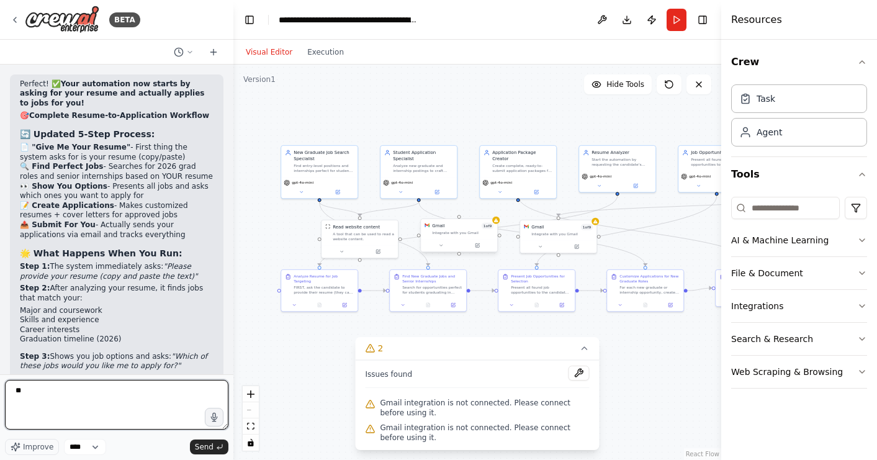
type textarea "*"
click at [680, 25] on button "Run" at bounding box center [677, 20] width 20 height 22
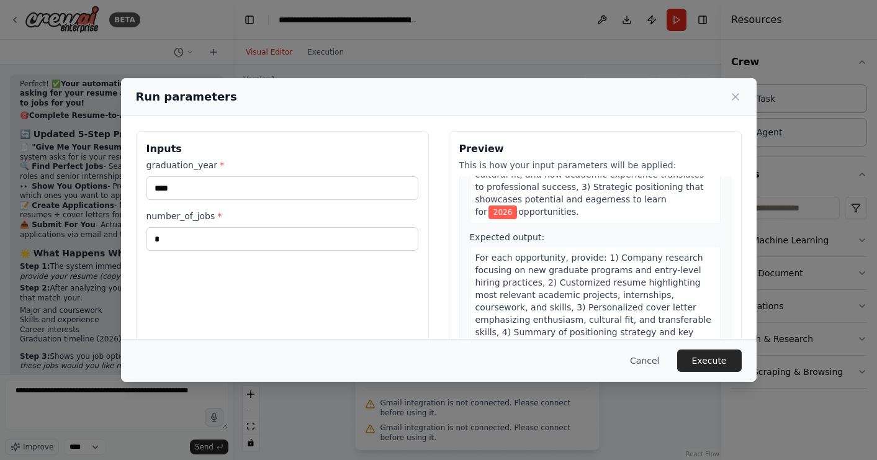
scroll to position [710, 0]
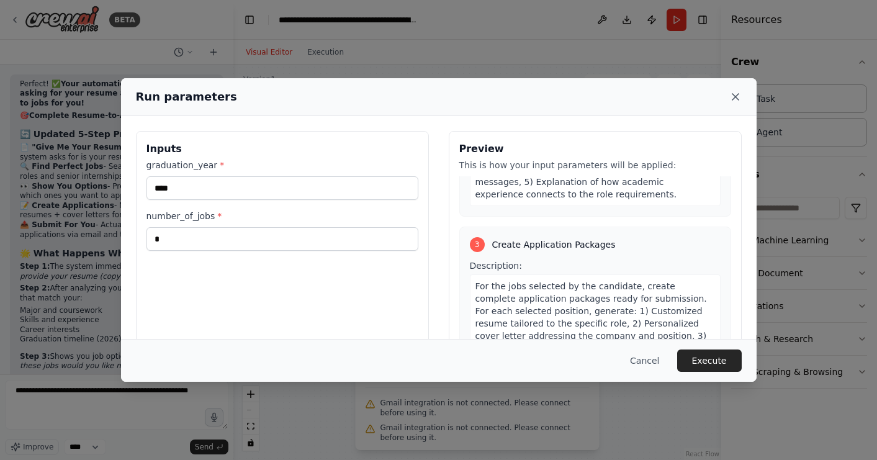
click at [729, 101] on div "Run parameters" at bounding box center [439, 96] width 606 height 17
click at [730, 101] on icon at bounding box center [736, 97] width 12 height 12
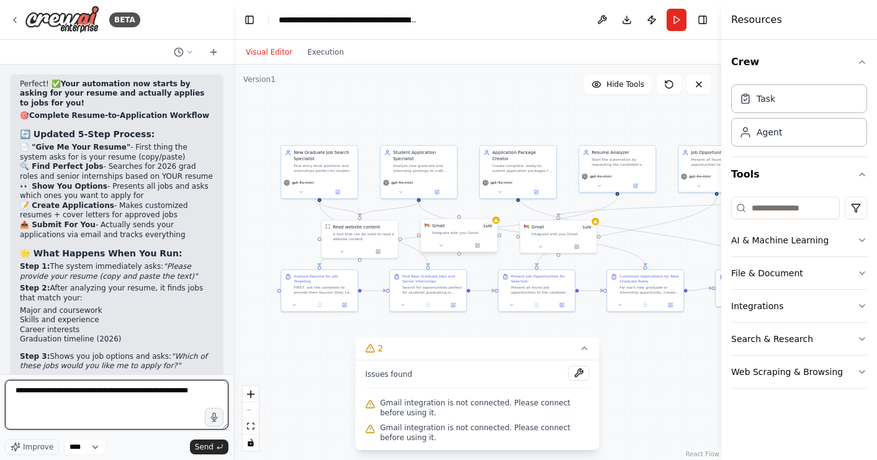
click at [134, 410] on textarea "**********" at bounding box center [117, 405] width 224 height 50
type textarea "**********"
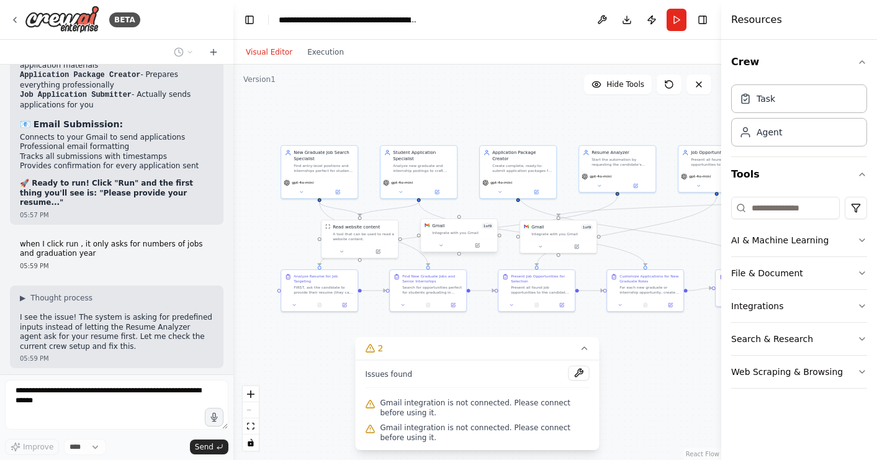
scroll to position [7329, 0]
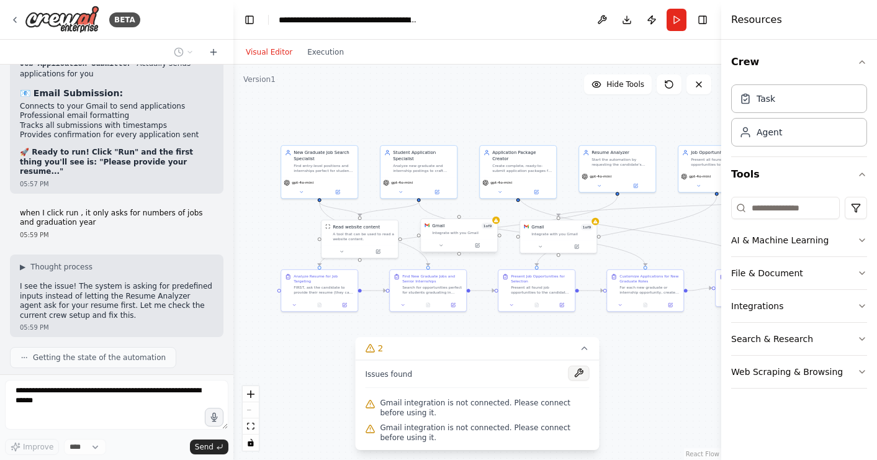
click at [580, 375] on button at bounding box center [579, 373] width 21 height 15
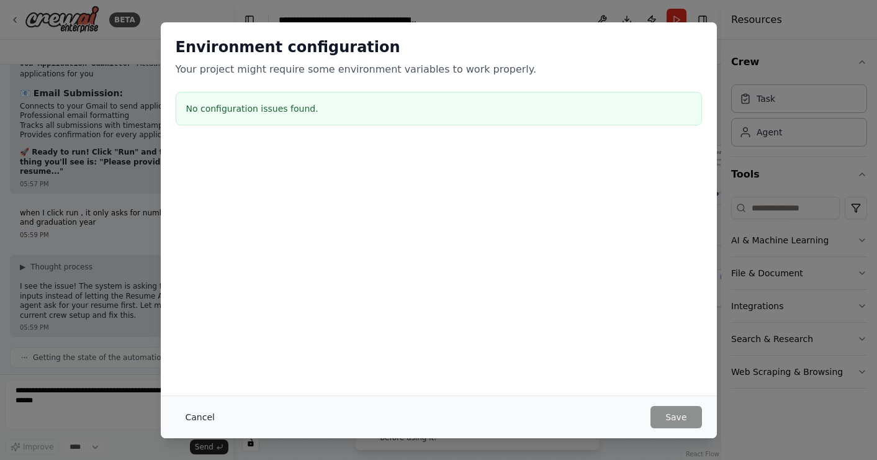
scroll to position [7365, 0]
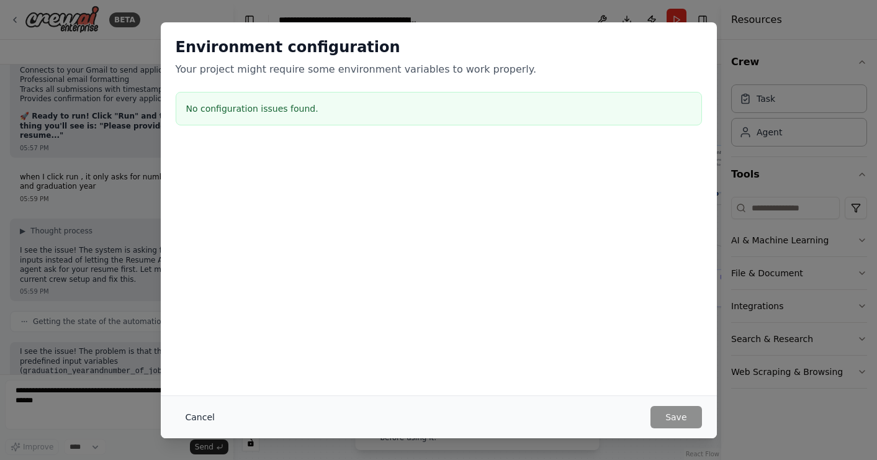
click at [202, 424] on button "Cancel" at bounding box center [200, 417] width 49 height 22
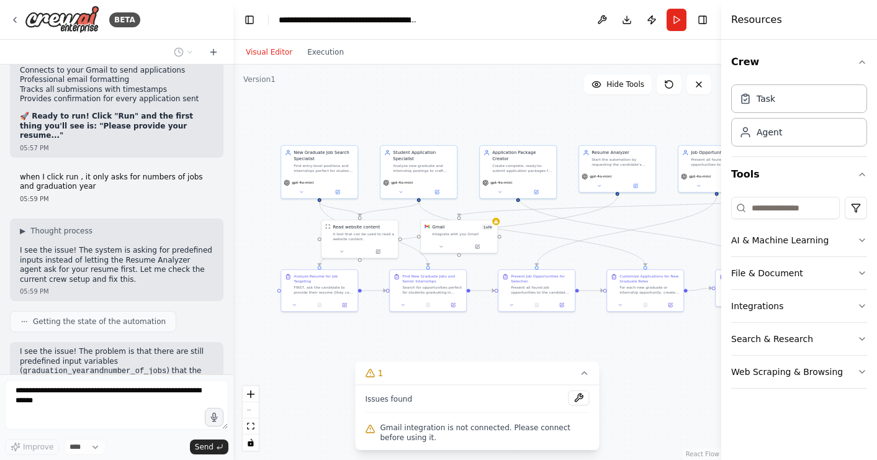
click at [583, 410] on div "Issues found" at bounding box center [478, 402] width 224 height 22
click at [582, 401] on button at bounding box center [579, 398] width 21 height 15
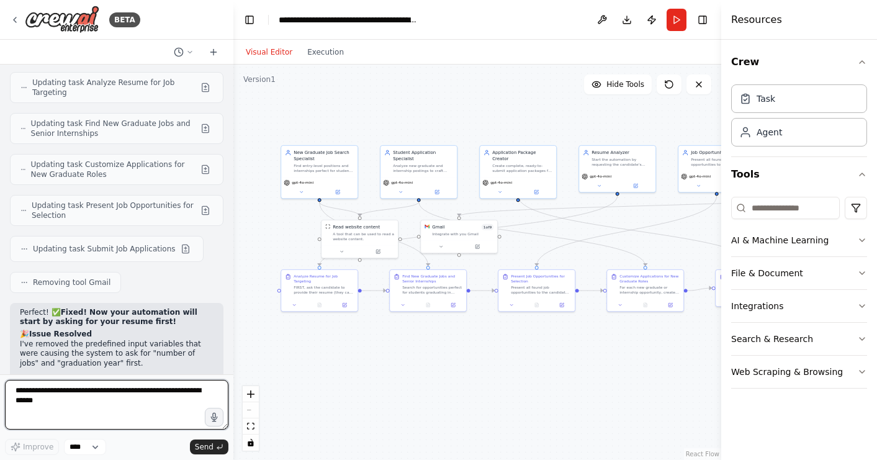
scroll to position [7736, 0]
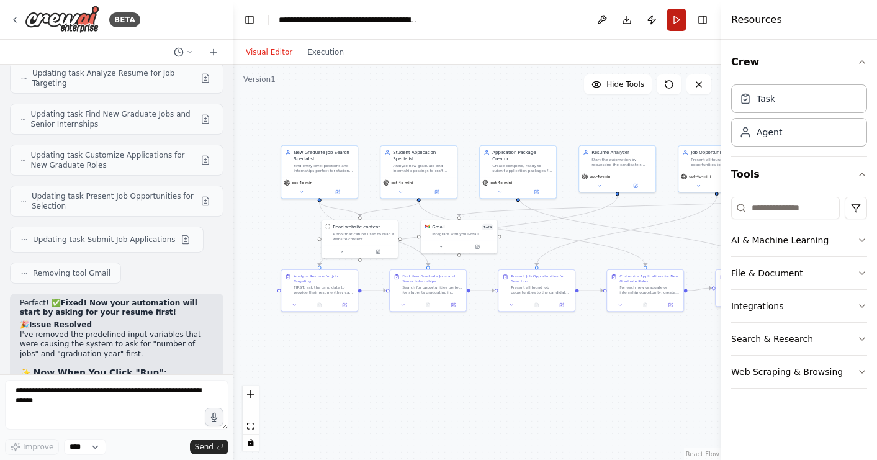
click at [682, 22] on button "Run" at bounding box center [677, 20] width 20 height 22
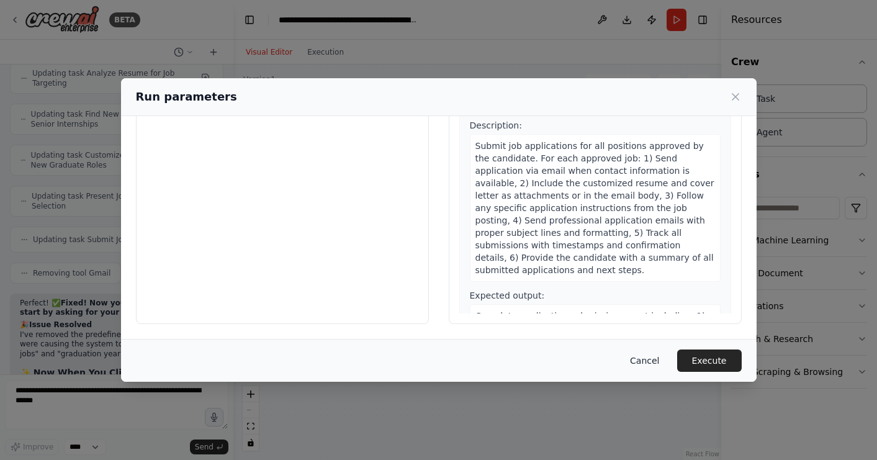
scroll to position [101, 0]
click at [648, 353] on button "Cancel" at bounding box center [644, 361] width 49 height 22
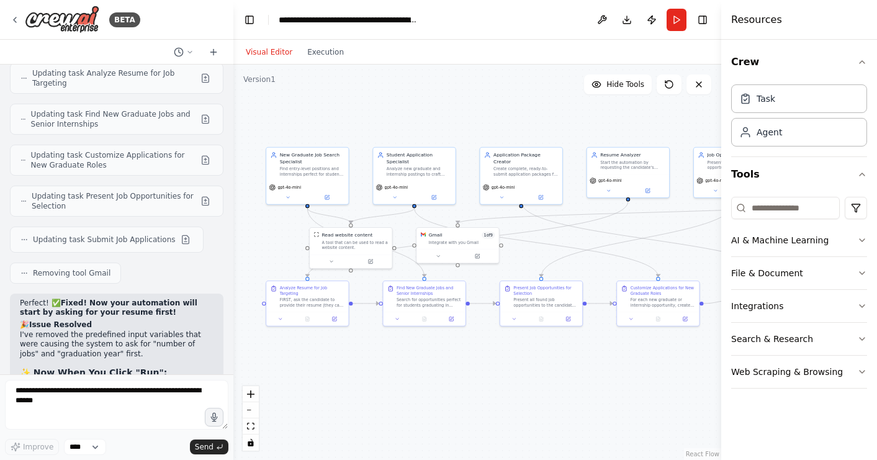
scroll to position [7613, 0]
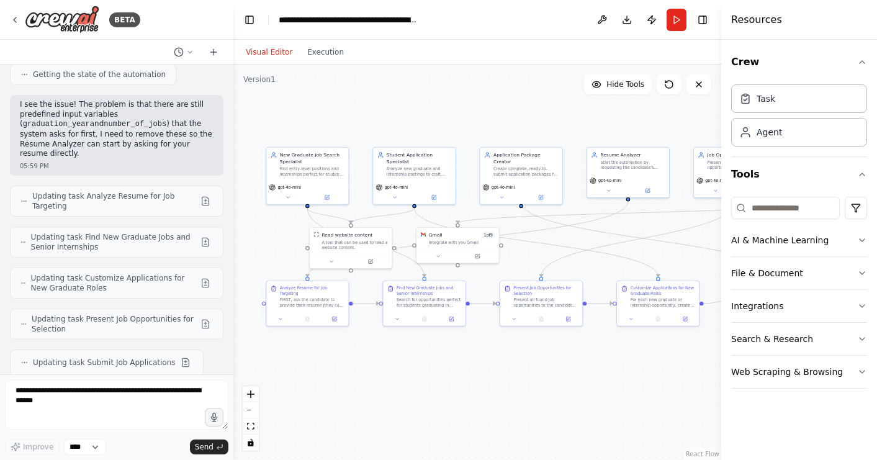
click at [376, 115] on div ".deletable-edge-delete-btn { width: 20px; height: 20px; border: 0px solid #ffff…" at bounding box center [477, 263] width 488 height 396
click at [314, 173] on div "Find entry-level positions and internships perfect for students graduating in […" at bounding box center [312, 170] width 65 height 11
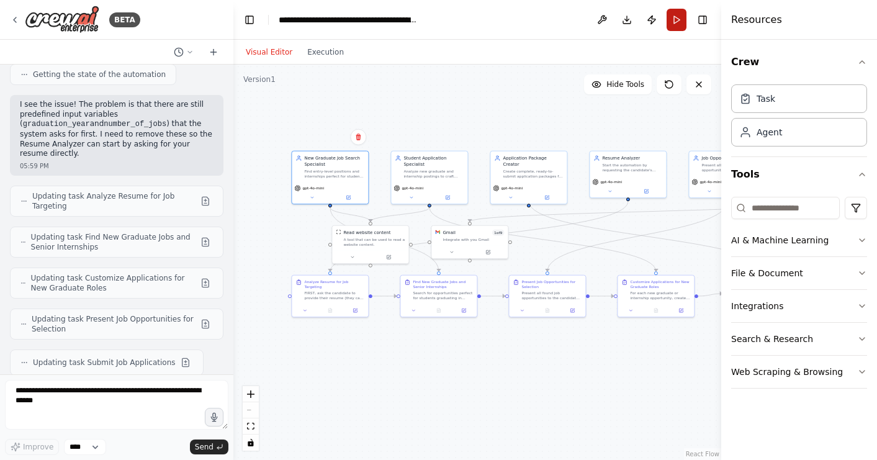
click at [676, 24] on button "Run" at bounding box center [677, 20] width 20 height 22
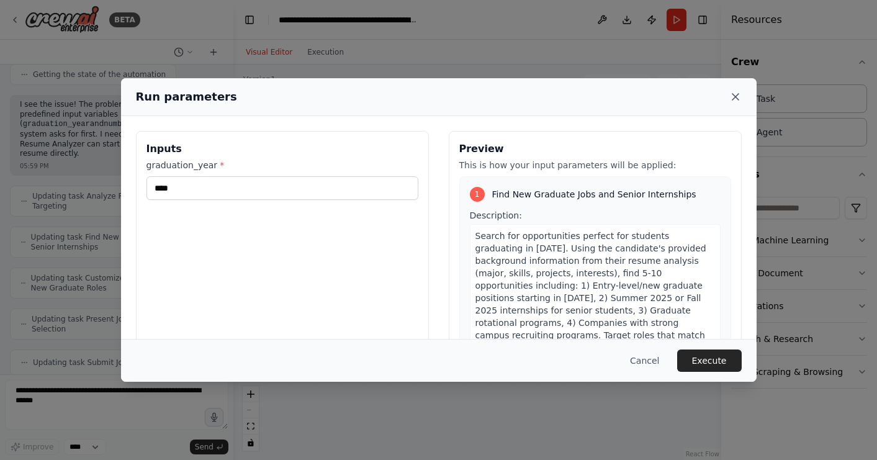
scroll to position [0, 0]
click at [738, 93] on icon at bounding box center [736, 97] width 12 height 12
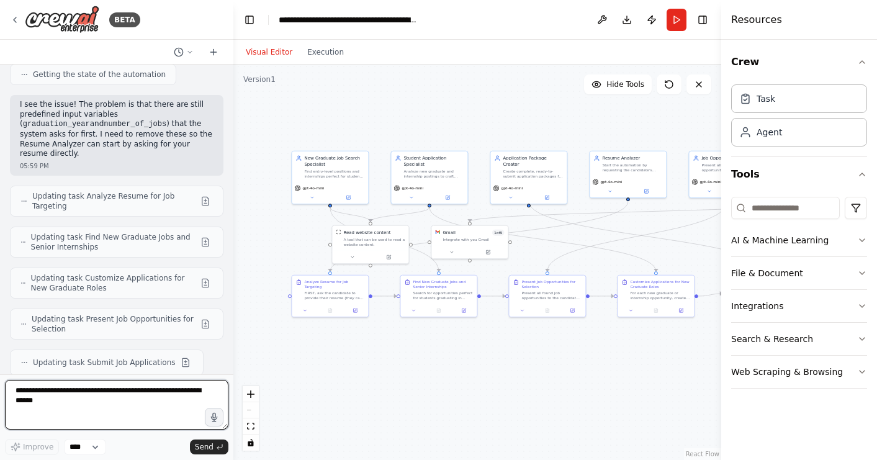
click at [110, 404] on textarea at bounding box center [117, 405] width 224 height 50
type textarea "*"
type textarea "**********"
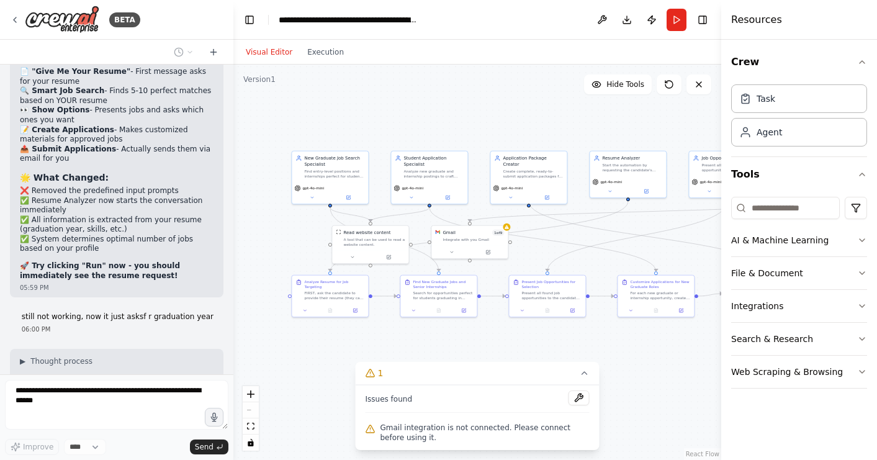
scroll to position [8166, 0]
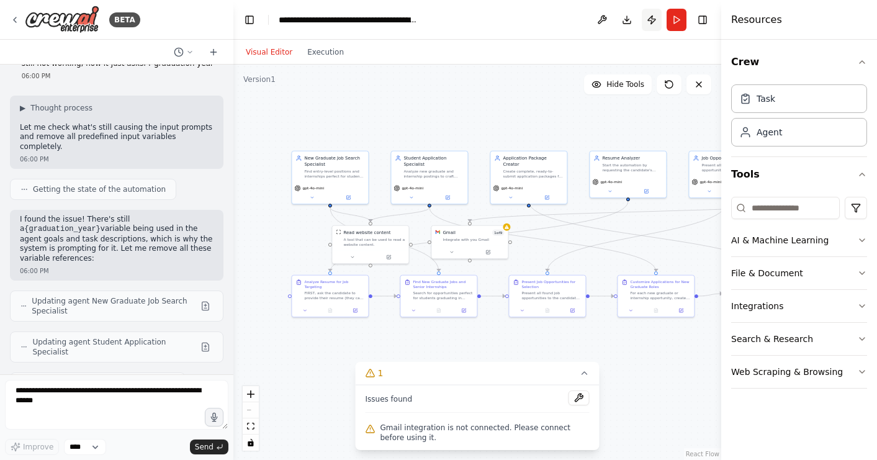
click at [660, 17] on button "Publish" at bounding box center [652, 20] width 20 height 22
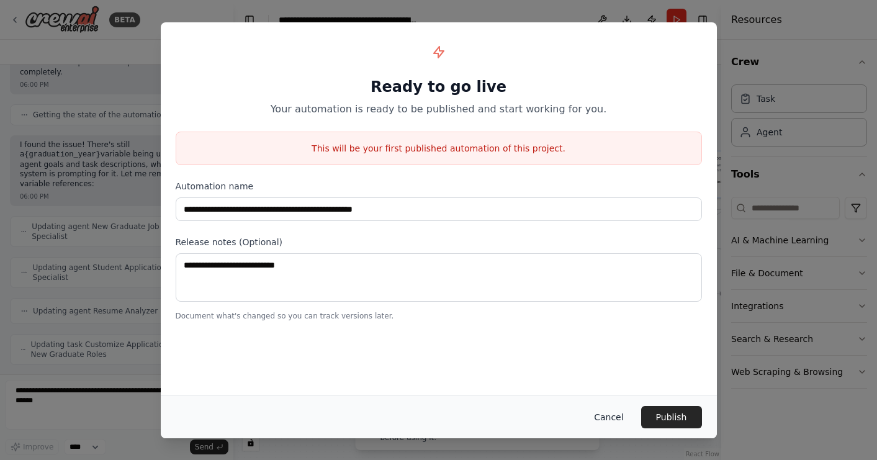
click at [616, 418] on button "Cancel" at bounding box center [608, 417] width 49 height 22
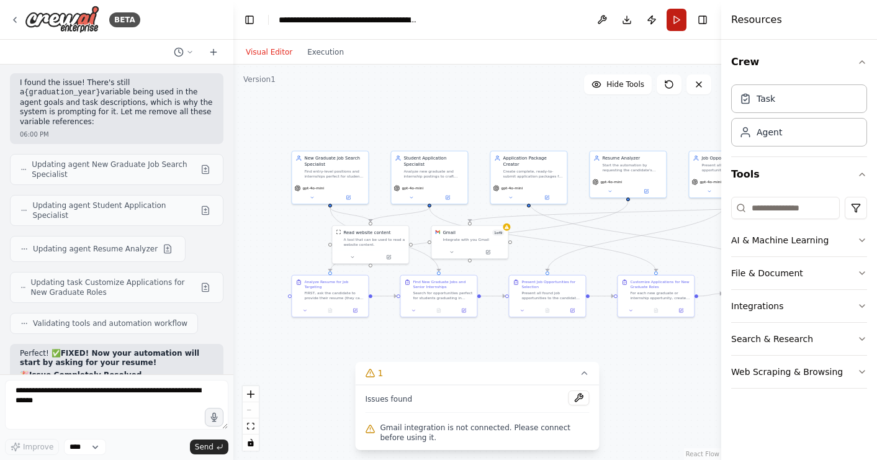
click at [677, 24] on button "Run" at bounding box center [677, 20] width 20 height 22
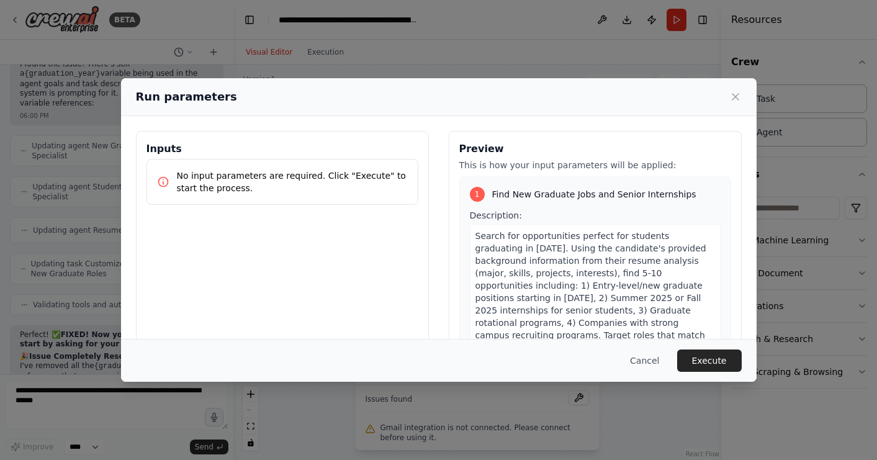
scroll to position [0, 0]
click at [633, 355] on button "Cancel" at bounding box center [644, 361] width 49 height 22
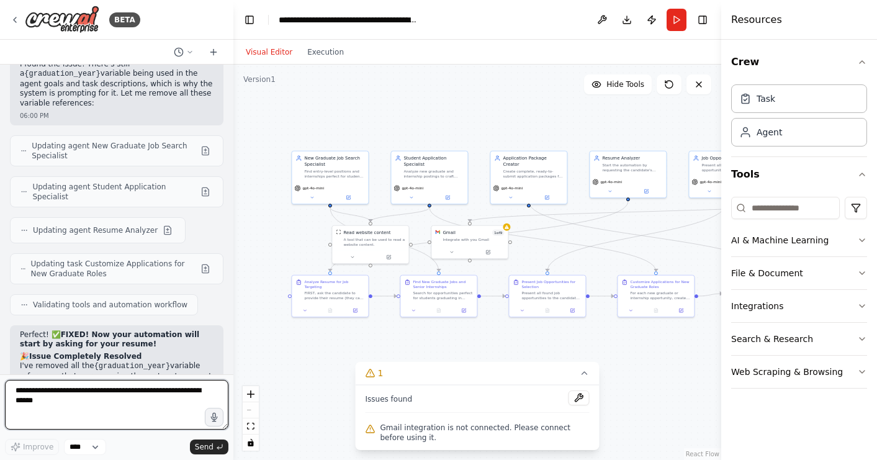
click at [95, 415] on textarea at bounding box center [117, 405] width 224 height 50
type textarea "**********"
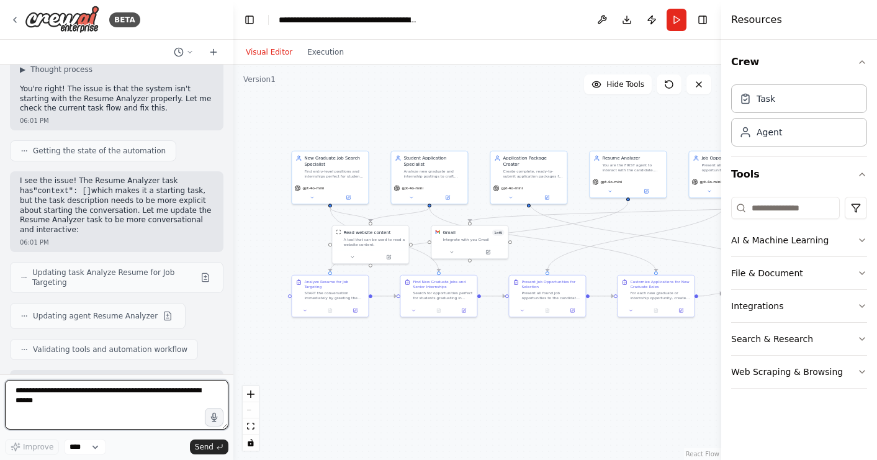
scroll to position [9294, 0]
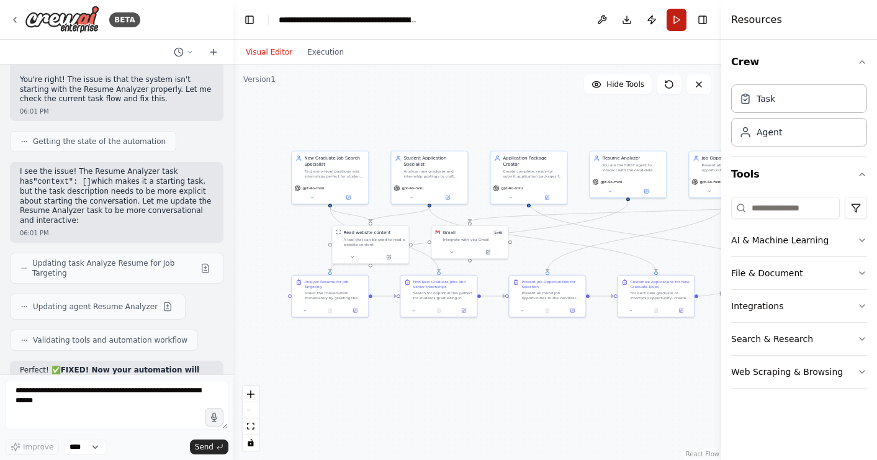
click at [677, 20] on button "Run" at bounding box center [677, 20] width 20 height 22
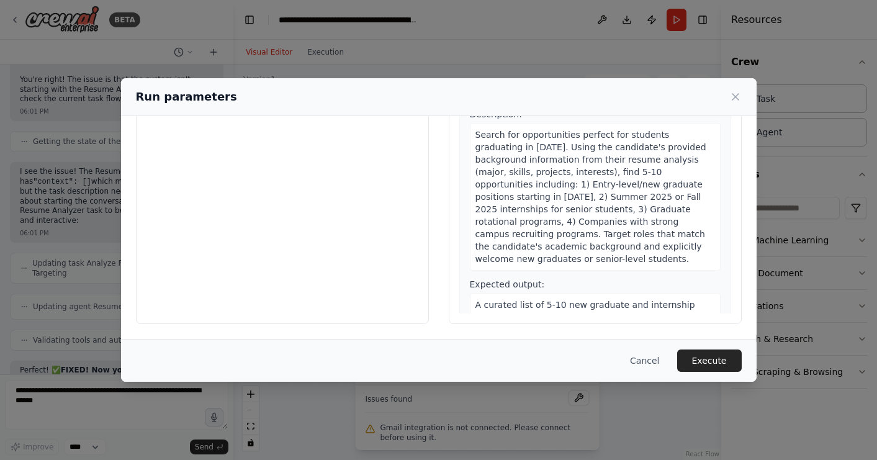
scroll to position [0, 0]
click at [686, 361] on button "Execute" at bounding box center [709, 361] width 65 height 22
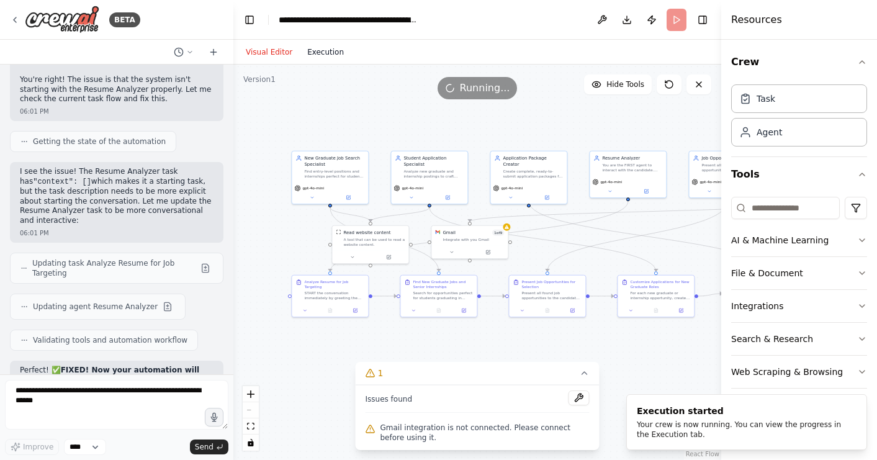
click at [332, 47] on button "Execution" at bounding box center [326, 52] width 52 height 15
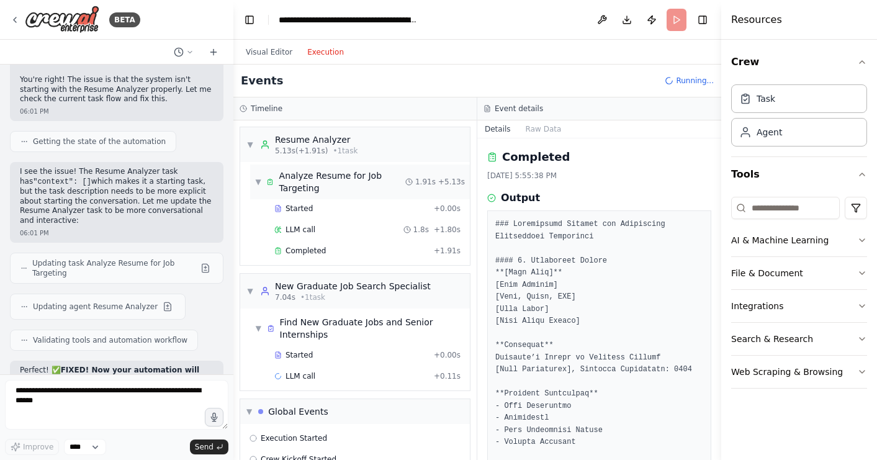
click at [369, 186] on div "Analyze Resume for Job Targeting" at bounding box center [342, 182] width 126 height 25
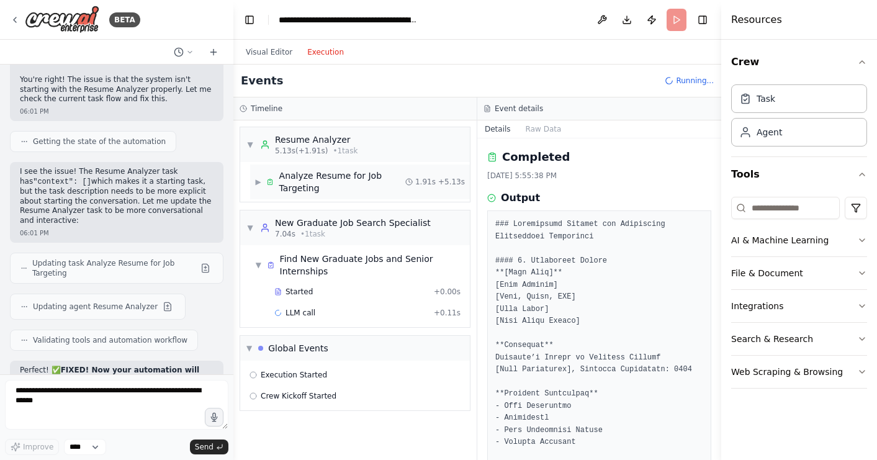
click at [369, 186] on div "Analyze Resume for Job Targeting" at bounding box center [342, 182] width 126 height 25
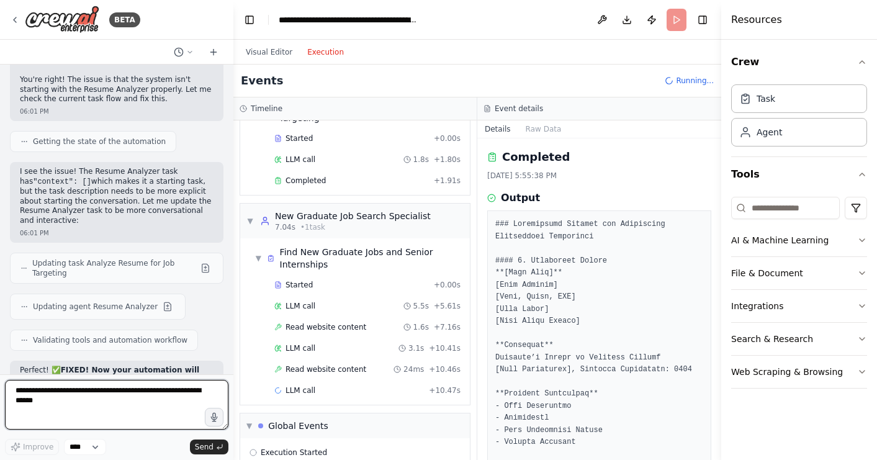
click at [137, 399] on textarea at bounding box center [117, 405] width 224 height 50
type textarea "*"
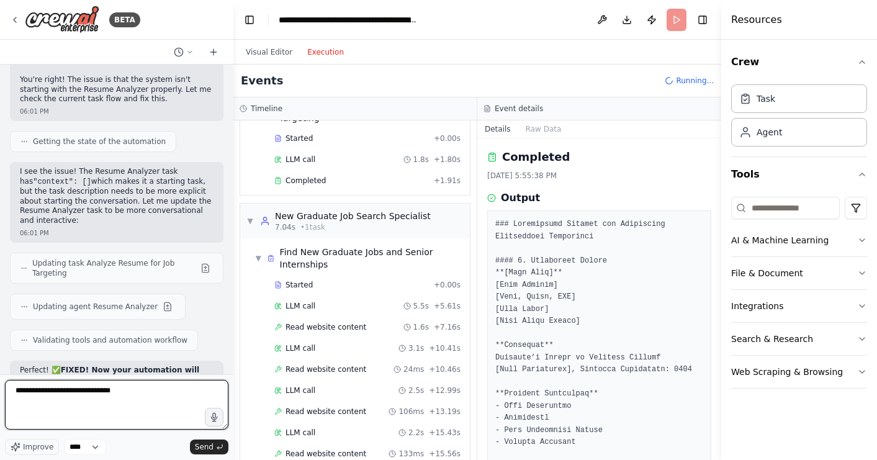
type textarea "**********"
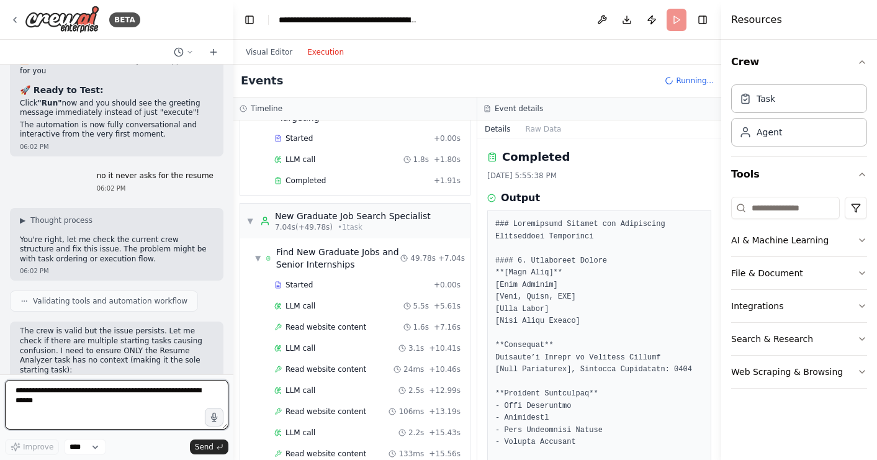
scroll to position [9910, 0]
click at [679, 24] on header "**********" at bounding box center [477, 20] width 488 height 40
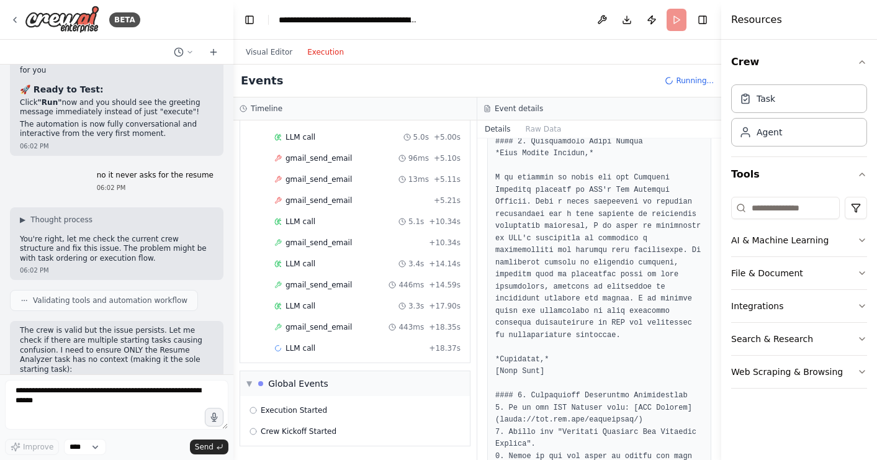
scroll to position [1446, 0]
click at [360, 328] on div "gmail_send_email 443ms + 18.35s" at bounding box center [367, 327] width 186 height 10
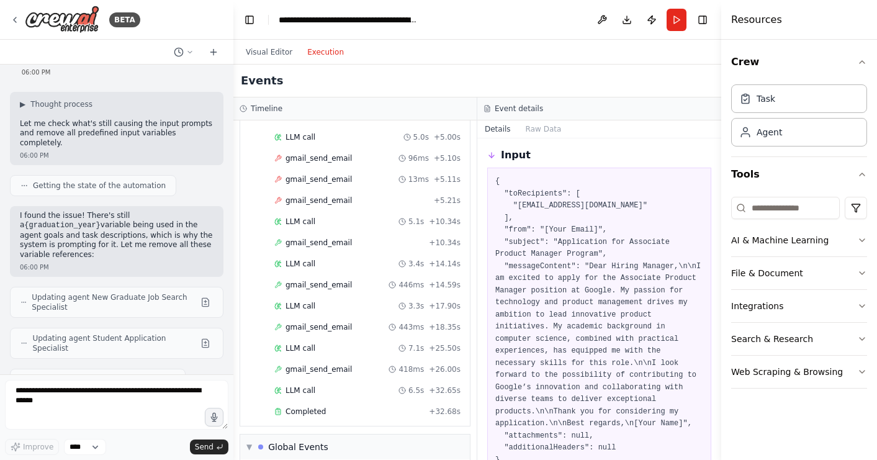
scroll to position [7983, 0]
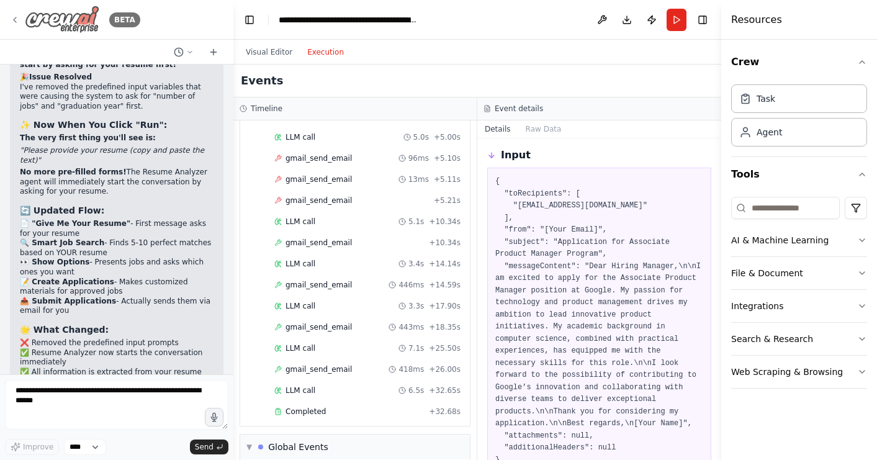
click at [21, 19] on div "BETA" at bounding box center [75, 20] width 130 height 28
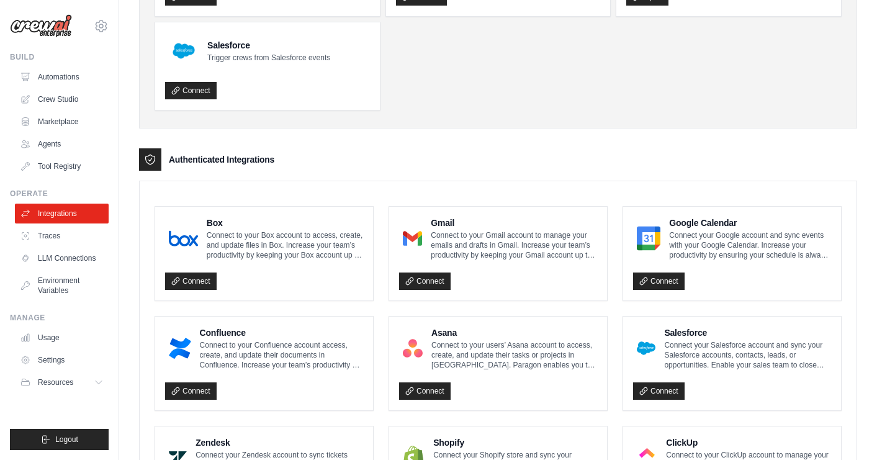
scroll to position [181, 0]
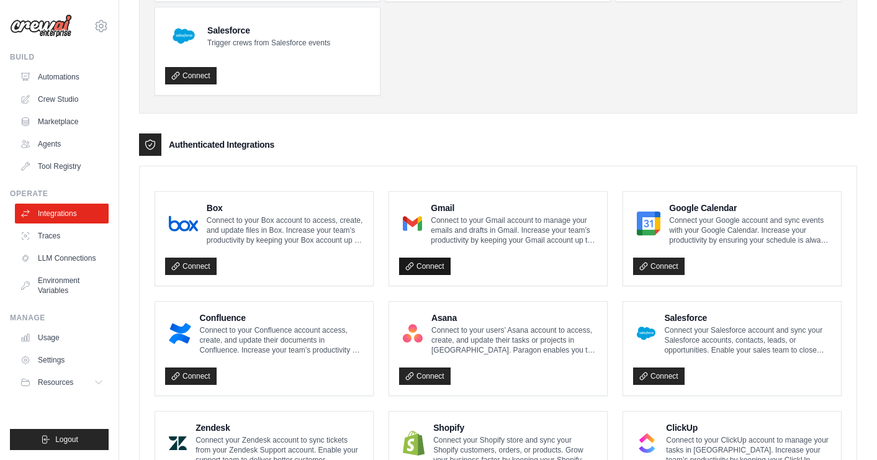
click at [428, 260] on link "Connect" at bounding box center [425, 266] width 52 height 17
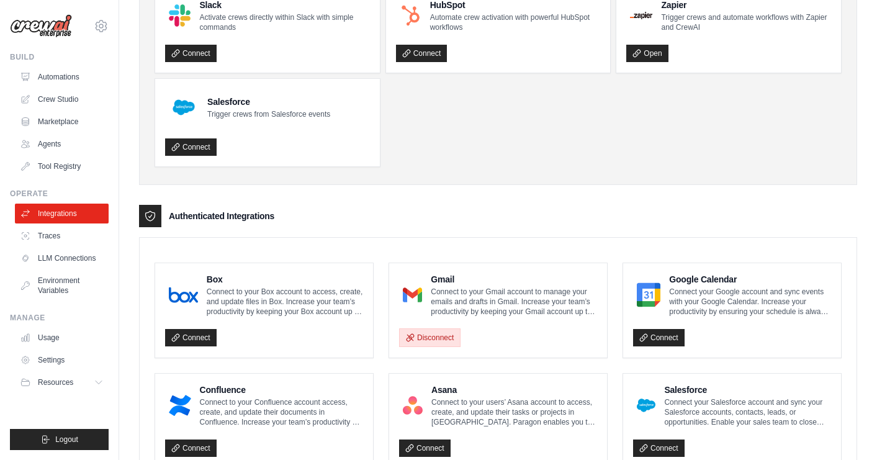
scroll to position [152, 0]
click at [82, 141] on link "Agents" at bounding box center [63, 144] width 94 height 20
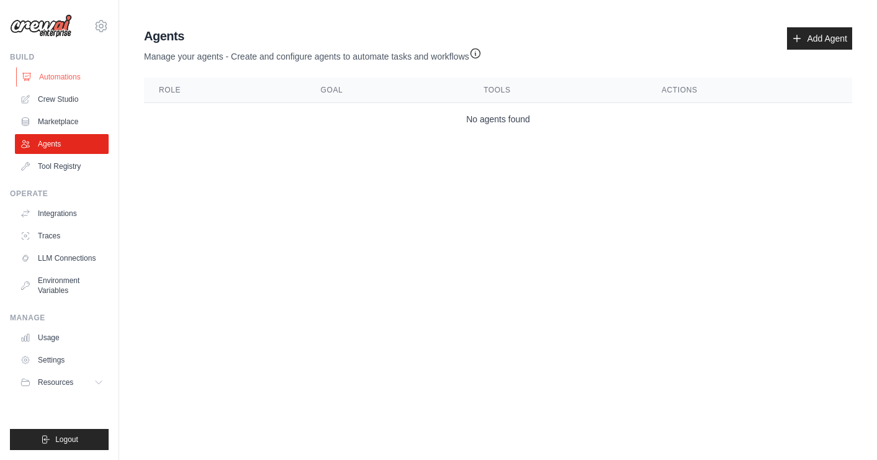
click at [82, 73] on link "Automations" at bounding box center [63, 77] width 94 height 20
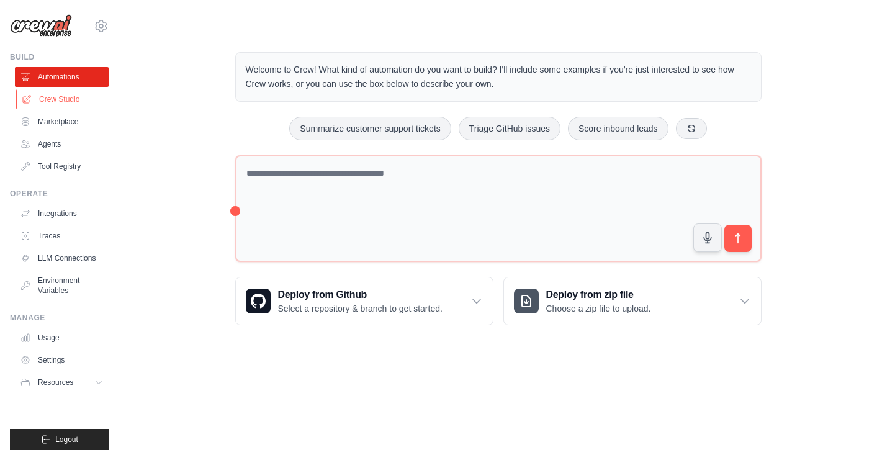
click at [76, 102] on link "Crew Studio" at bounding box center [63, 99] width 94 height 20
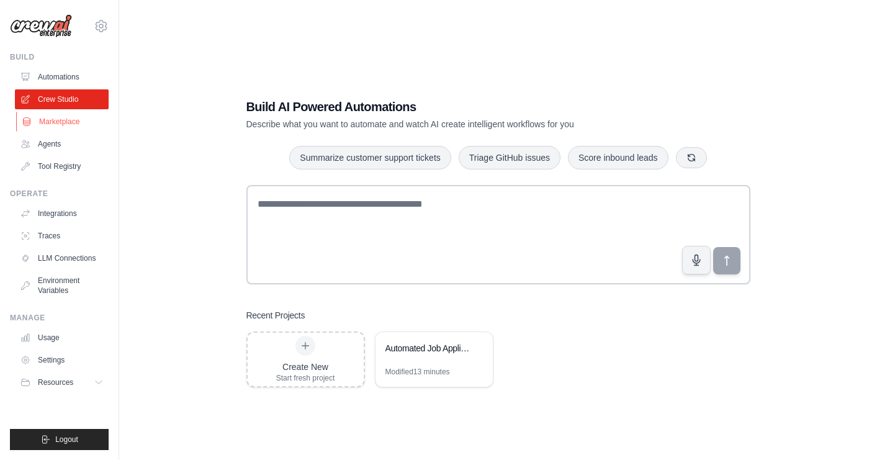
click at [78, 120] on link "Marketplace" at bounding box center [63, 122] width 94 height 20
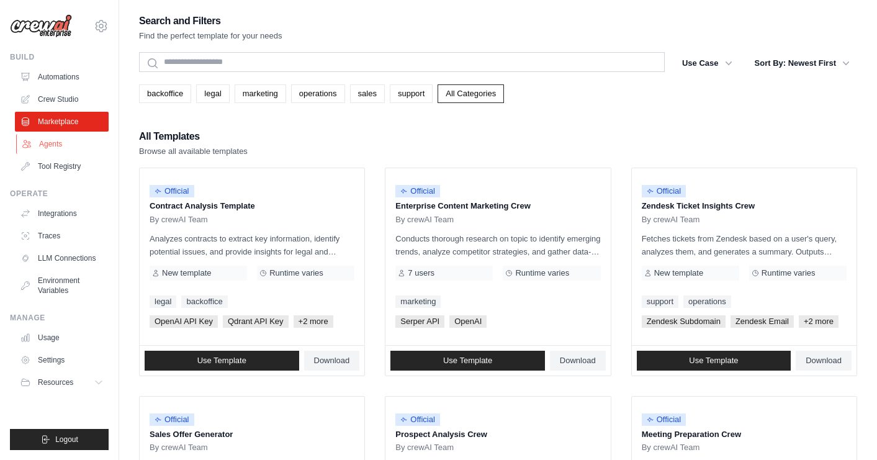
click at [81, 148] on link "Agents" at bounding box center [63, 144] width 94 height 20
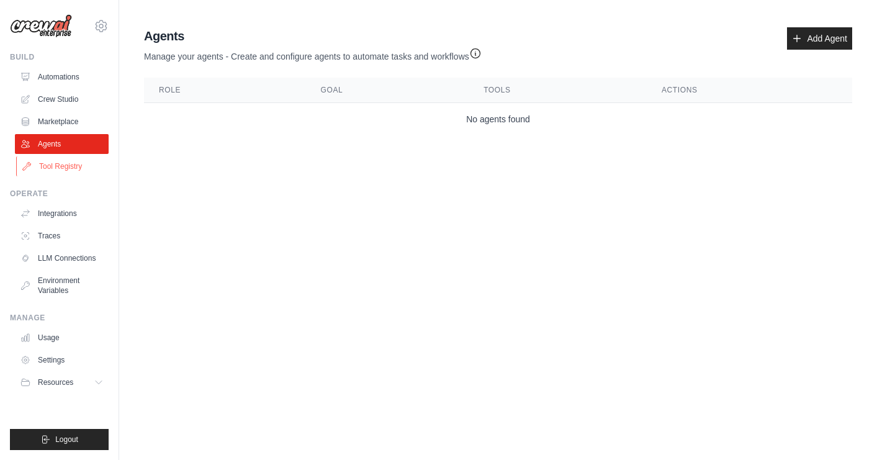
click at [78, 168] on link "Tool Registry" at bounding box center [63, 166] width 94 height 20
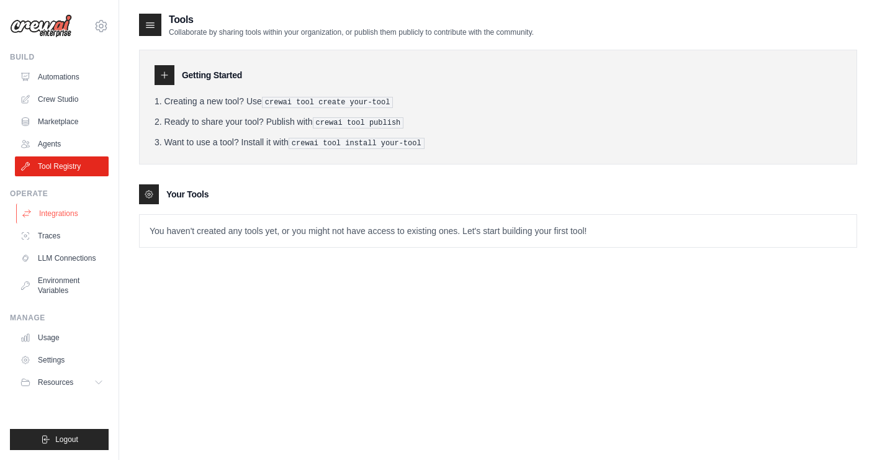
click at [78, 210] on link "Integrations" at bounding box center [63, 214] width 94 height 20
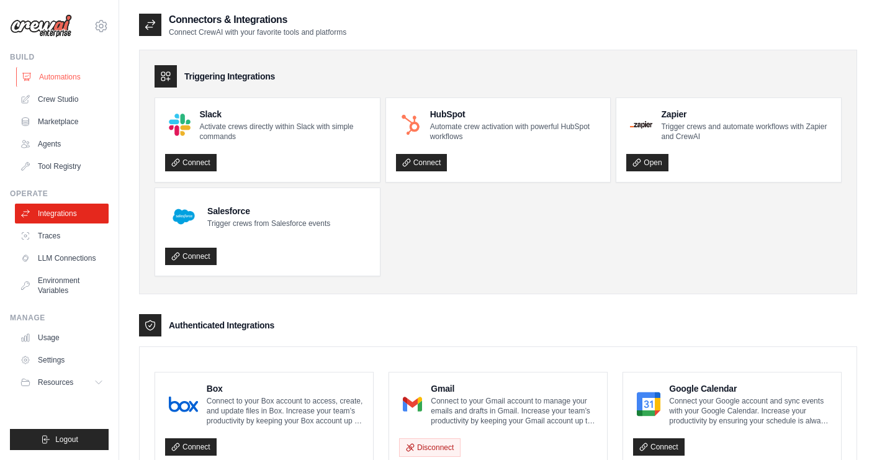
click at [83, 73] on link "Automations" at bounding box center [63, 77] width 94 height 20
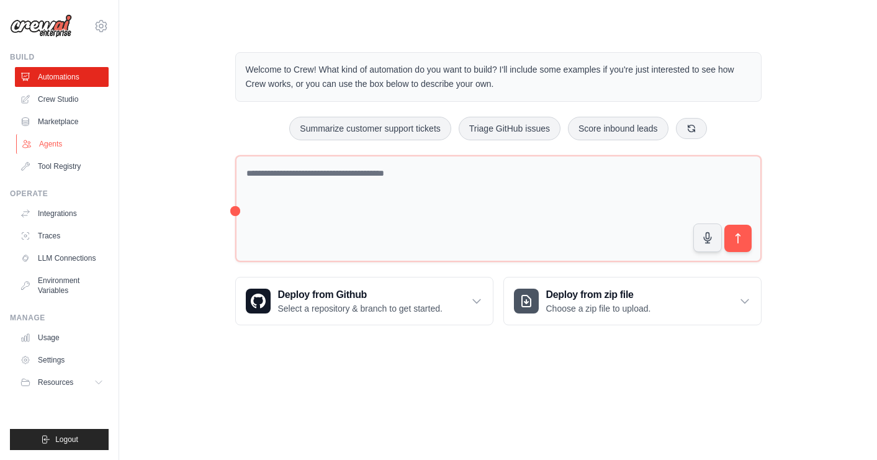
click at [73, 142] on link "Agents" at bounding box center [63, 144] width 94 height 20
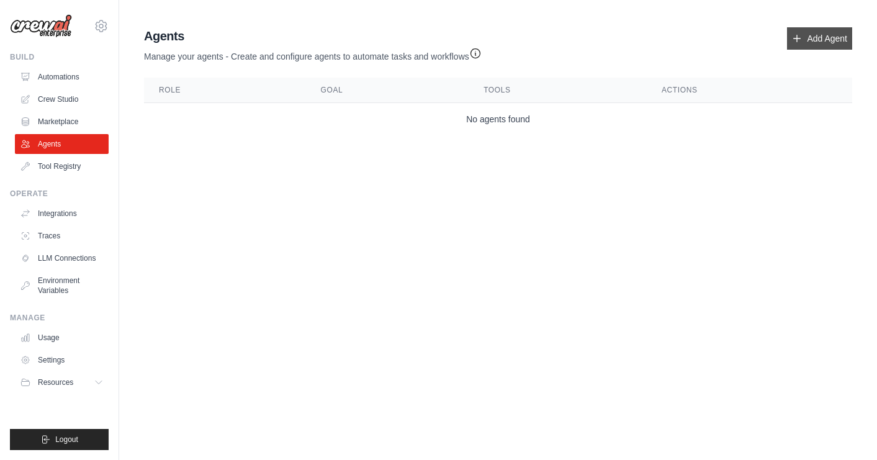
click at [797, 43] on icon at bounding box center [797, 39] width 10 height 10
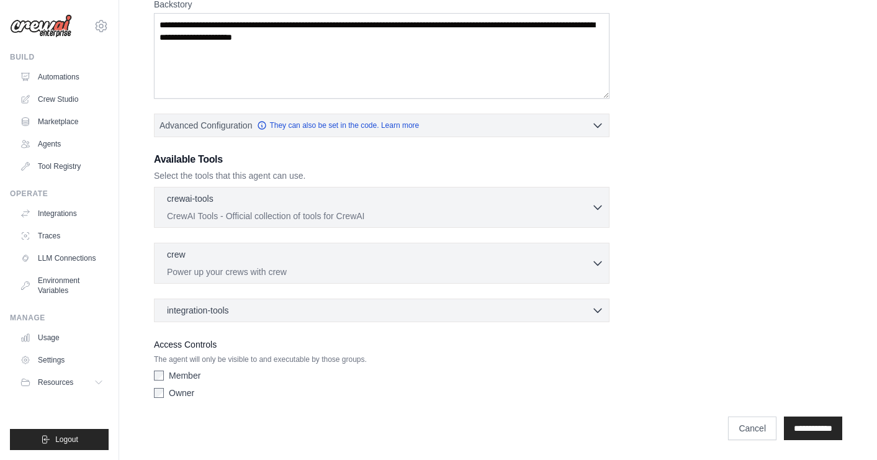
scroll to position [206, 0]
click at [748, 437] on link "Cancel" at bounding box center [752, 429] width 48 height 24
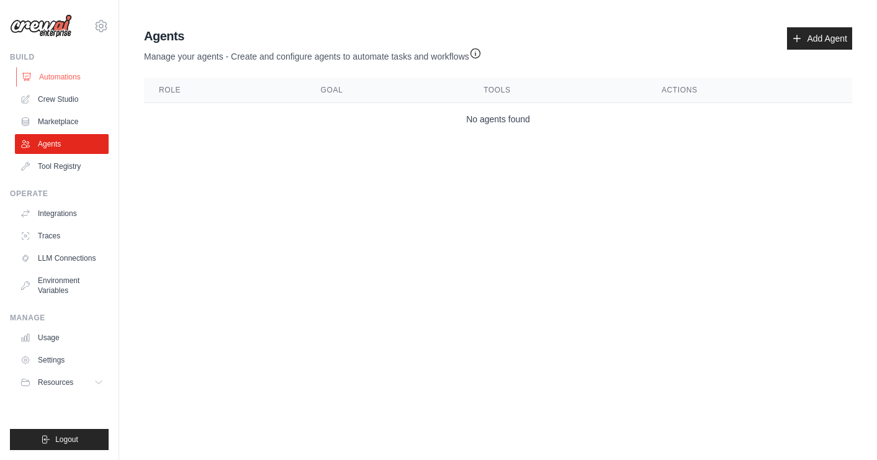
click at [78, 72] on link "Automations" at bounding box center [63, 77] width 94 height 20
